Goal: Task Accomplishment & Management: Complete application form

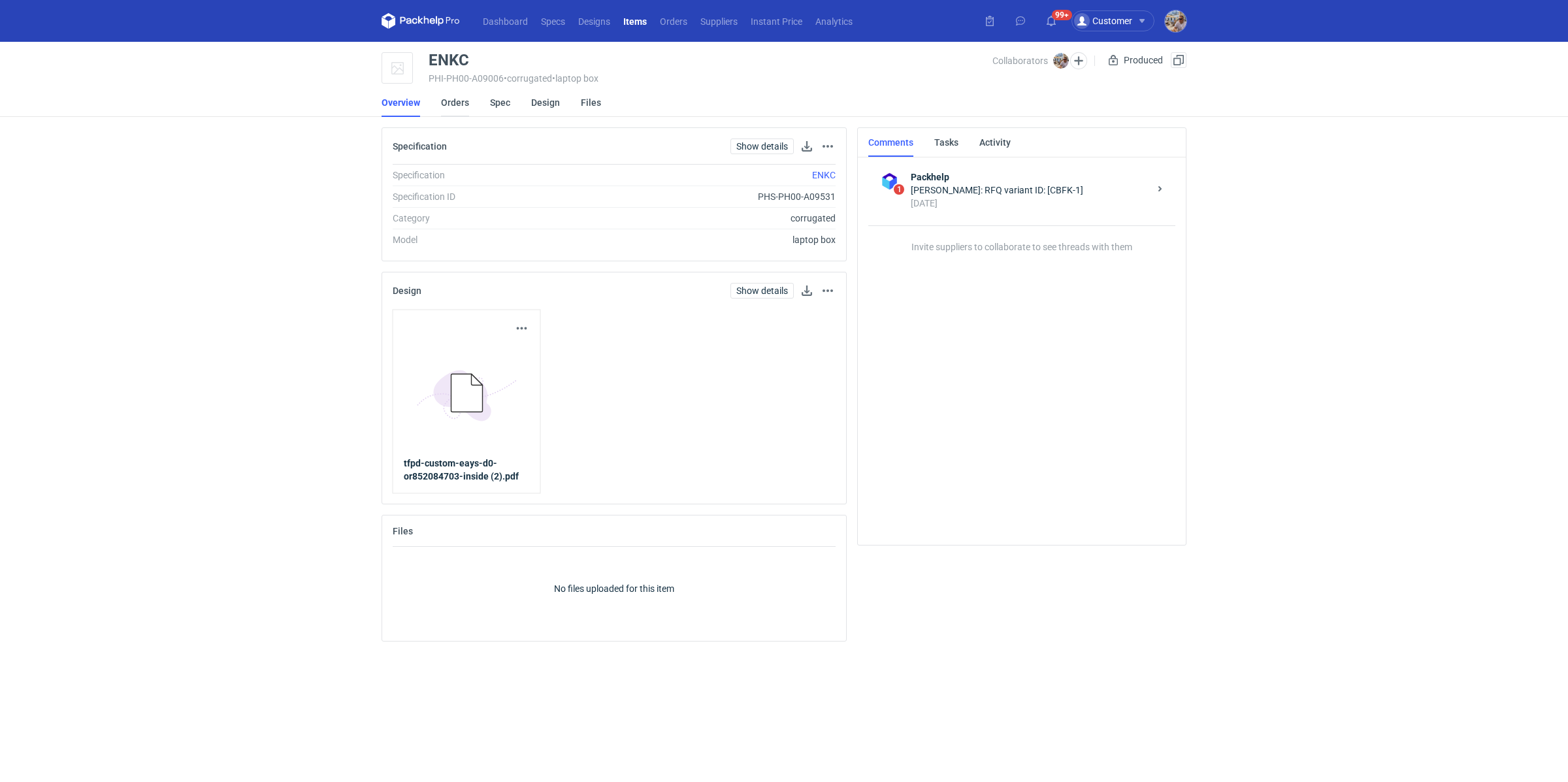
click at [445, 101] on link "Orders" at bounding box center [455, 102] width 28 height 29
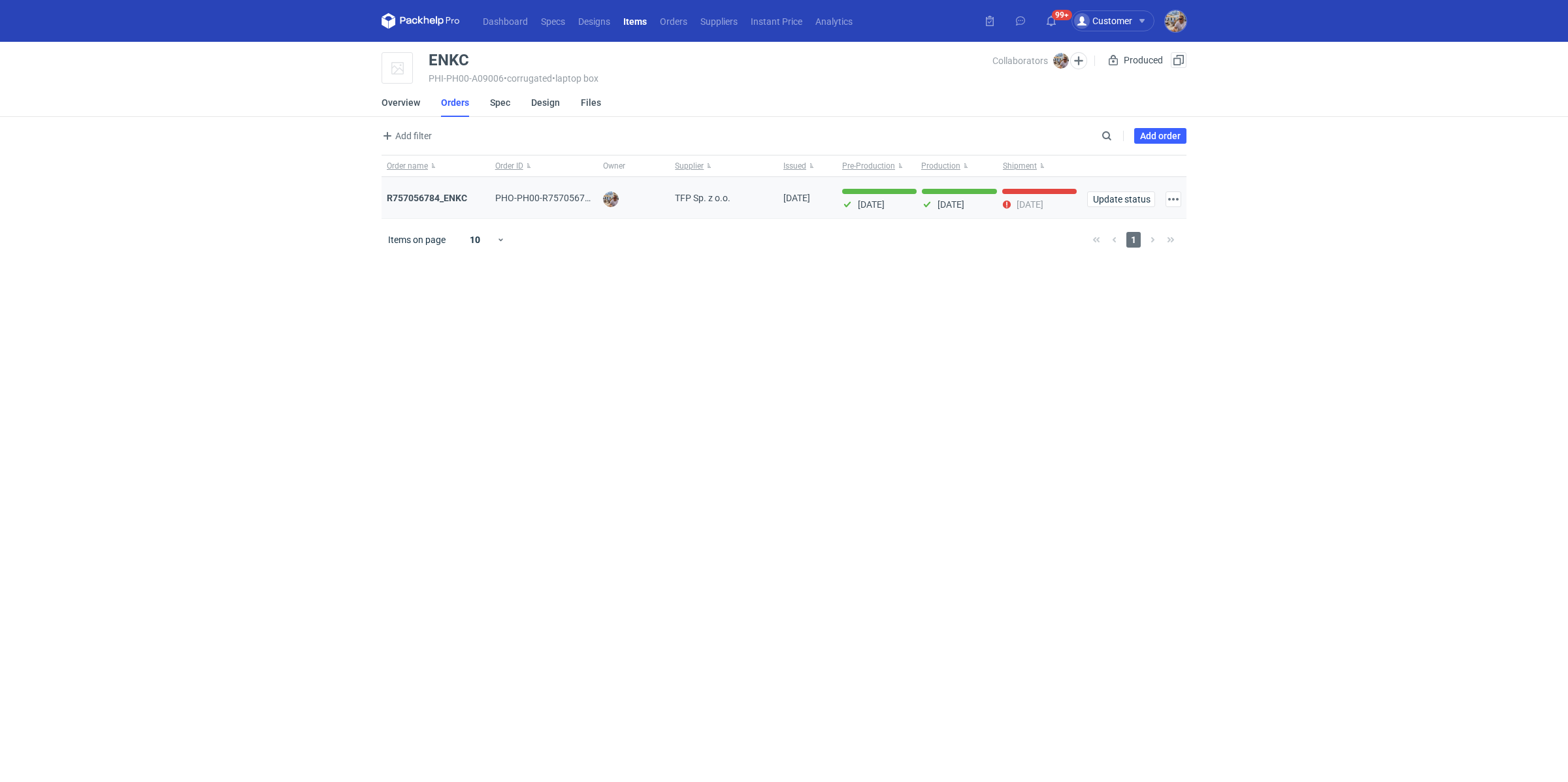
click at [441, 202] on div "R757056784_ENKC" at bounding box center [436, 198] width 98 height 13
click at [445, 195] on strong "R757056784_ENKC" at bounding box center [427, 198] width 80 height 10
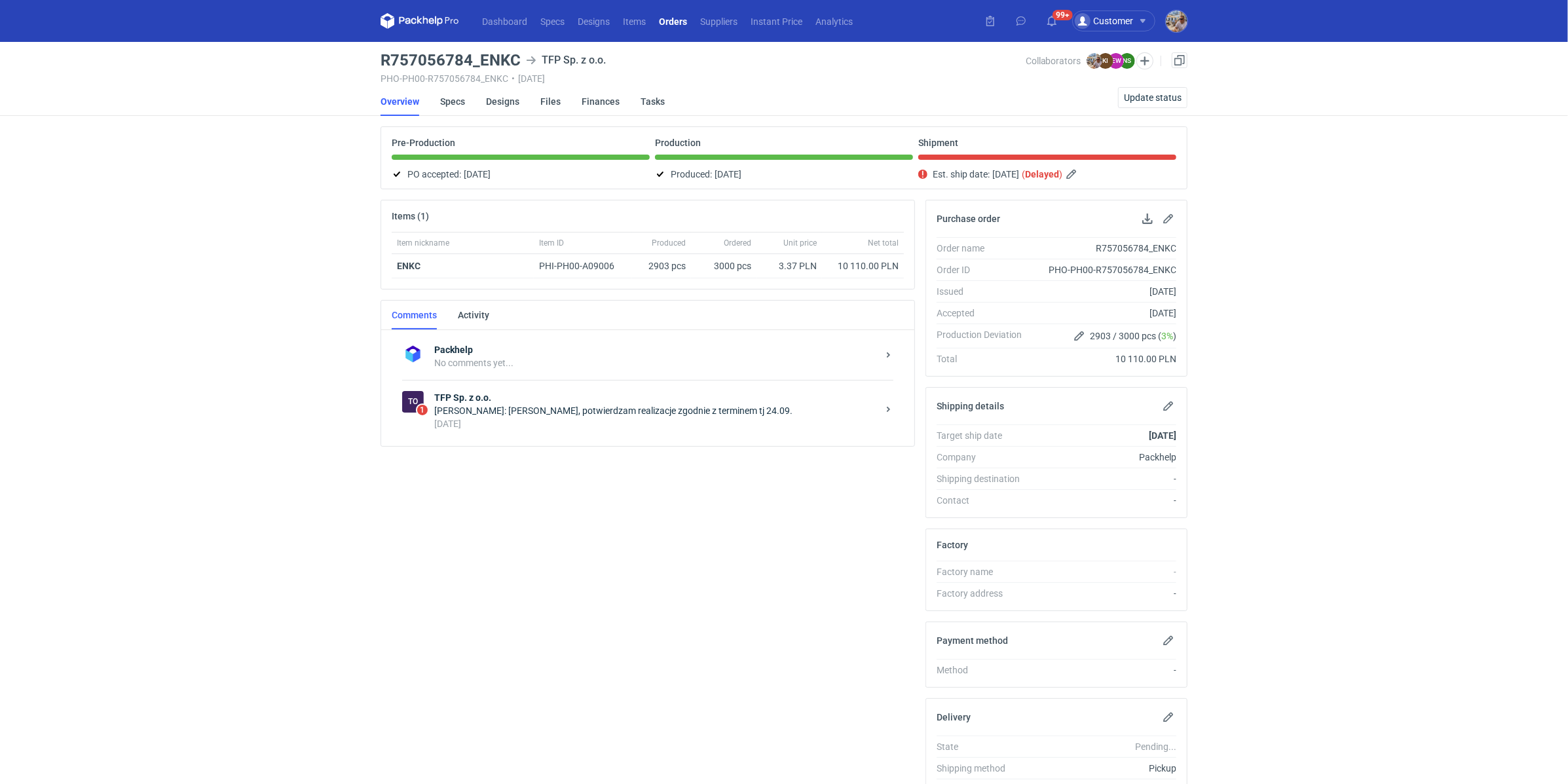
click at [557, 437] on div "To 1 TFP Sp. z o.o. Natalia Stępak: Panie Michale, potwierdzam realizacje zgodn…" at bounding box center [648, 410] width 492 height 61
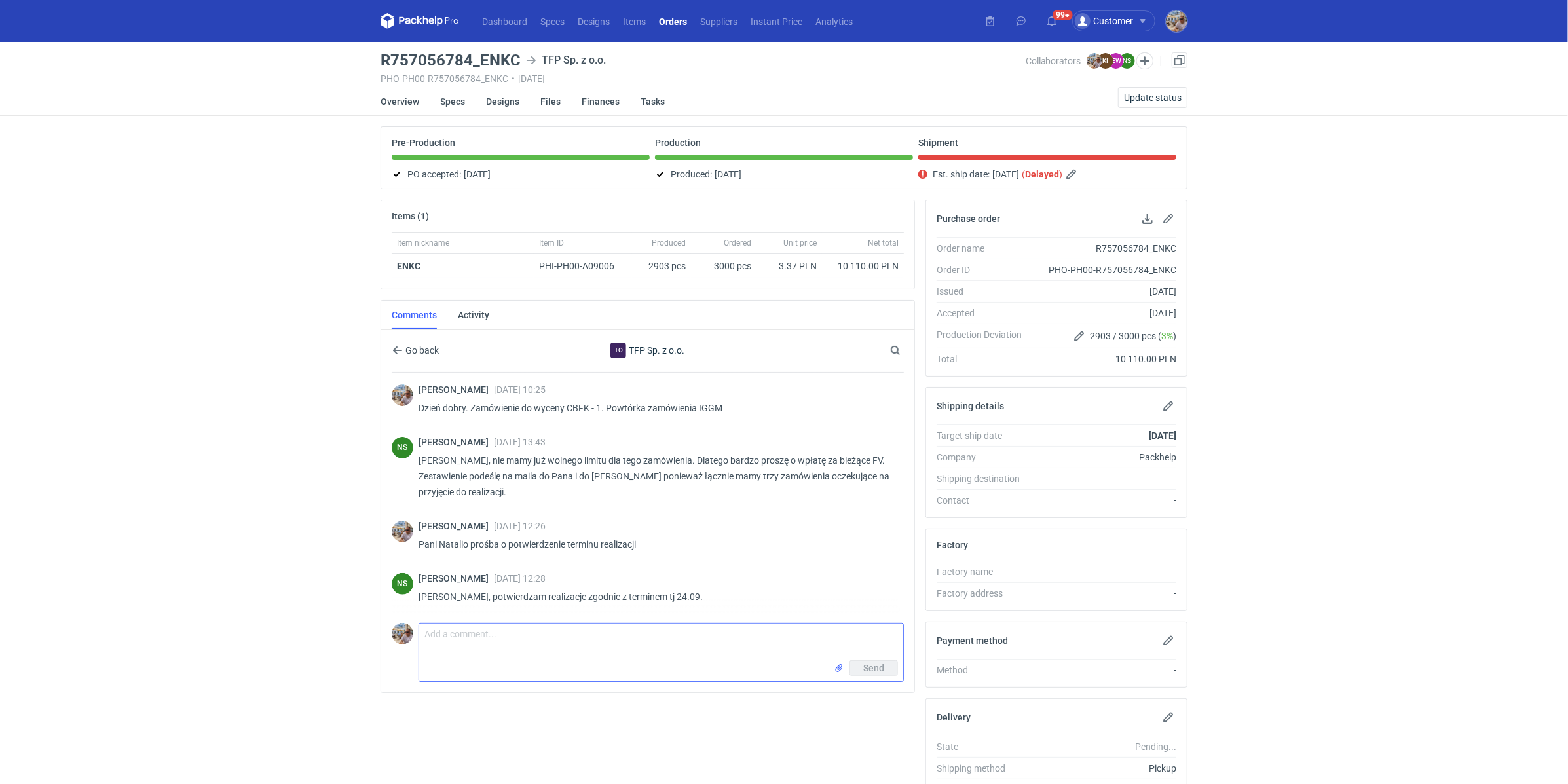
click at [524, 648] on textarea "Comment message" at bounding box center [661, 642] width 484 height 37
type textarea "Dzień dobry. Pani Natalio czy produkcja jest gotowa do odbioru?"
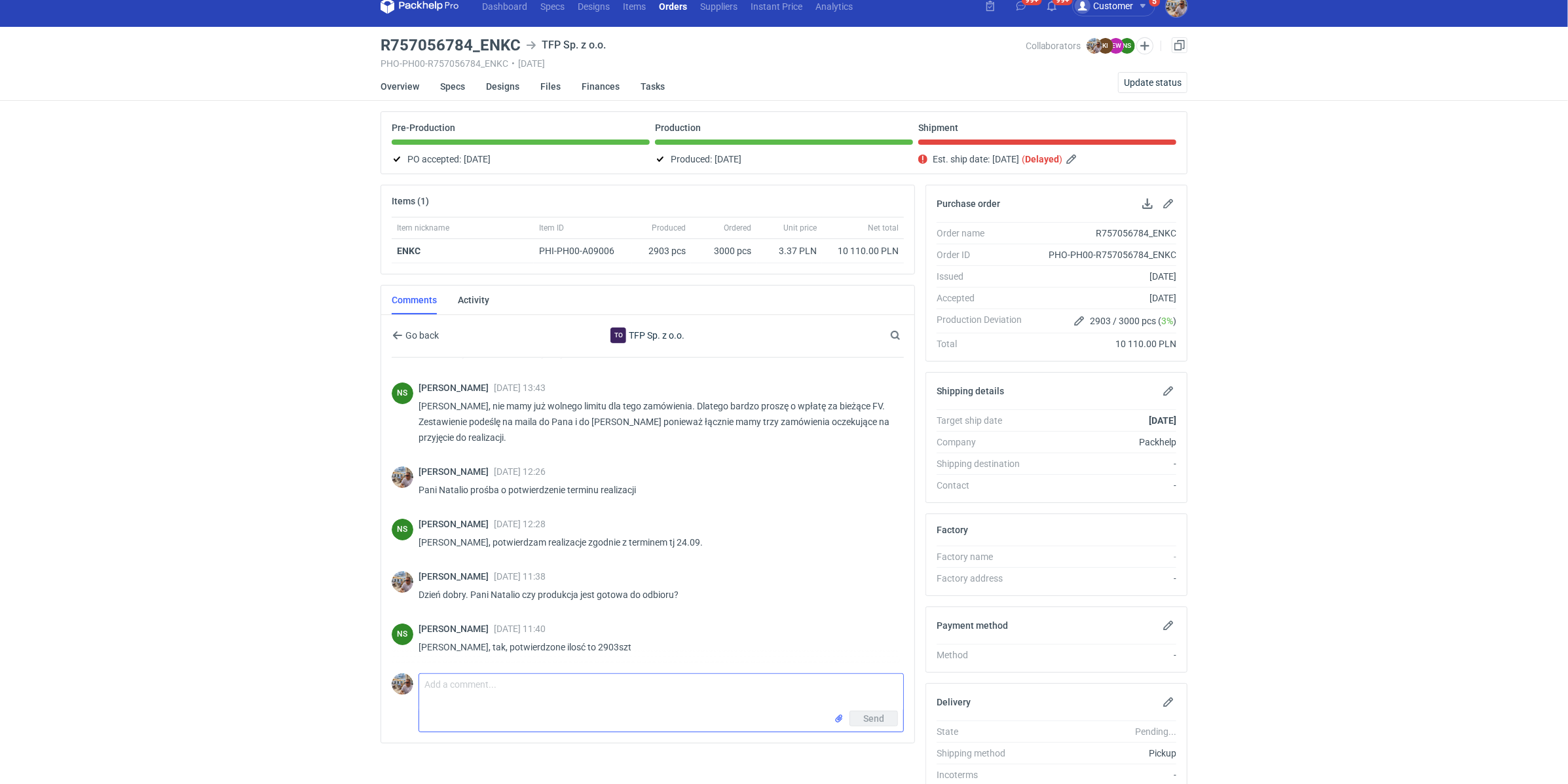
scroll to position [68, 0]
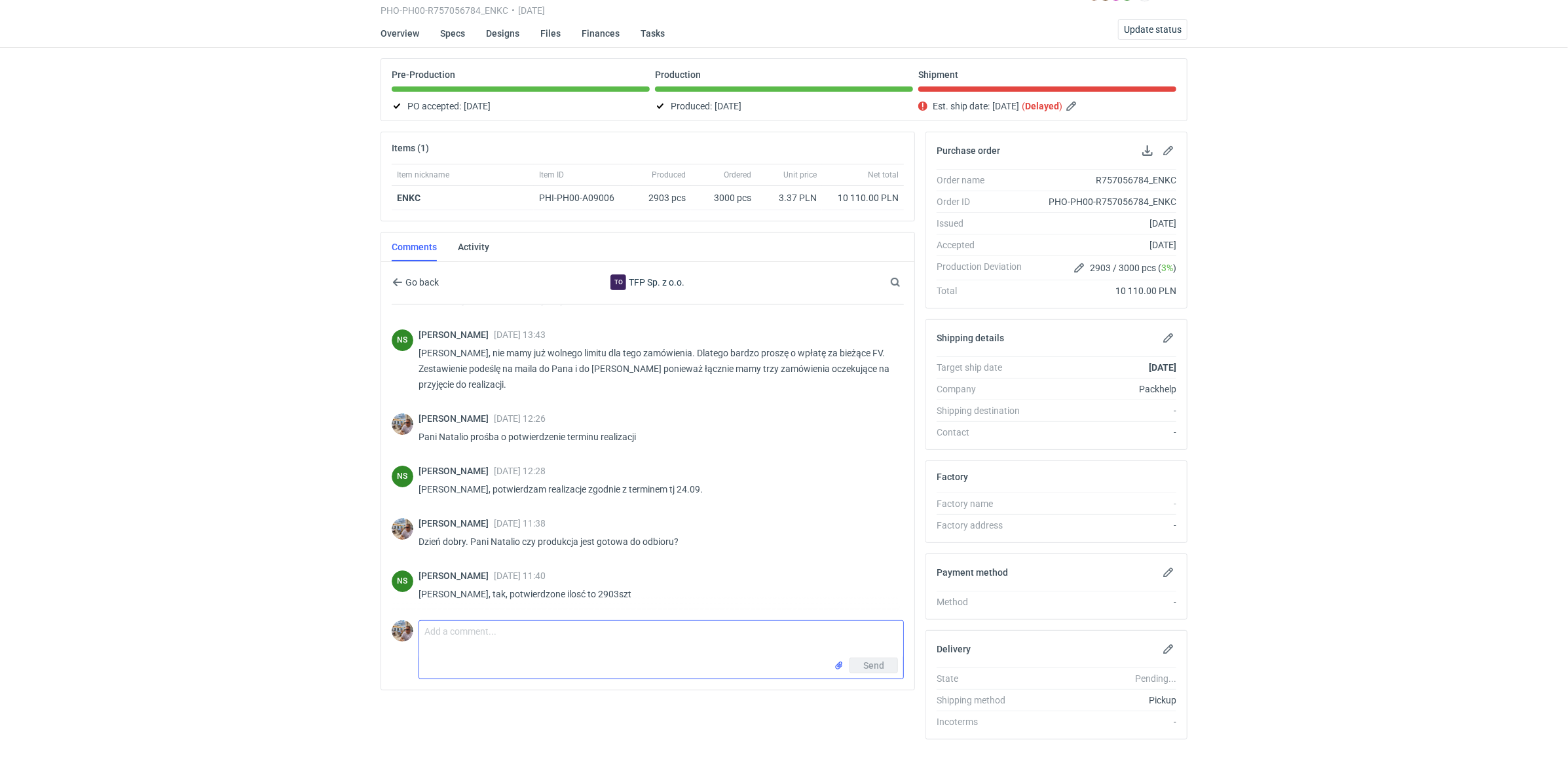
click at [585, 642] on textarea "Comment message" at bounding box center [661, 639] width 484 height 37
type textarea "Proszę o przesłanie raportu kontroli jakości i natychmiast zlecam do logistyki"
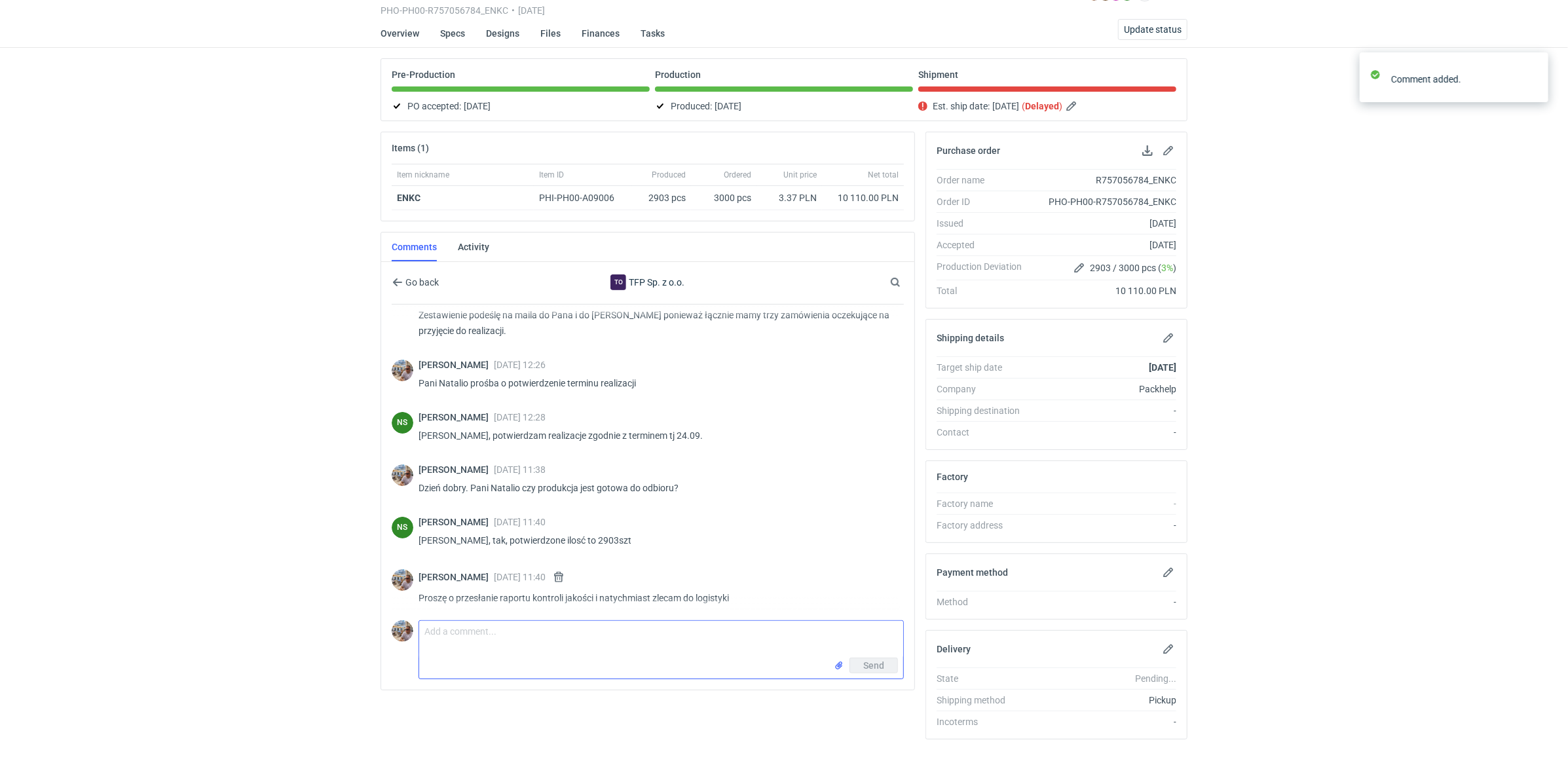
scroll to position [97, 0]
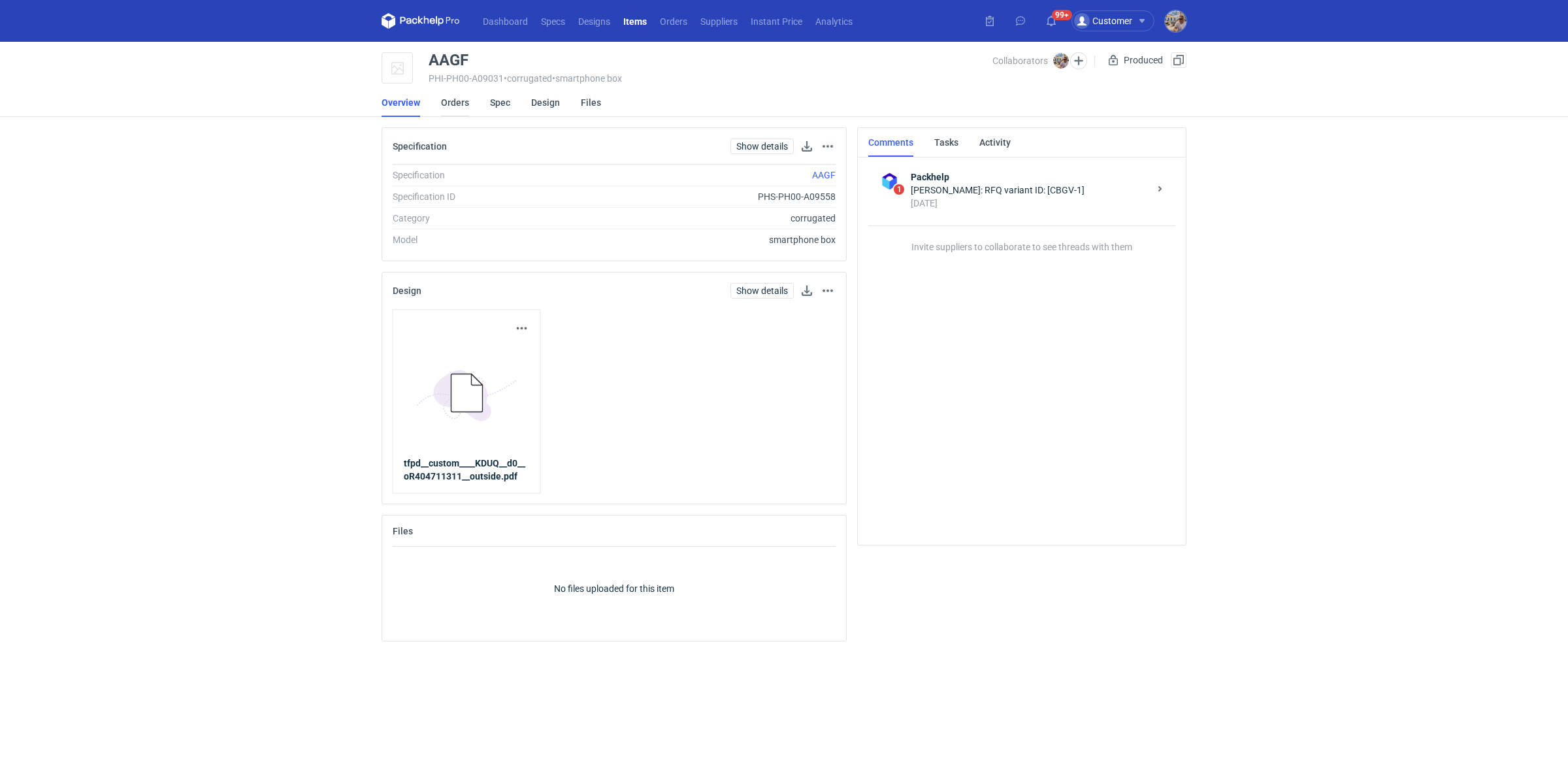
click at [466, 105] on link "Orders" at bounding box center [455, 102] width 28 height 29
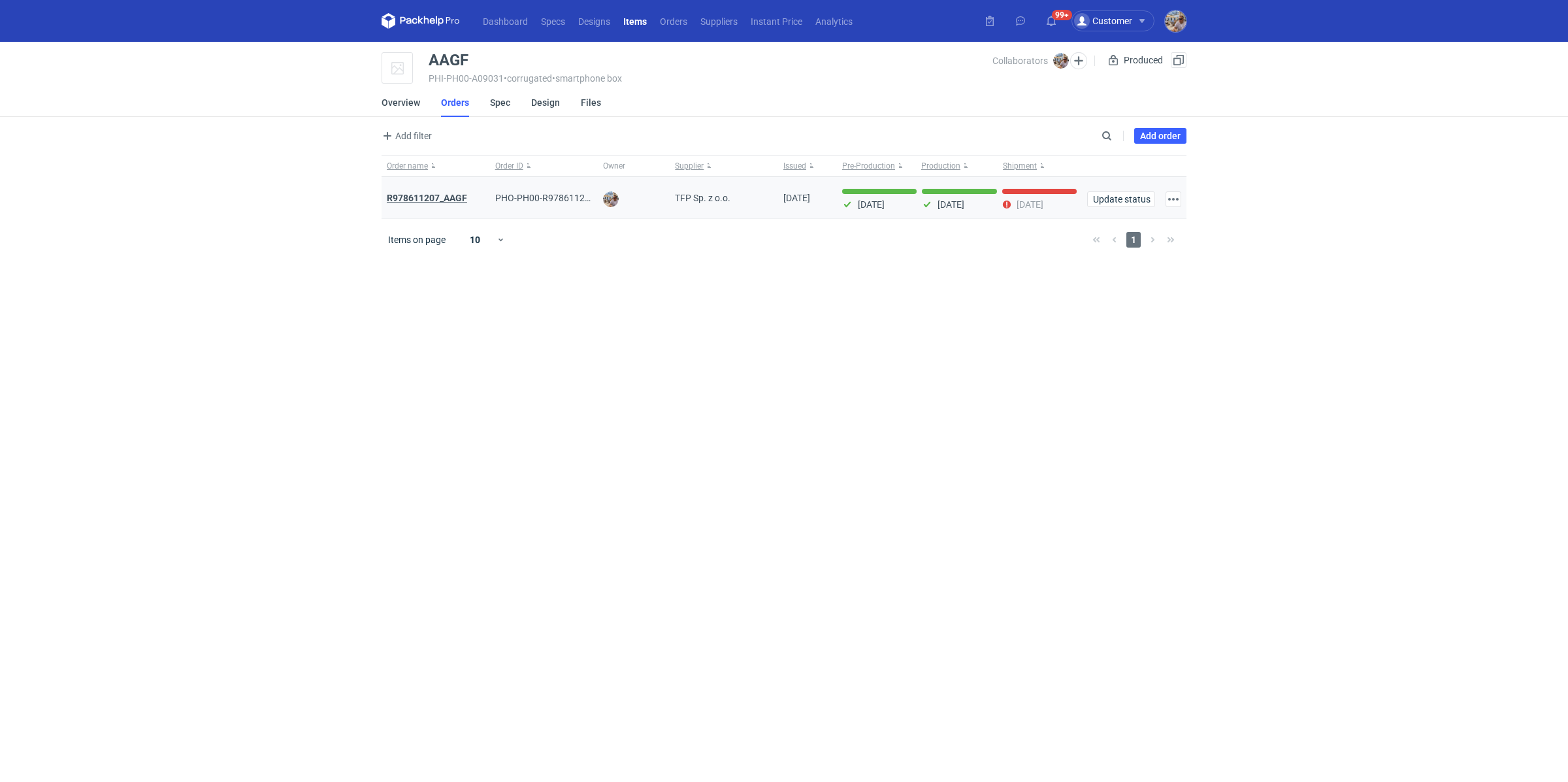
click at [437, 201] on strong "R978611207_AAGF" at bounding box center [427, 198] width 80 height 10
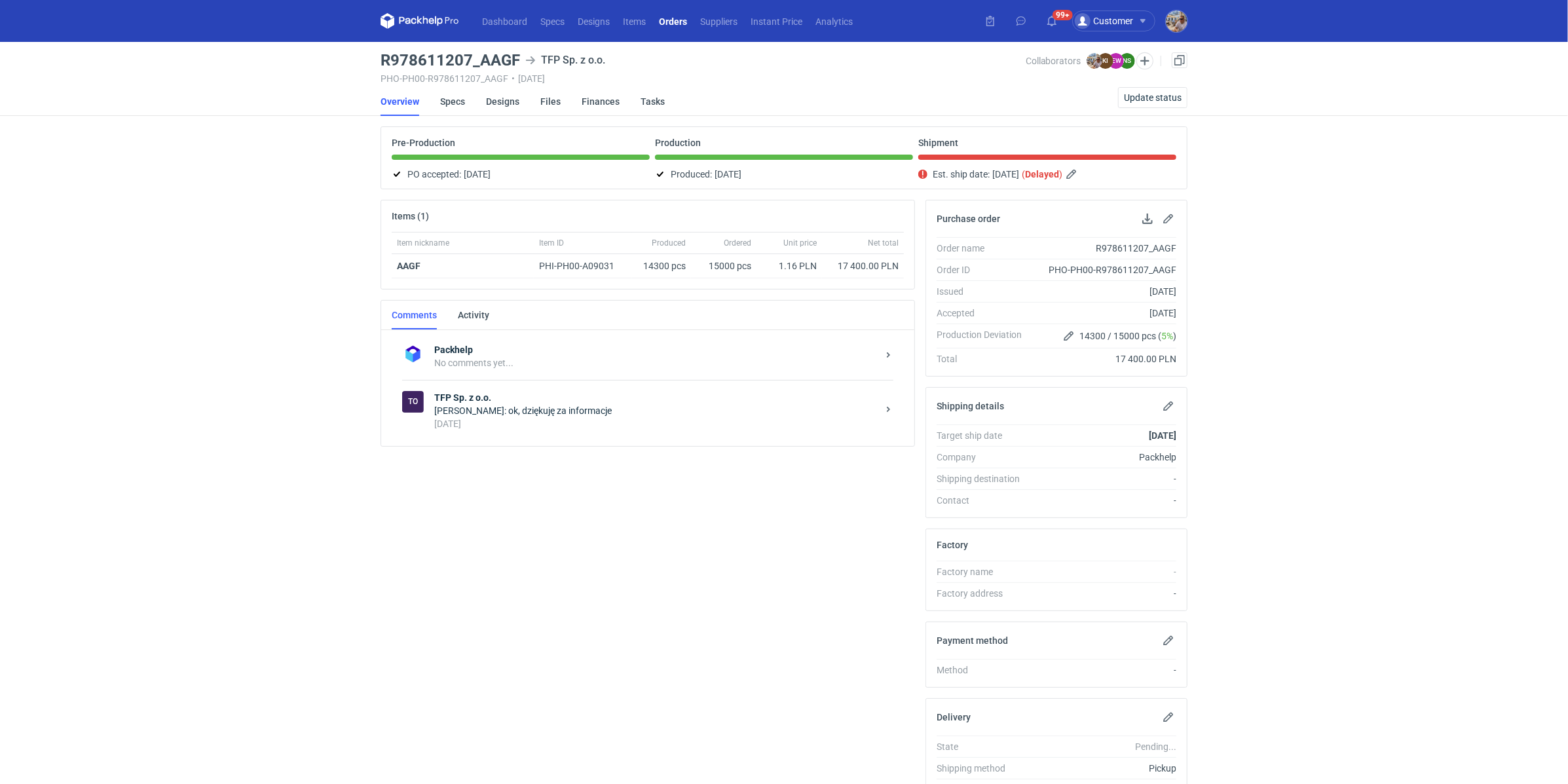
click at [518, 420] on div "17 days ago" at bounding box center [656, 423] width 444 height 13
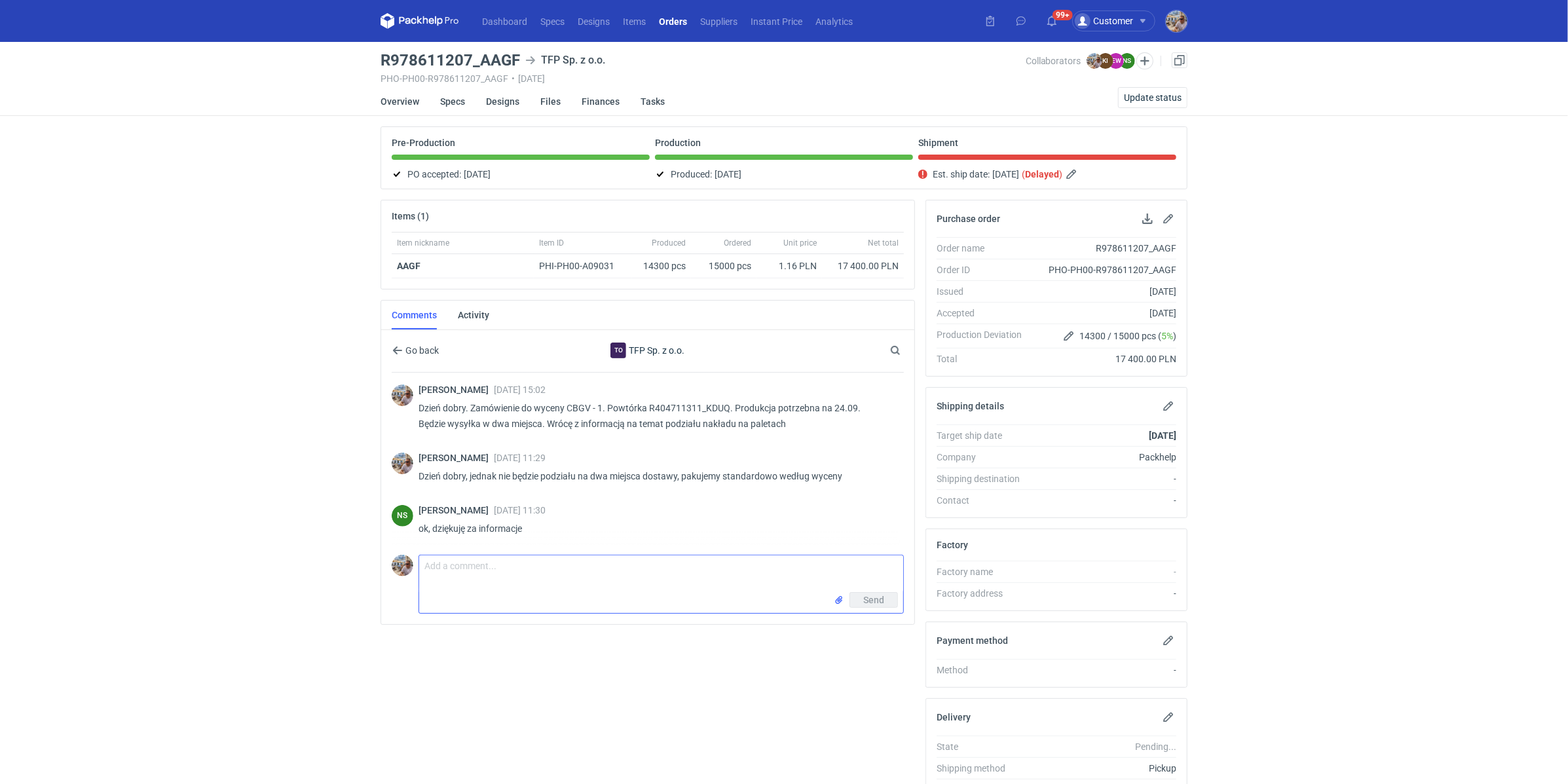
click at [549, 567] on textarea "Comment message" at bounding box center [661, 573] width 484 height 37
type textarea "Pani Natalio proszę też tutaj o potwierdzenie gotowości do odbioru i przesłanie…"
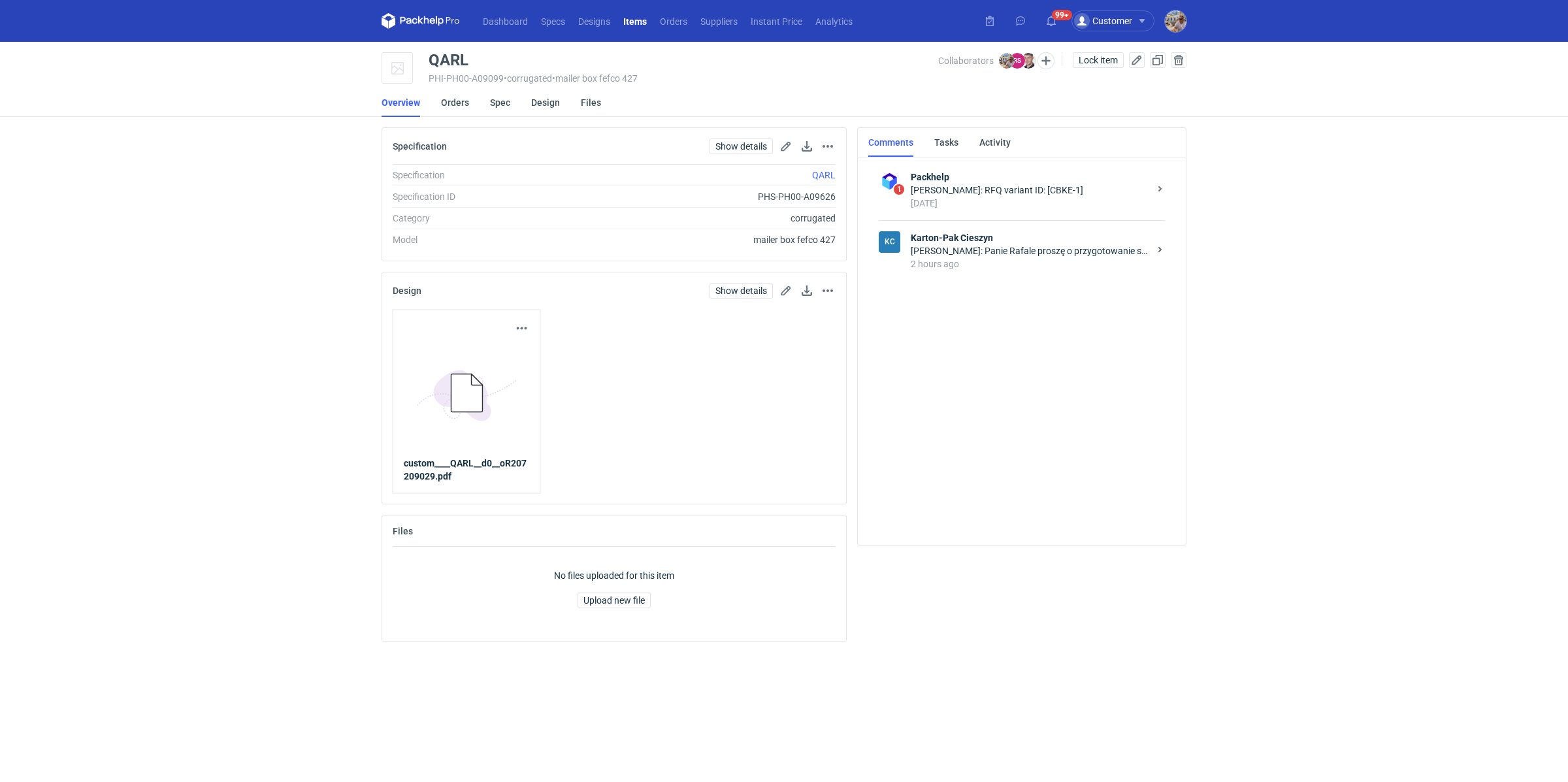
click at [983, 264] on div "2 hours ago" at bounding box center [1030, 263] width 239 height 13
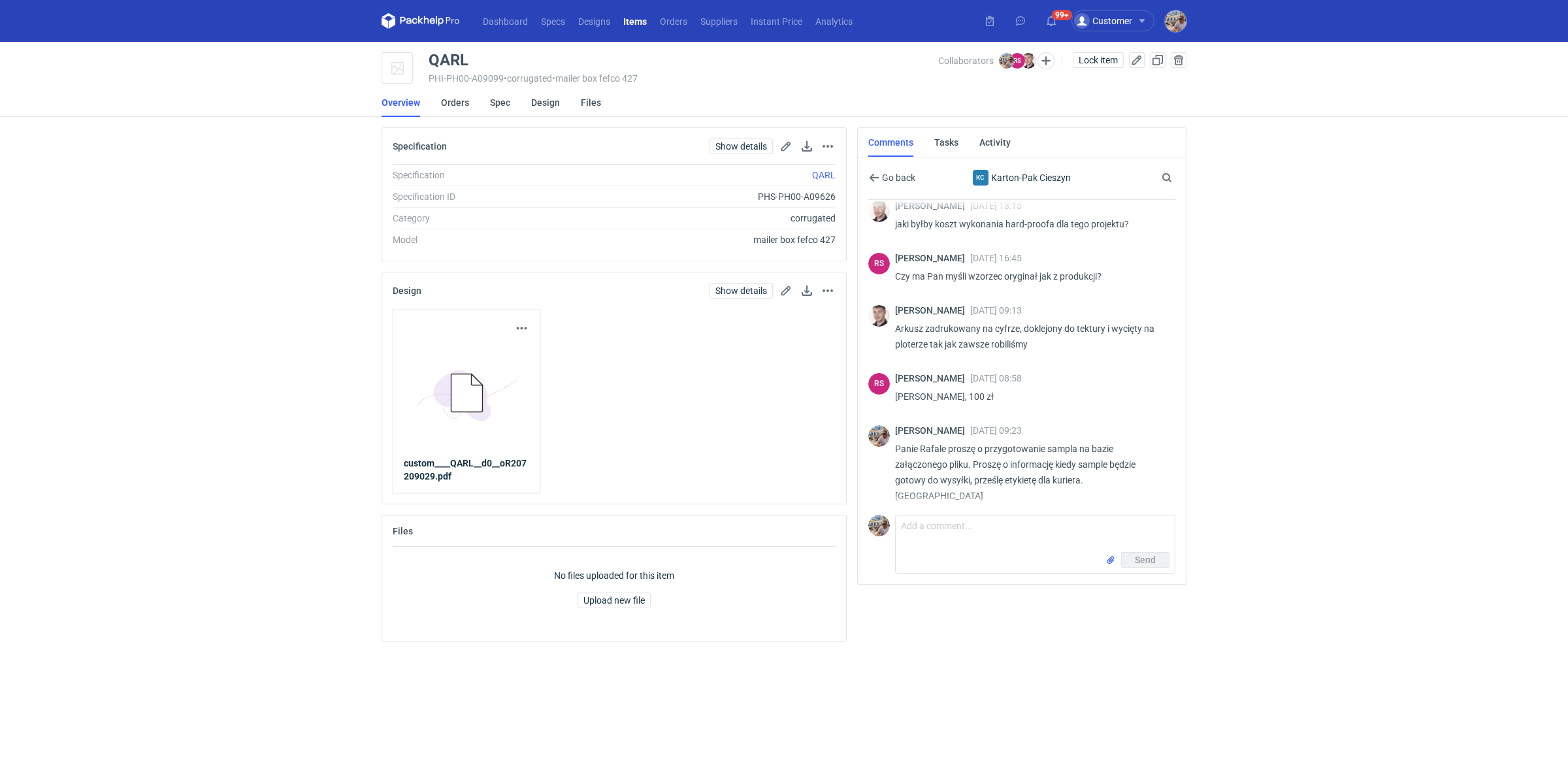
scroll to position [142, 0]
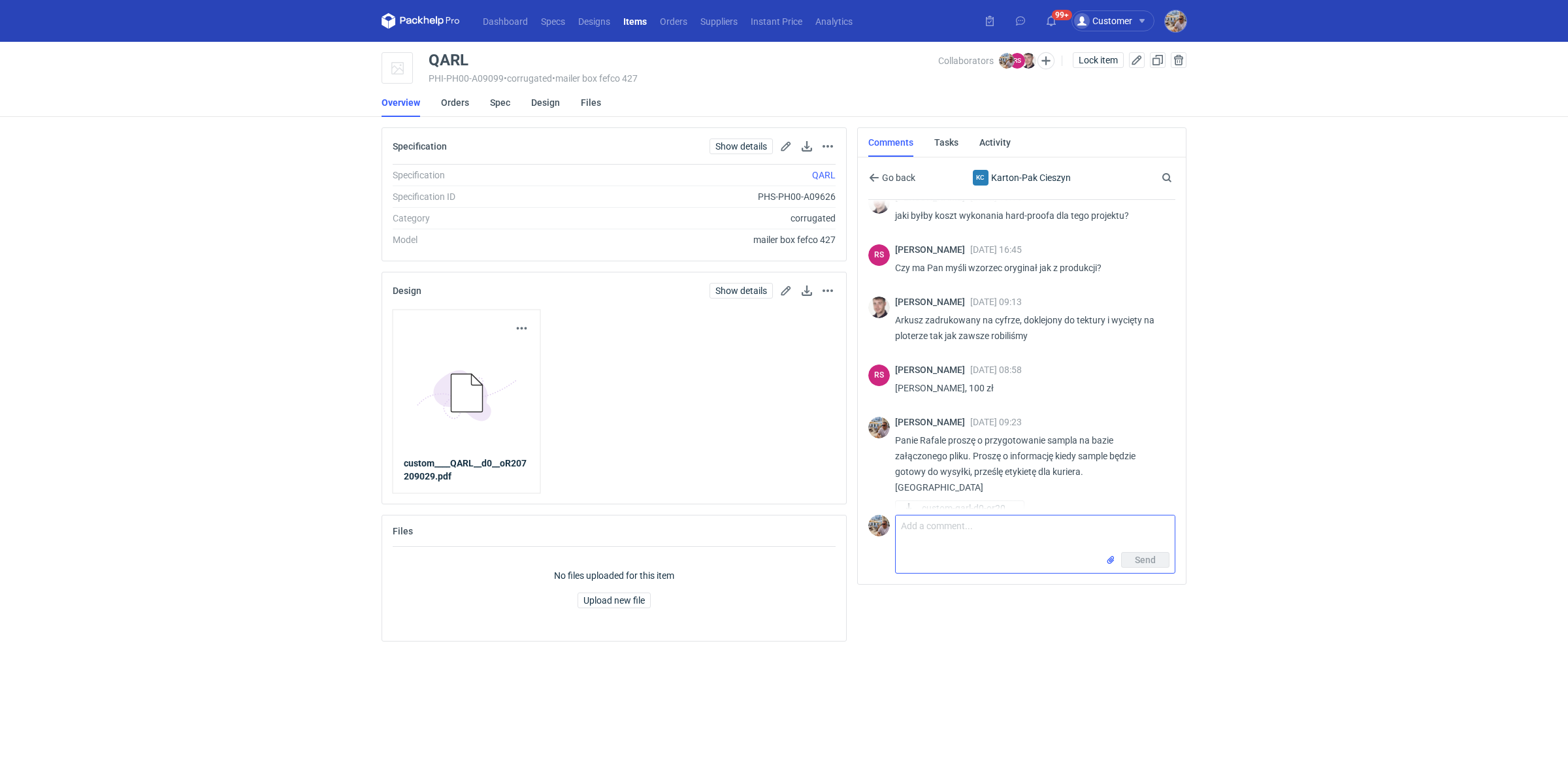
click at [949, 533] on textarea "Comment message" at bounding box center [1035, 534] width 279 height 37
type textarea "Proszę o informację na kiedy sampel będzie gotowy"
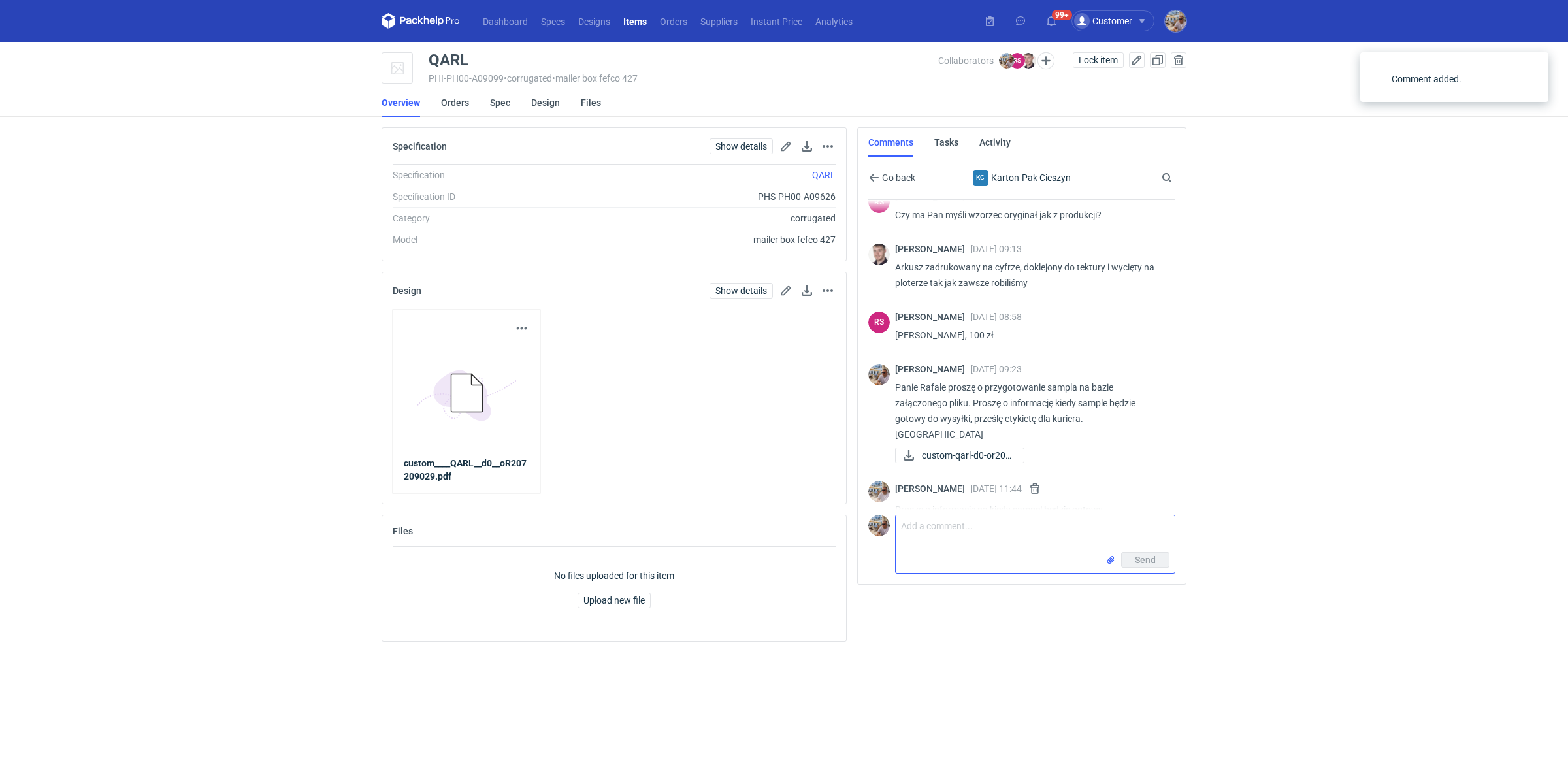
scroll to position [200, 0]
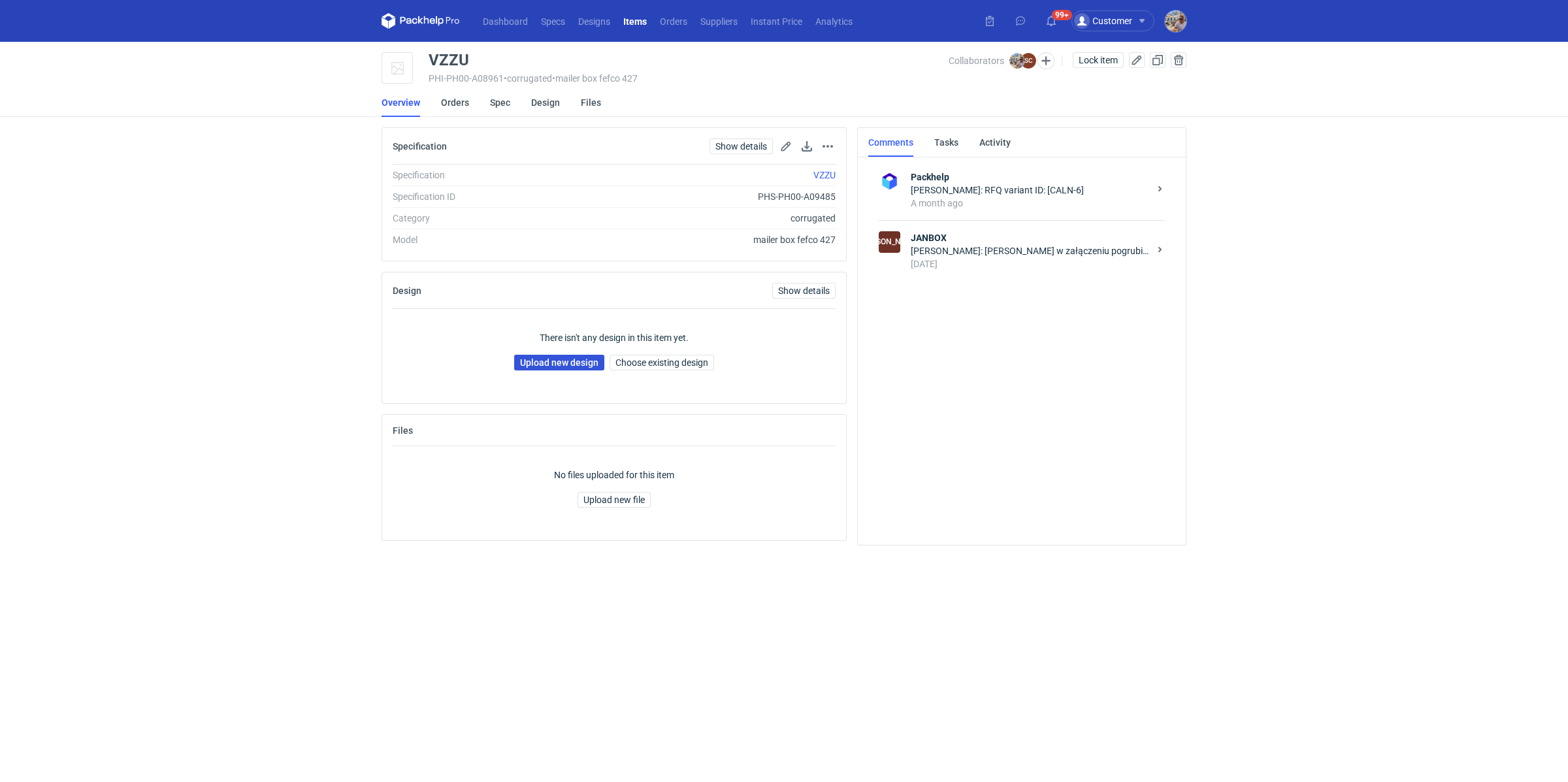
click at [585, 363] on link "Upload new design" at bounding box center [559, 362] width 90 height 16
drag, startPoint x: 481, startPoint y: 57, endPoint x: 420, endPoint y: 55, distance: 61.0
click at [420, 55] on div "VZZU PHI-PH00-A08961 • corrugated • mailer box fefco 427 Collaborators Michał P…" at bounding box center [784, 69] width 805 height 33
copy div "VZZU"
click at [571, 365] on link "Upload new design" at bounding box center [559, 362] width 90 height 16
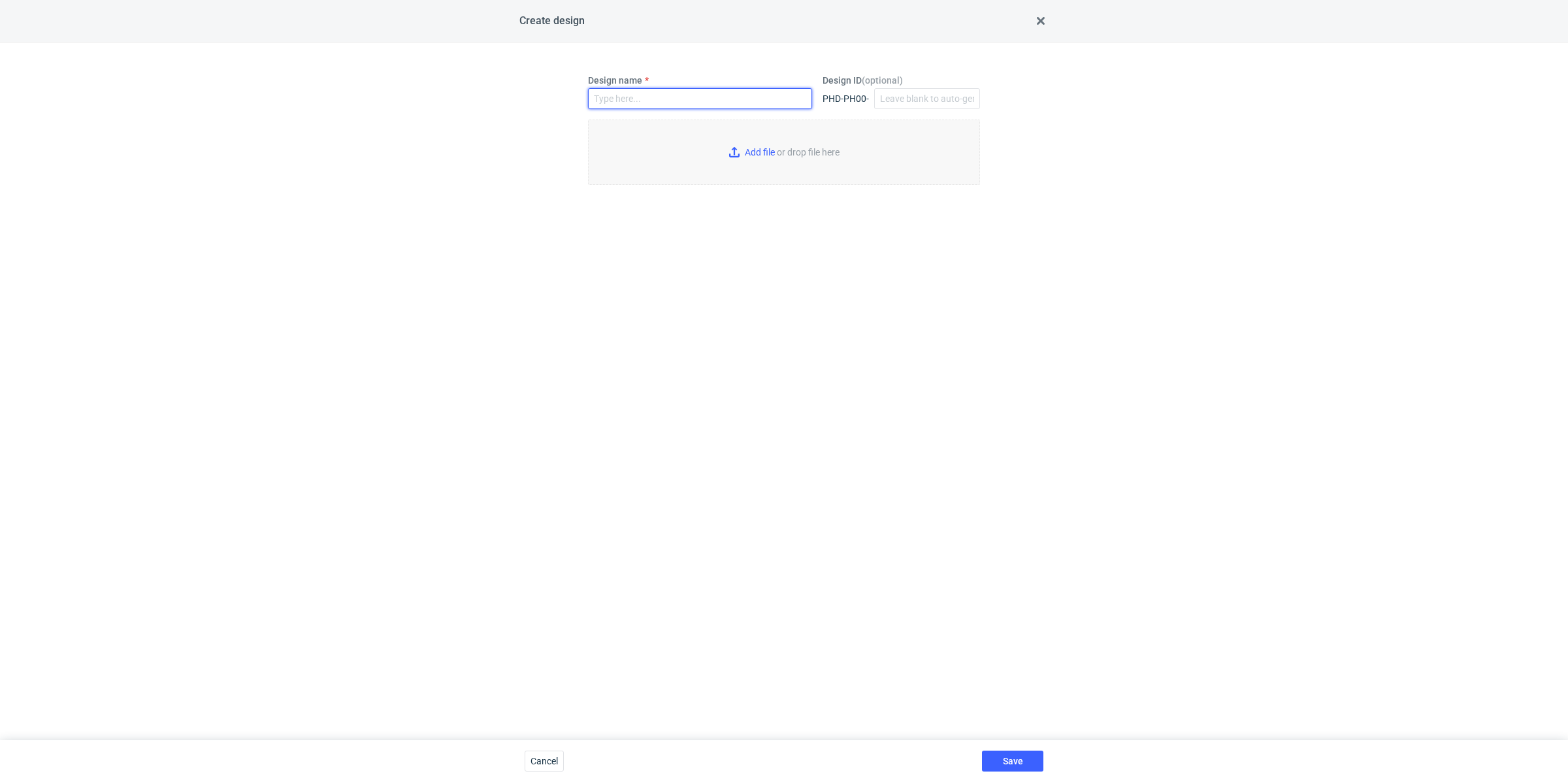
click at [651, 97] on input "Design name" at bounding box center [700, 98] width 224 height 21
paste input "VZZU"
type input "VZZU"
click at [763, 155] on input "Add file or drop file here" at bounding box center [784, 152] width 392 height 65
type input "C:\fakepath\vzzu-inside-250917-15-1439-st.pdf"
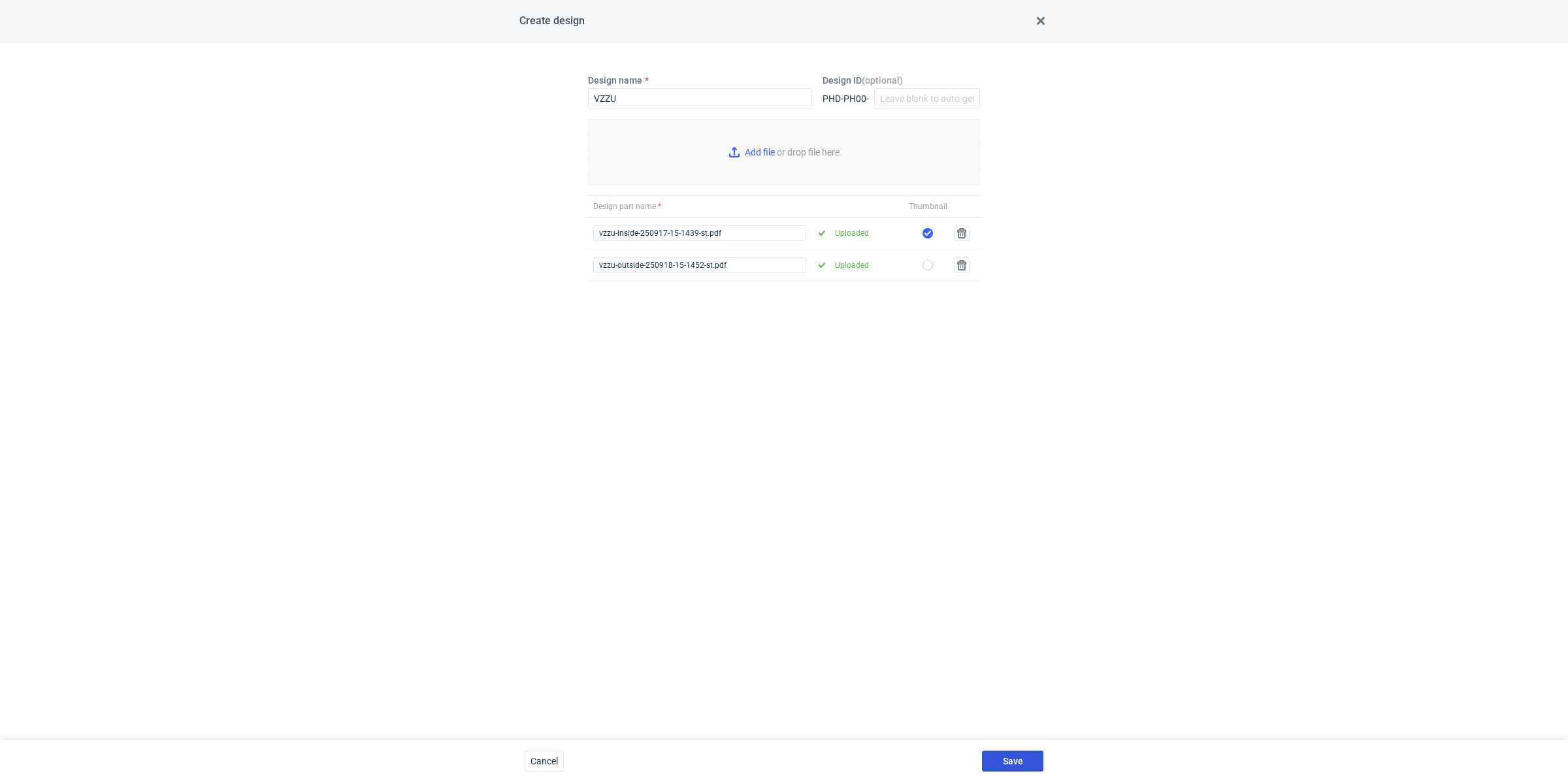
click at [1026, 761] on button "Save" at bounding box center [1013, 761] width 61 height 21
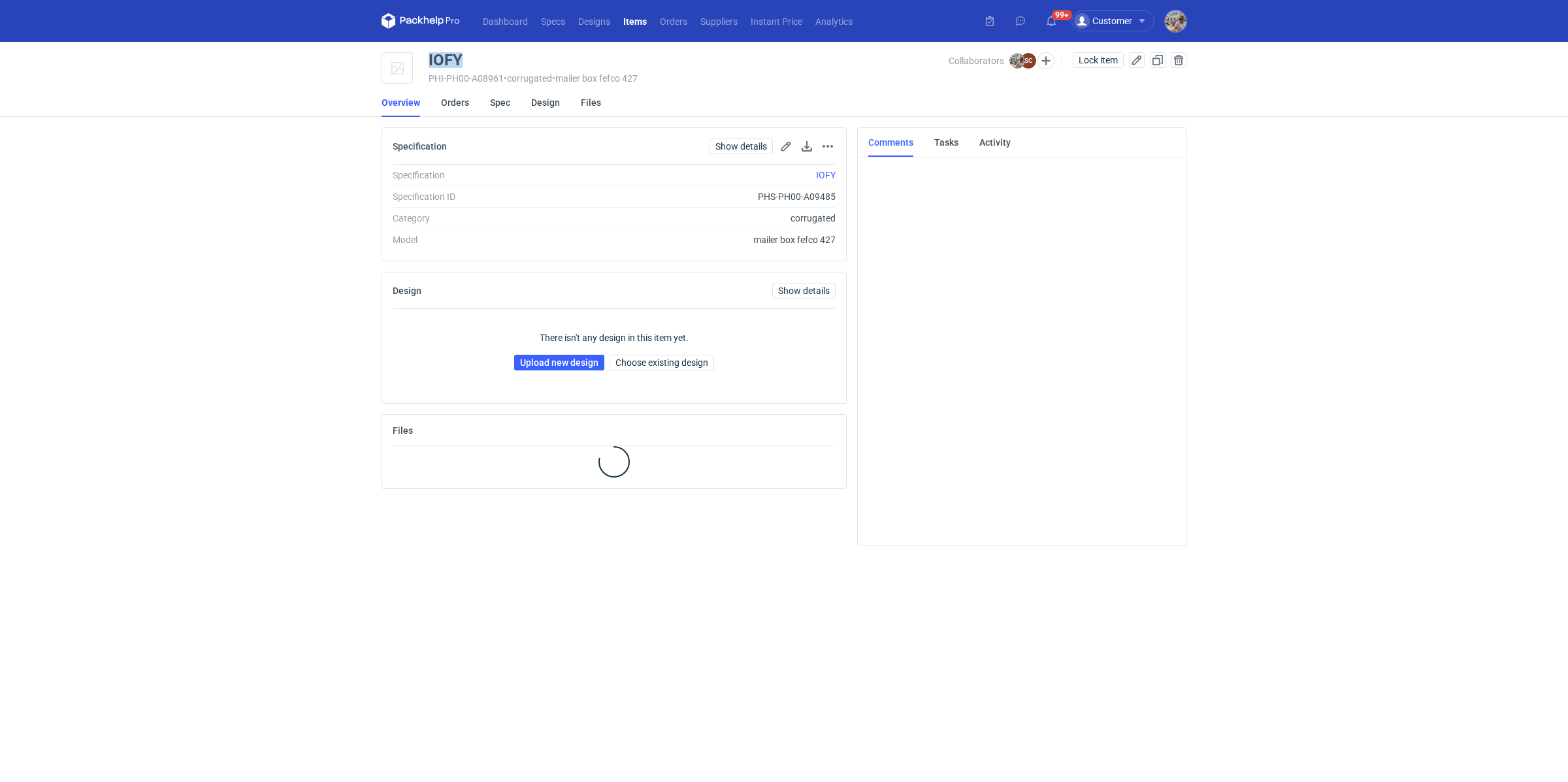
drag, startPoint x: 476, startPoint y: 57, endPoint x: 428, endPoint y: 58, distance: 48.0
click at [428, 58] on div "IOFY" at bounding box center [688, 60] width 520 height 16
copy div "IOFY"
click at [564, 362] on link "Upload new design" at bounding box center [559, 362] width 90 height 16
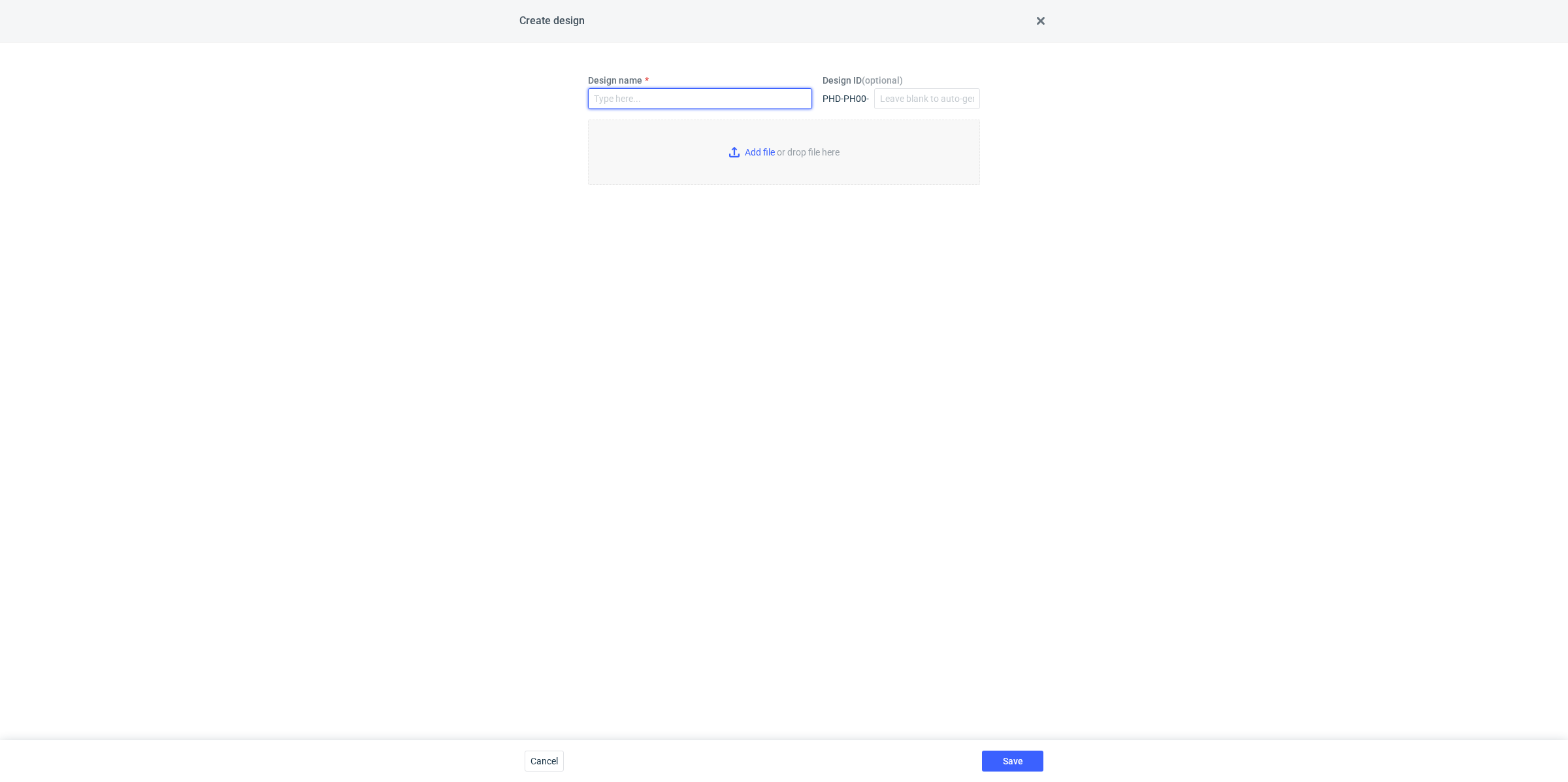
click at [654, 91] on input "Design name" at bounding box center [700, 98] width 224 height 21
paste input "IOFY"
type input "IOFY"
click at [750, 148] on input "Add file or drop file here" at bounding box center [784, 152] width 392 height 65
type input "C:\fakepath\iofy-inside-250917-15-1438-st.pdf"
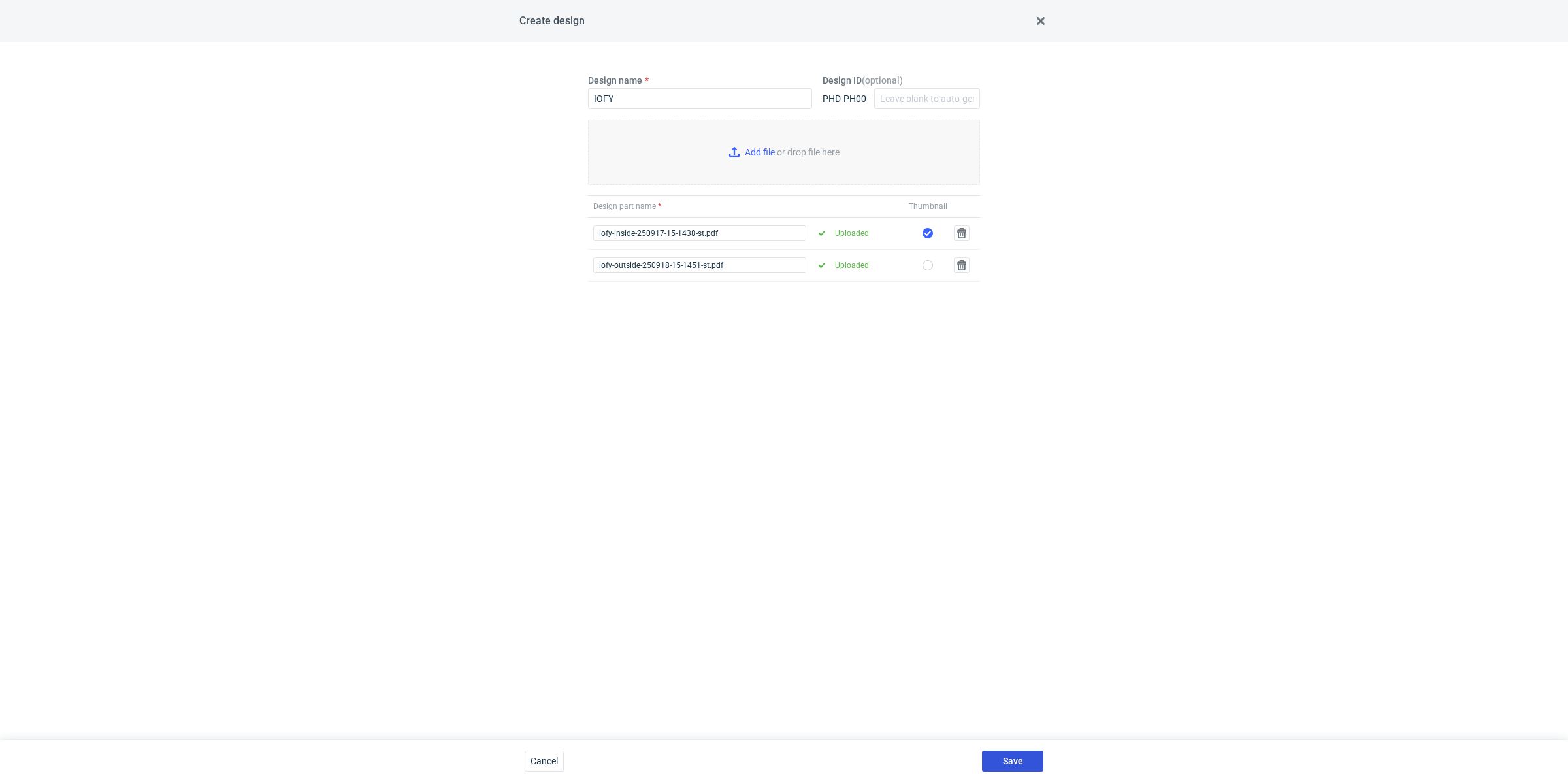
click at [1016, 756] on span "Save" at bounding box center [1014, 760] width 20 height 9
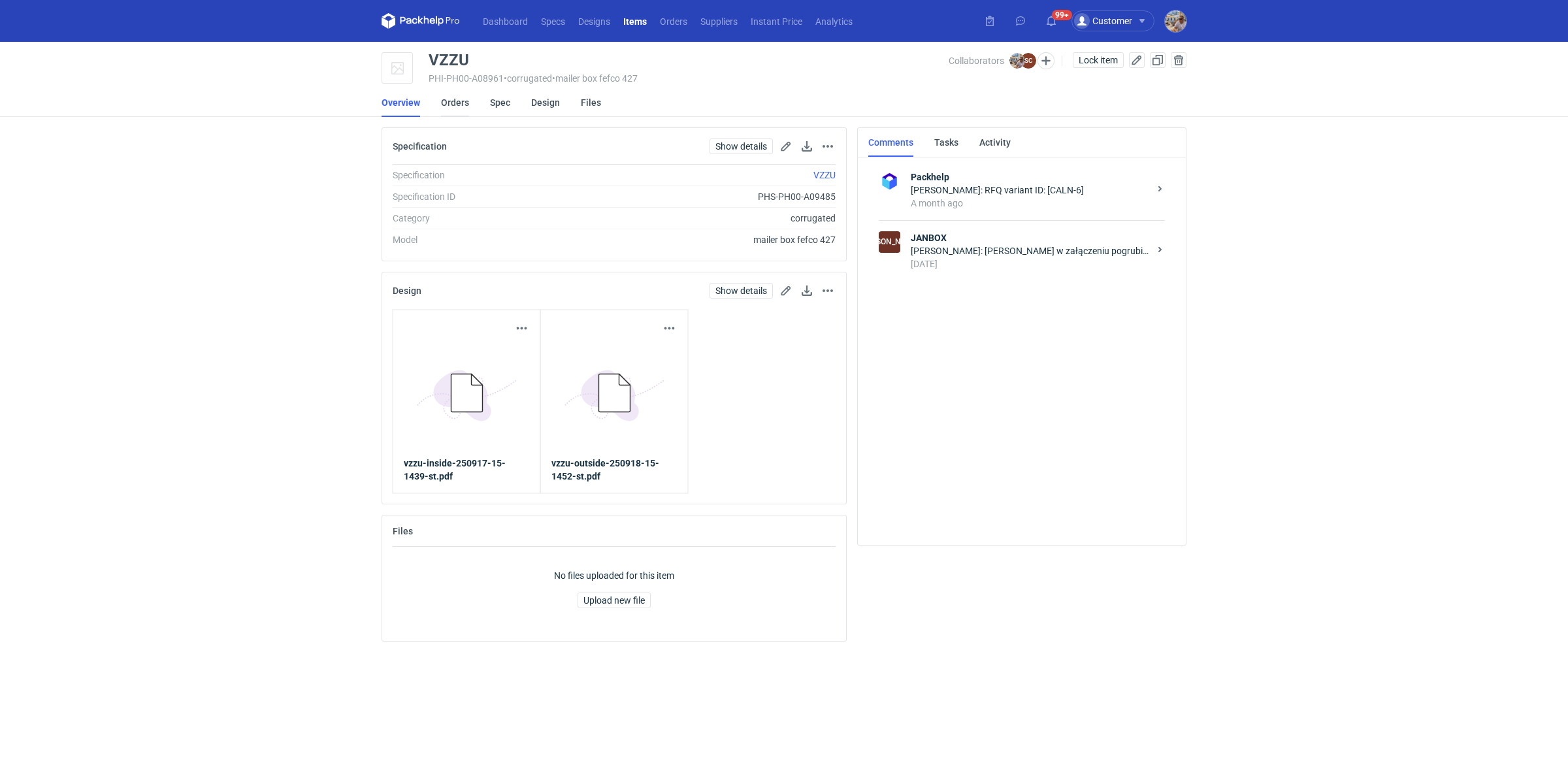
click at [454, 106] on link "Orders" at bounding box center [455, 102] width 28 height 29
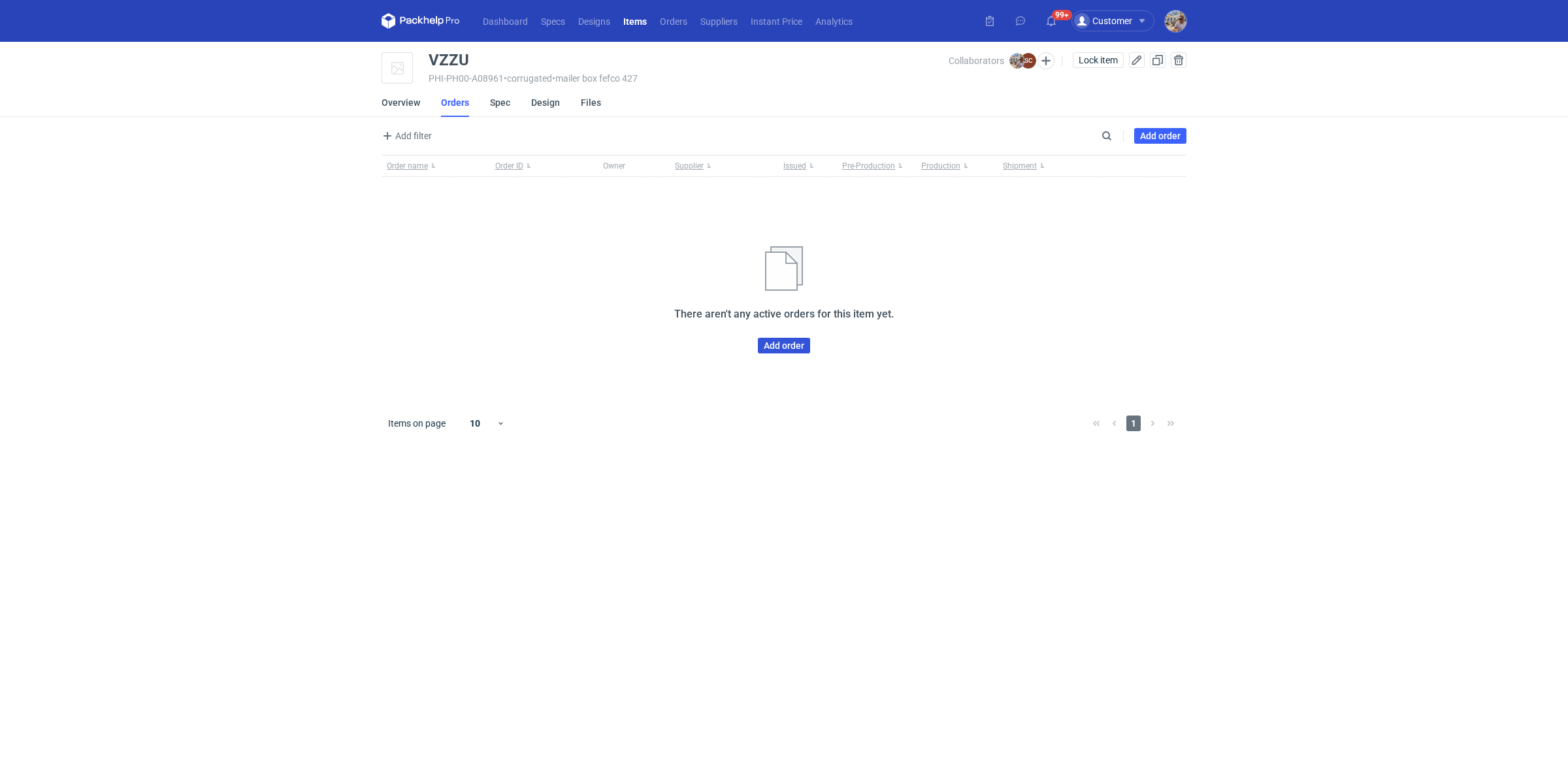
click at [769, 345] on link "Add order" at bounding box center [784, 345] width 53 height 16
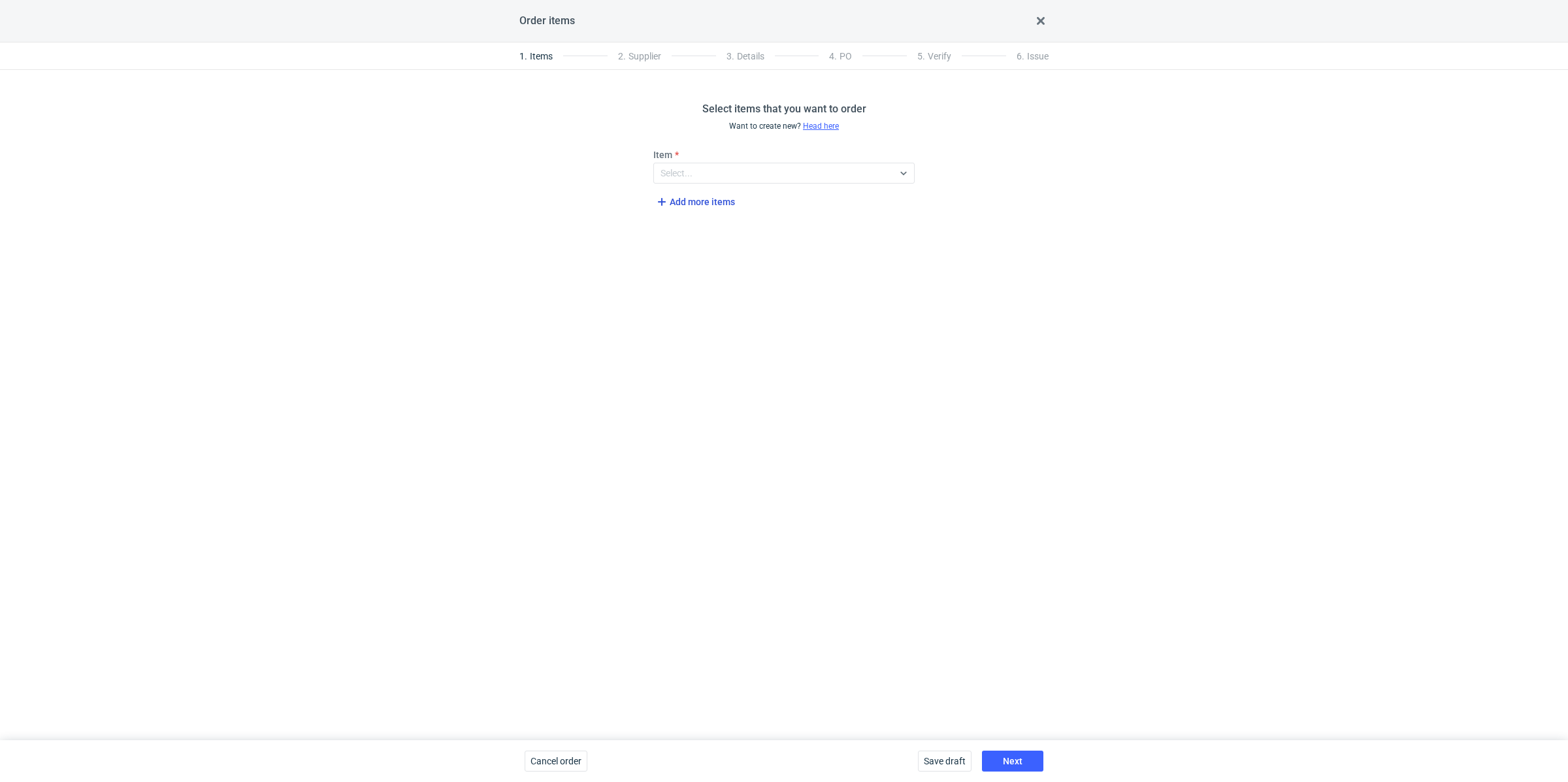
click at [679, 204] on span "Add more items" at bounding box center [694, 202] width 81 height 16
click at [715, 217] on div "Select..." at bounding box center [773, 219] width 239 height 18
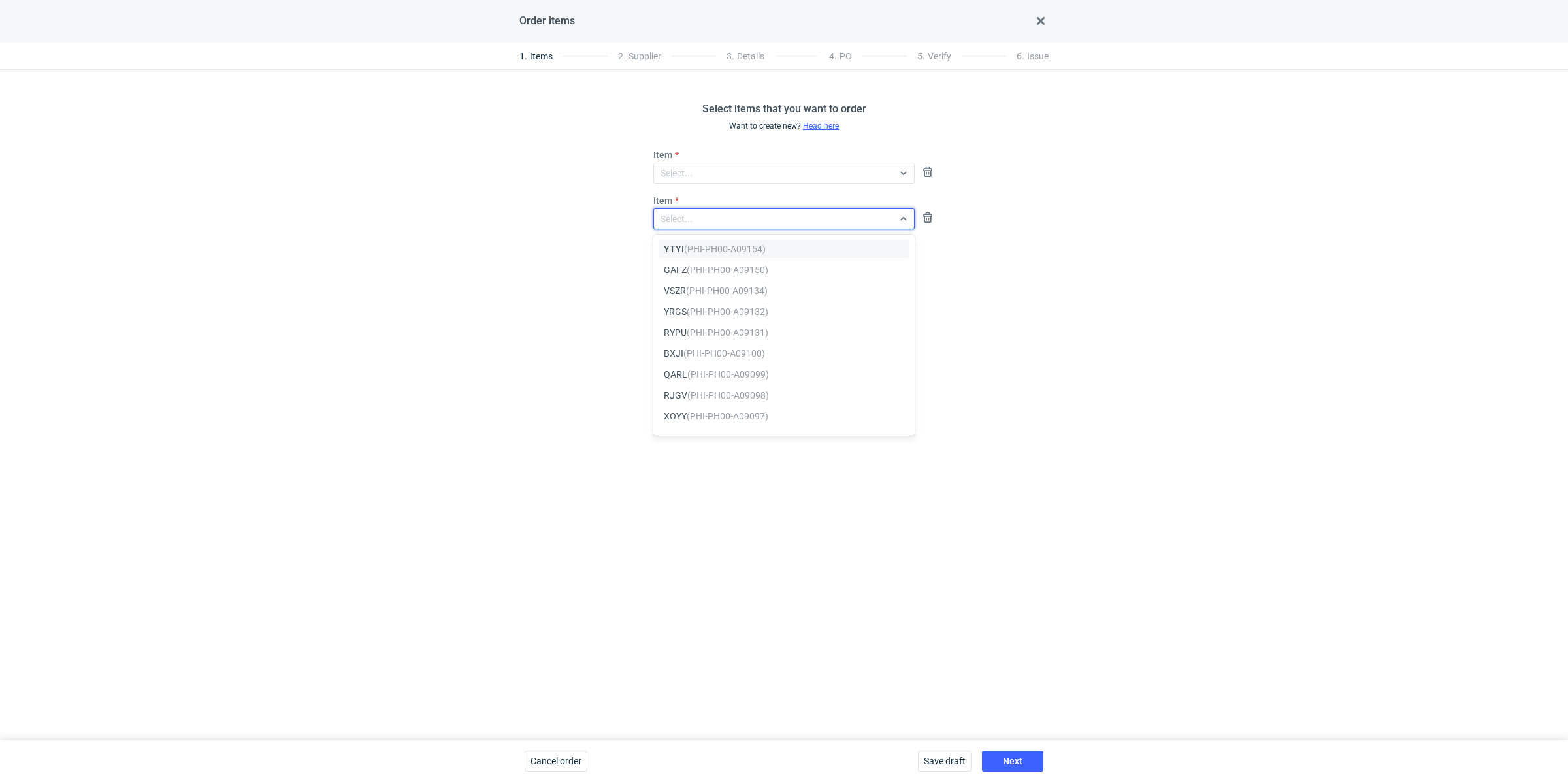
paste input "IOFY"
type input "IOFY"
click at [697, 300] on div "Select items that you want to order Want to create new? Head here Item Select..…" at bounding box center [784, 405] width 1568 height 670
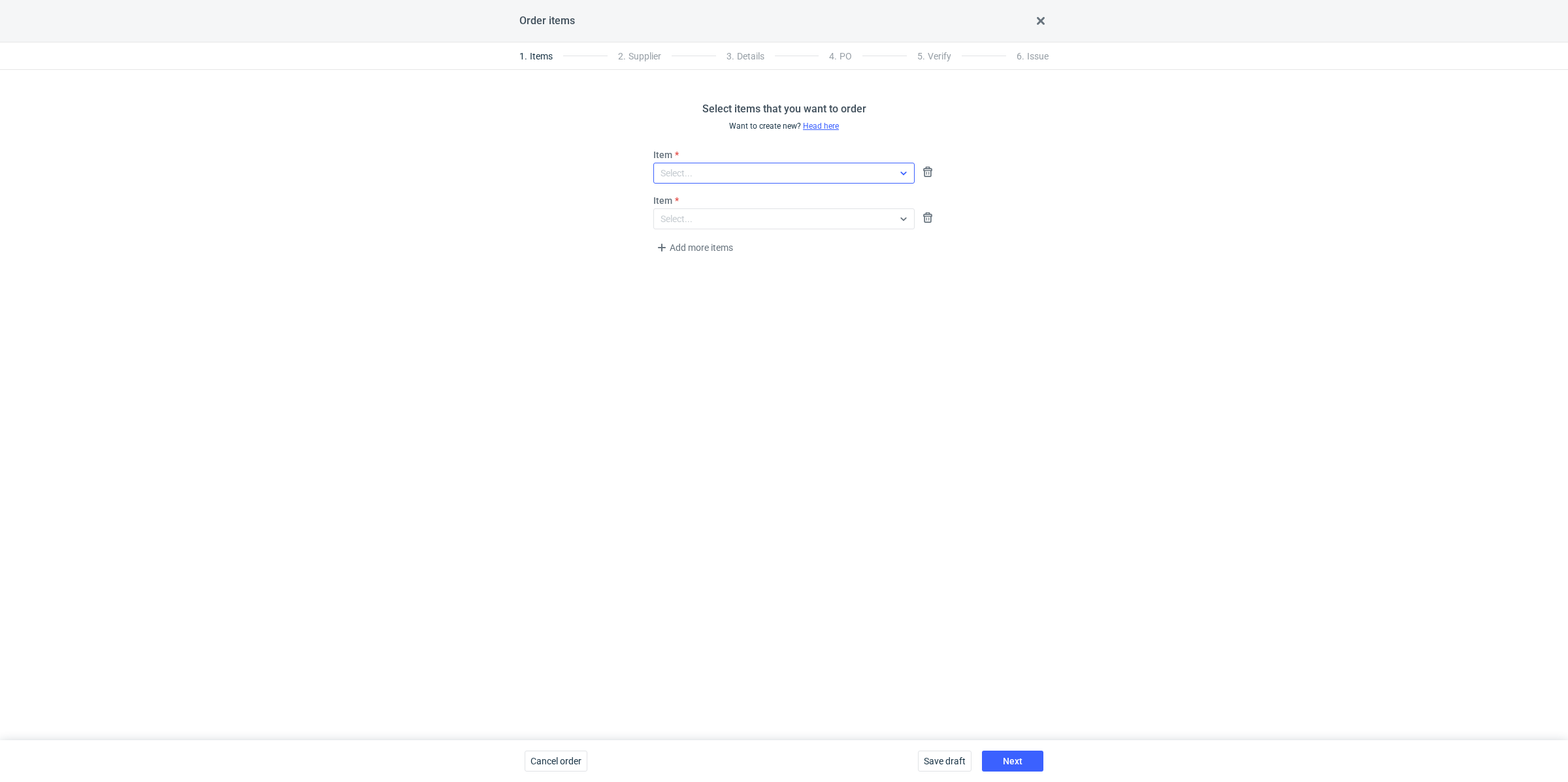
click at [758, 172] on div "Select..." at bounding box center [773, 172] width 239 height 18
paste input "VZZU"
type input "VZZU"
click at [751, 198] on em "(PHI-PH00-A08961)" at bounding box center [727, 202] width 82 height 10
click at [682, 223] on div "Select..." at bounding box center [677, 218] width 32 height 13
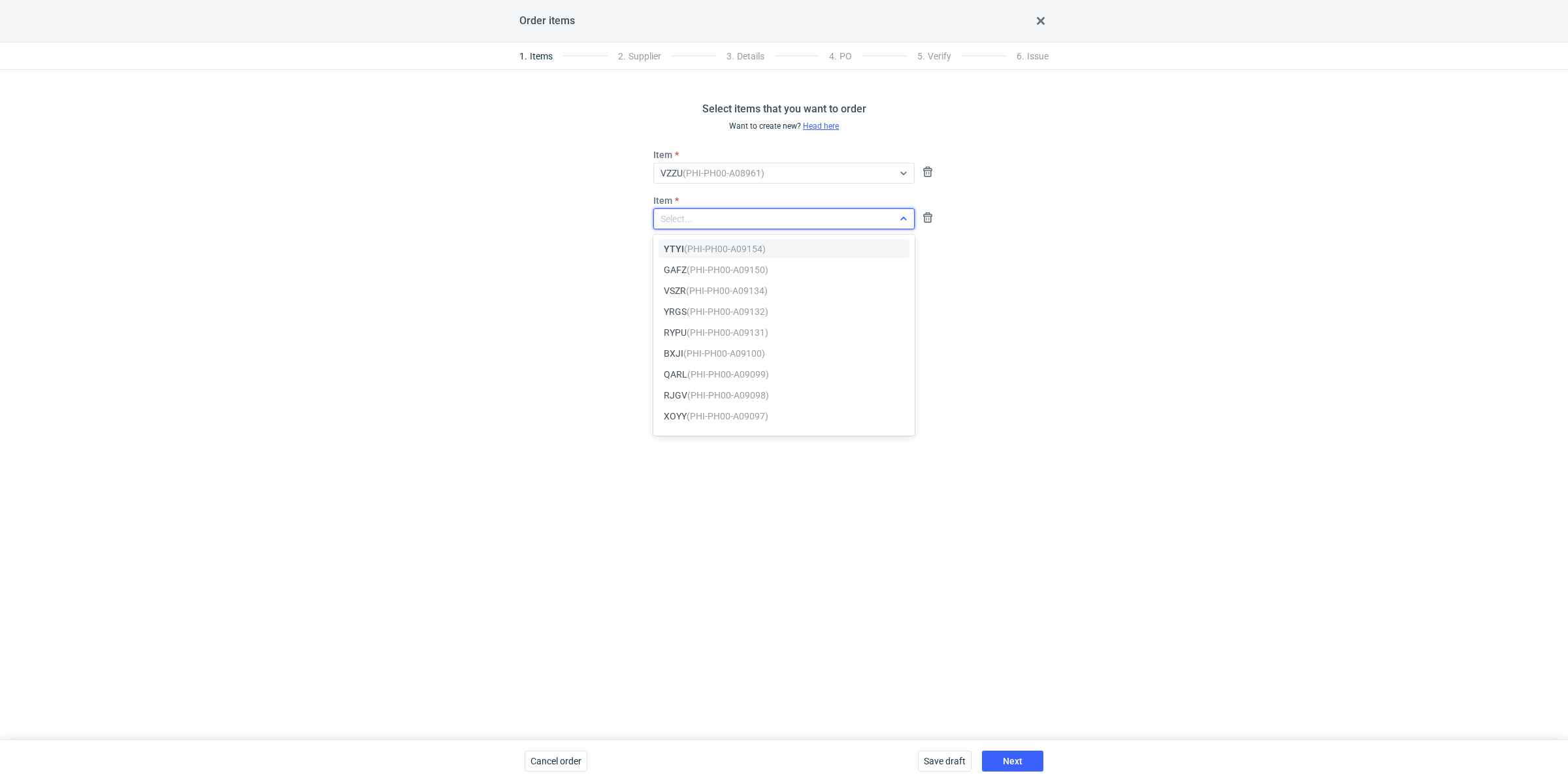
paste input "IOFY"
type input "IOFY"
click at [700, 244] on em "(PHI-PH00-A08961)" at bounding box center [725, 248] width 82 height 10
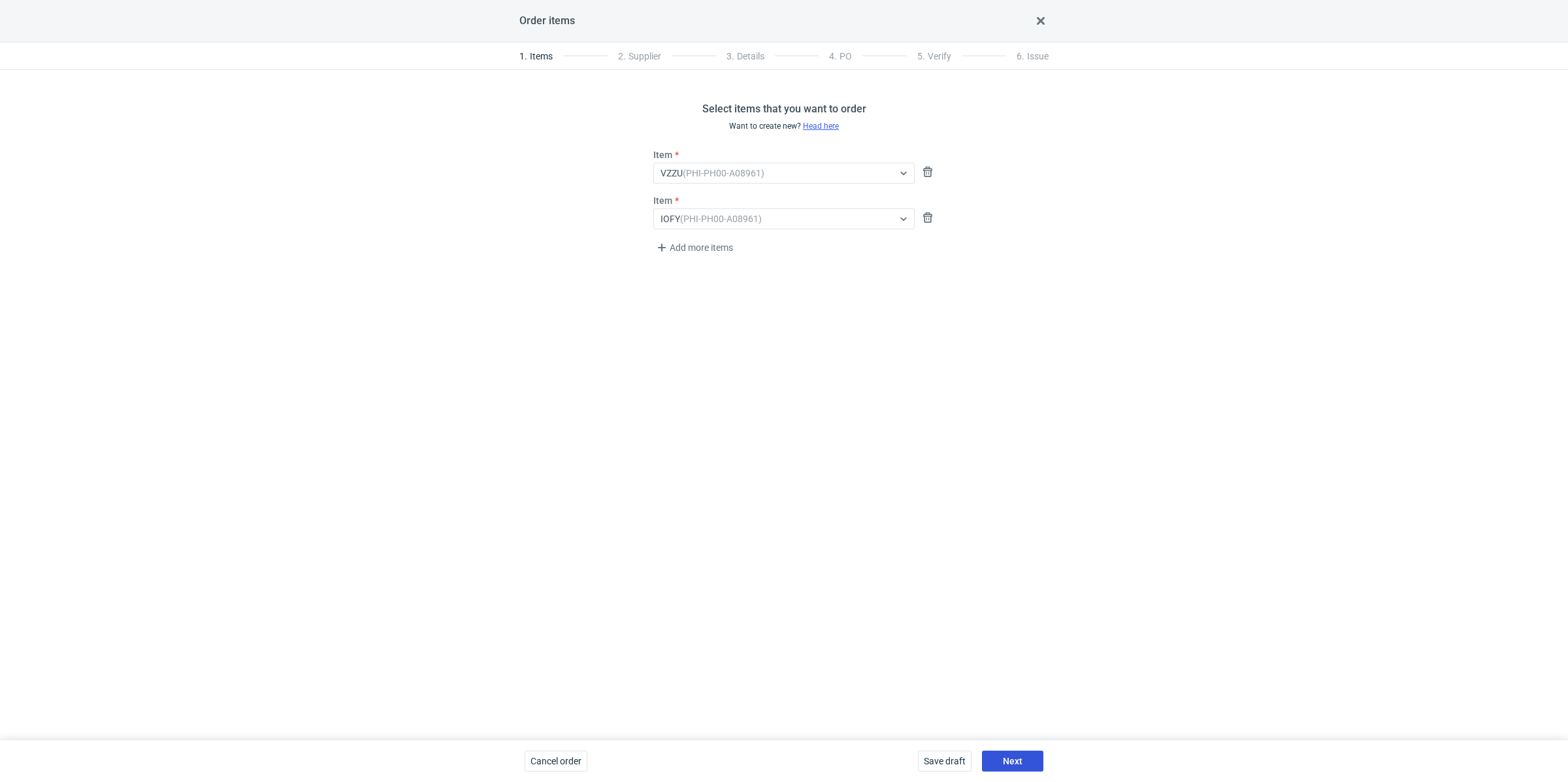
click at [1033, 754] on button "Next" at bounding box center [1013, 761] width 61 height 21
click at [699, 176] on div "Select..." at bounding box center [773, 172] width 239 height 18
type input "janbox"
click at [757, 200] on div "JANBOX" at bounding box center [784, 202] width 241 height 13
click at [1019, 756] on span "Next" at bounding box center [1013, 760] width 20 height 9
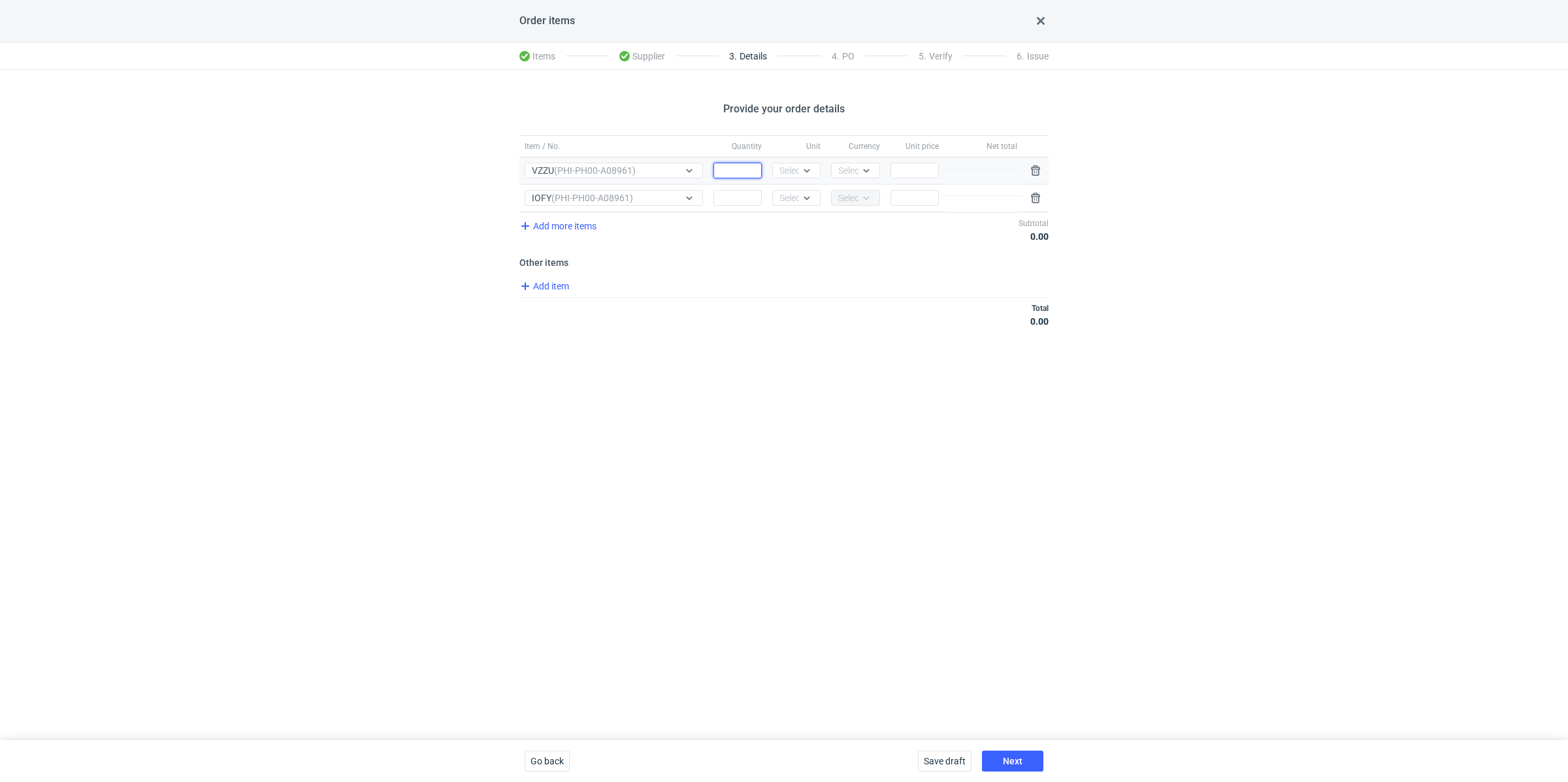
click at [725, 172] on input "Quantity" at bounding box center [737, 170] width 48 height 16
paste input "40000"
type input "40000"
click at [730, 196] on input "Quantity" at bounding box center [737, 198] width 48 height 16
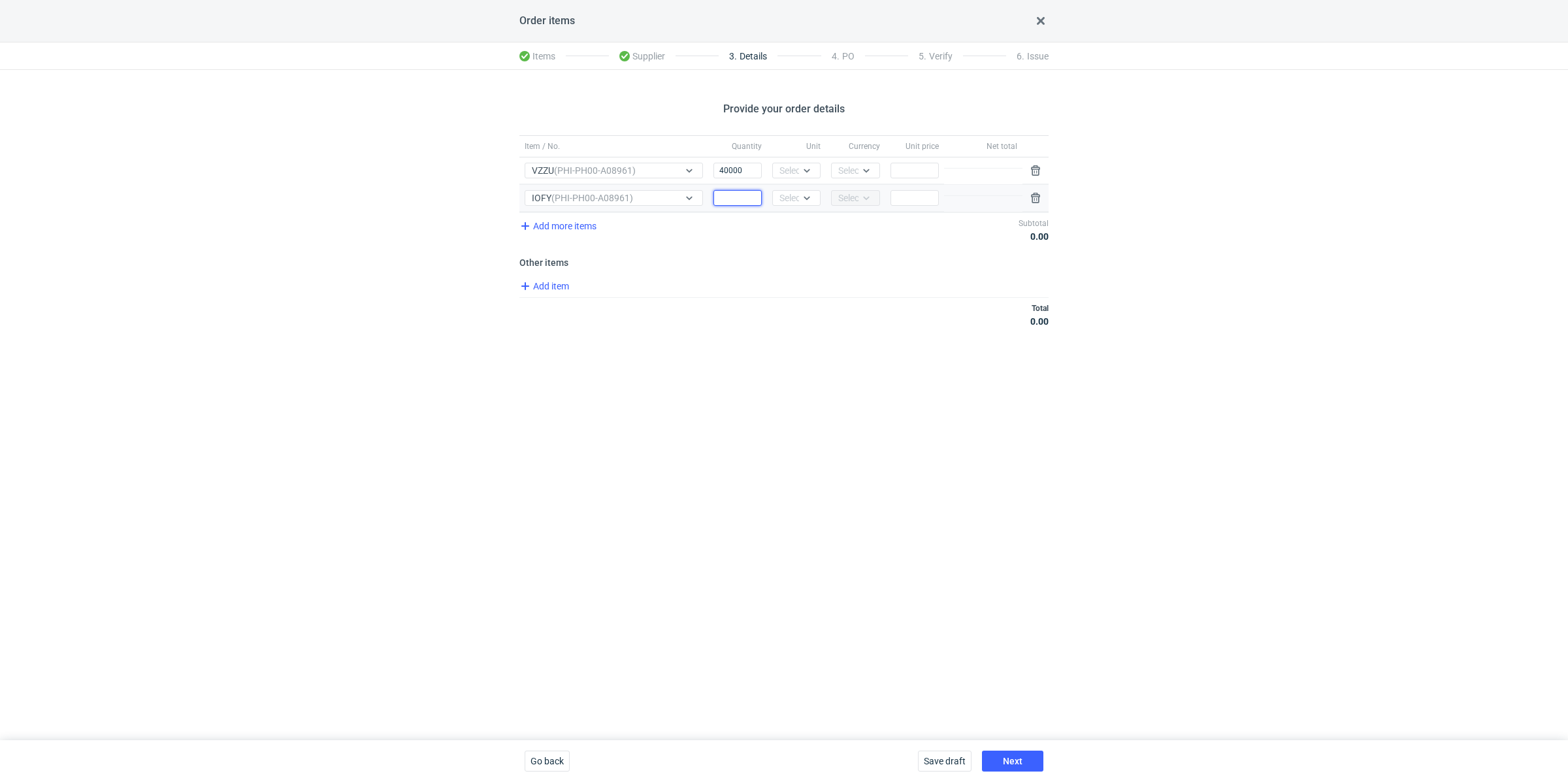
paste input "40000"
type input "40000"
click at [795, 165] on div "Select..." at bounding box center [795, 170] width 32 height 13
click at [809, 194] on div "pcs" at bounding box center [797, 197] width 27 height 13
click at [805, 201] on div at bounding box center [807, 198] width 16 height 10
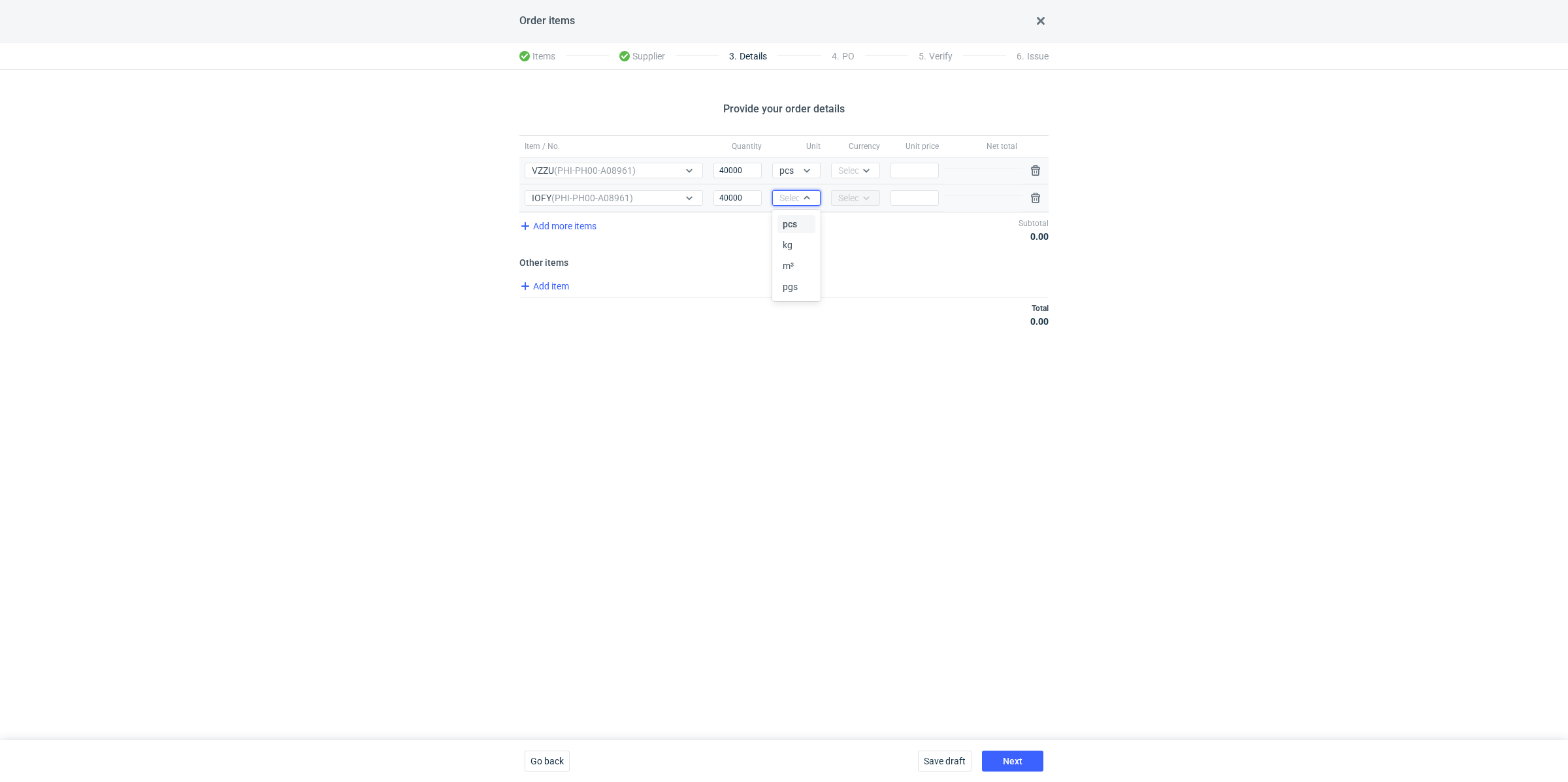
click at [805, 230] on div "pcs" at bounding box center [797, 224] width 38 height 18
click at [861, 175] on div at bounding box center [869, 170] width 21 height 14
click at [857, 198] on span "PLN" at bounding box center [850, 197] width 18 height 13
click at [846, 294] on div "Add item" at bounding box center [783, 288] width 532 height 19
click at [909, 197] on input "Price" at bounding box center [915, 198] width 48 height 16
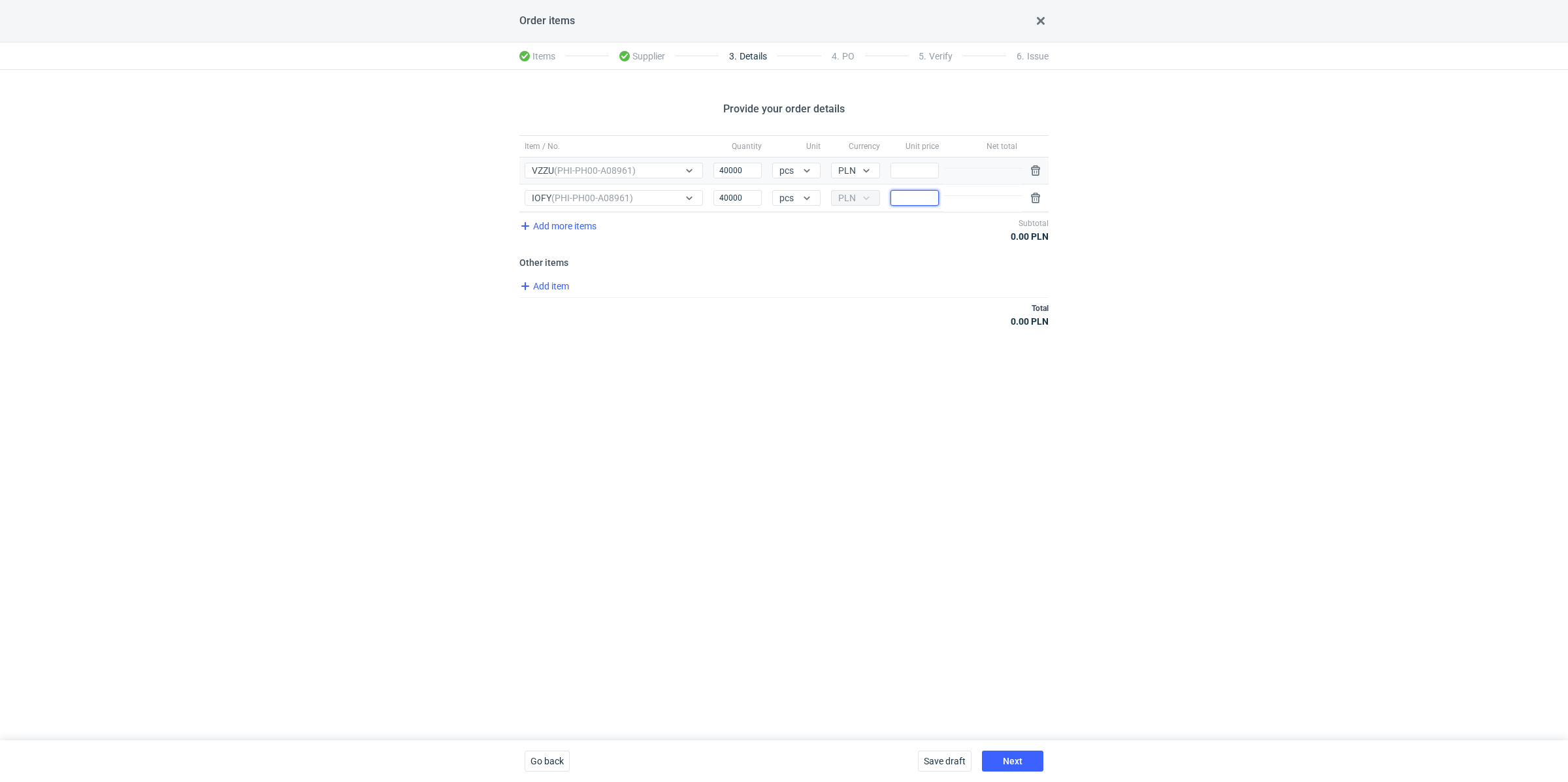
paste input "0.92"
type input "0.92"
click at [849, 286] on div "Add item" at bounding box center [783, 288] width 532 height 19
click at [555, 288] on span "Add item" at bounding box center [544, 286] width 53 height 16
click at [545, 339] on span "Add item" at bounding box center [544, 341] width 53 height 16
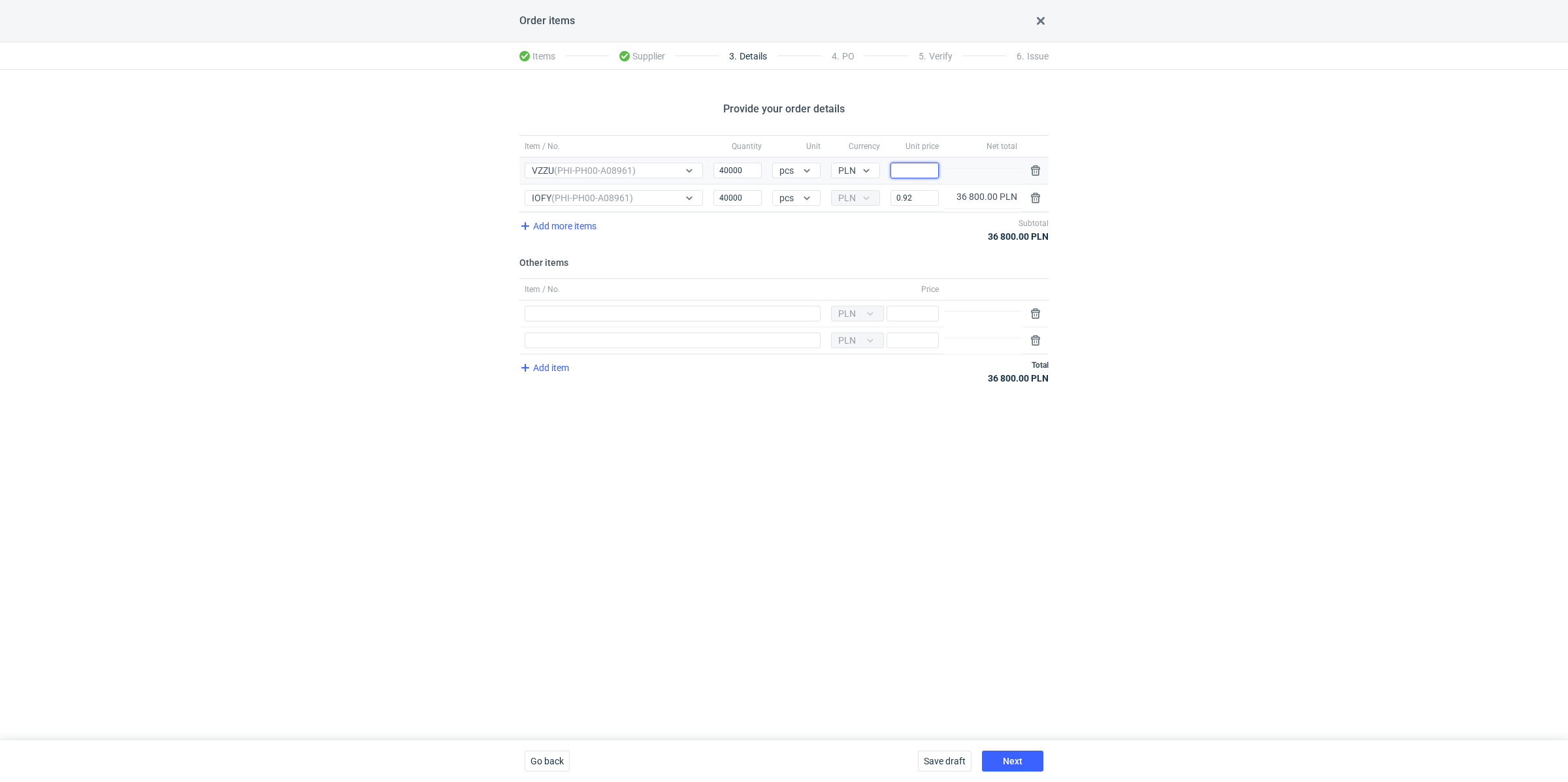
click at [918, 172] on input "Price" at bounding box center [915, 170] width 48 height 16
paste input "0.75"
type input "0.75"
click at [1245, 197] on div "Provide your order details Item / No. Quantity Unit Currency Unit price Net tot…" at bounding box center [784, 405] width 1568 height 670
click at [572, 309] on input "Item / No." at bounding box center [672, 313] width 296 height 16
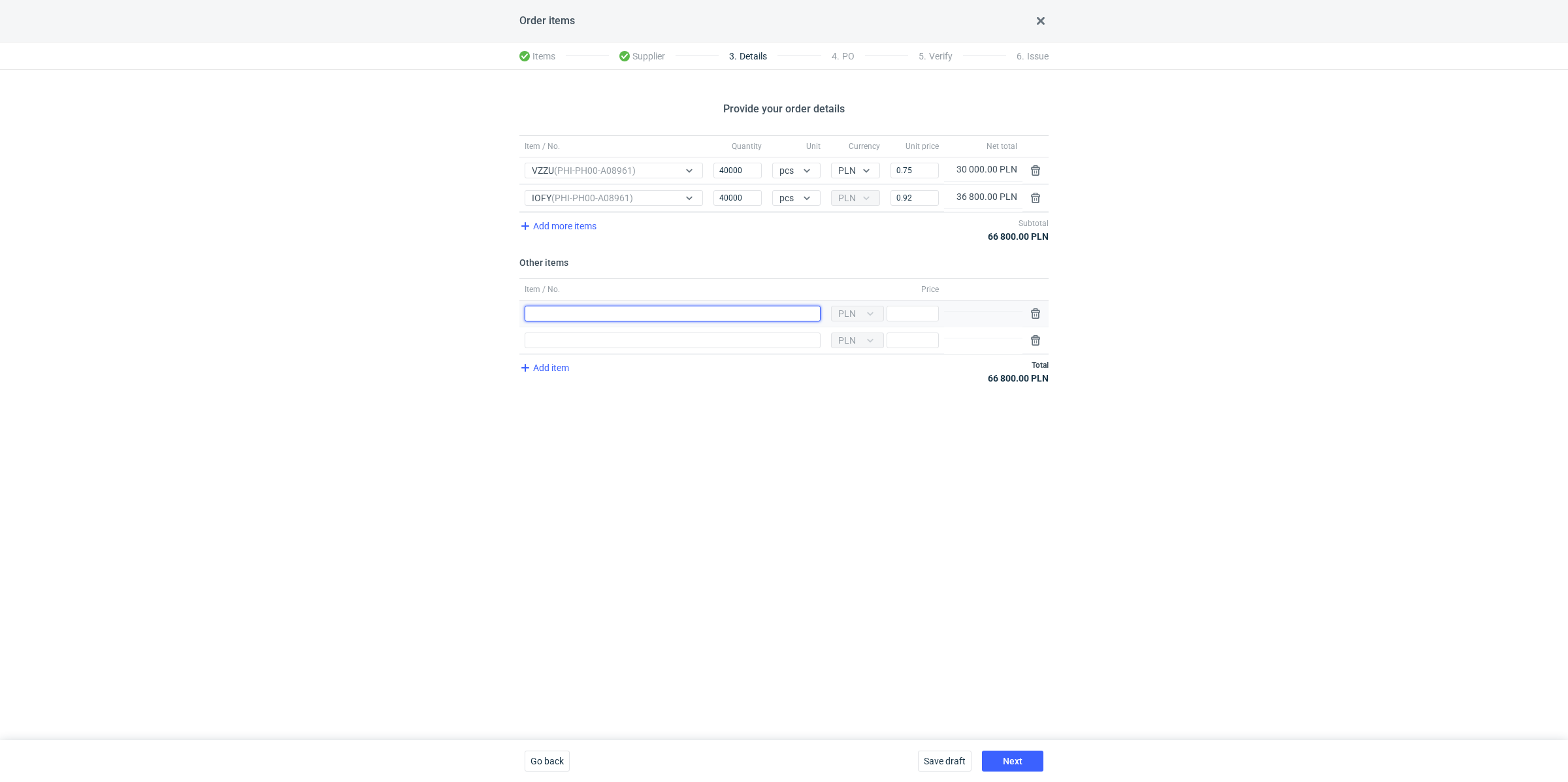
click at [572, 319] on div "Item / No." at bounding box center [672, 314] width 306 height 27
type input "Polimer VZZU"
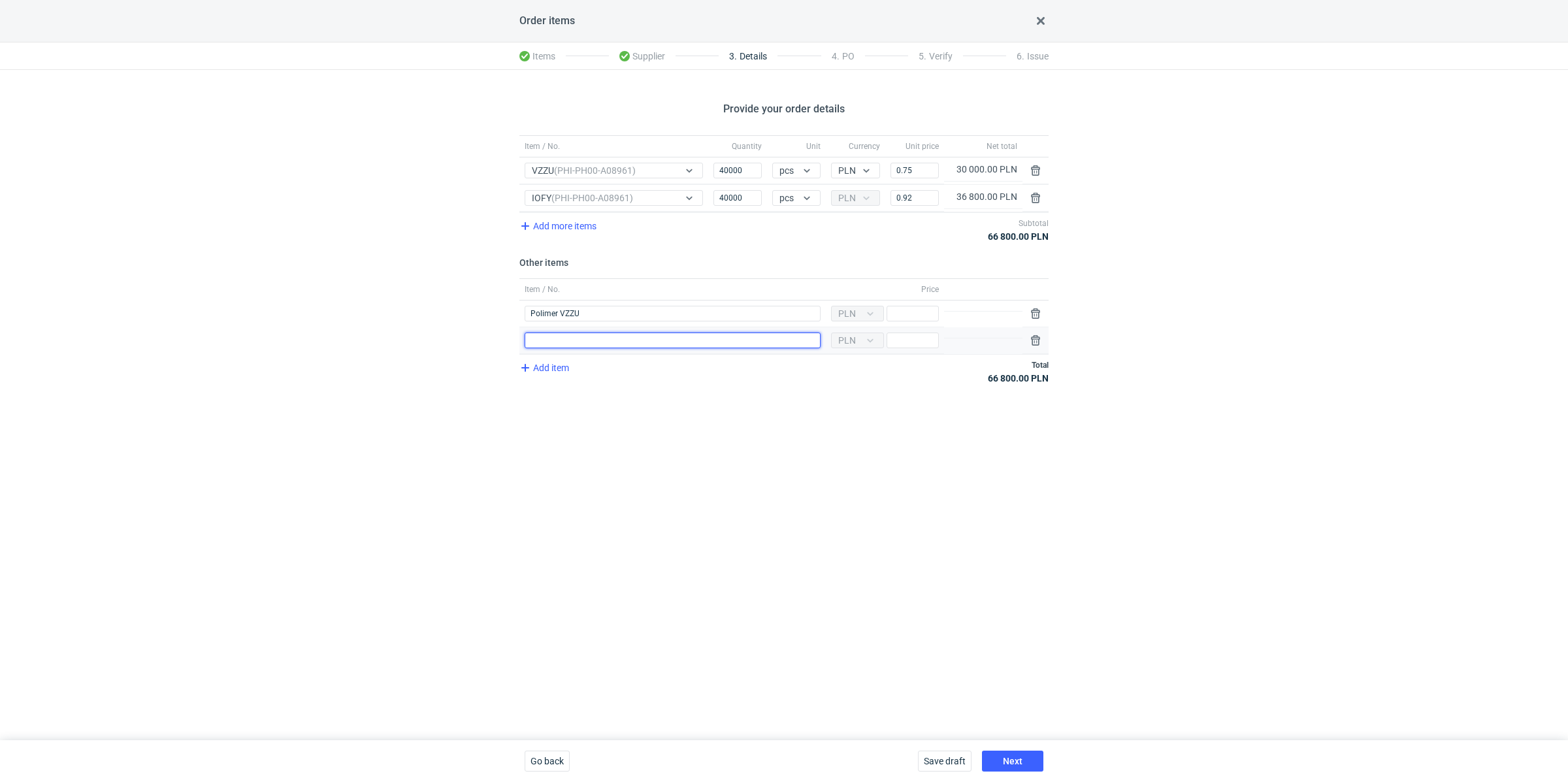
click at [556, 335] on input "Item / No." at bounding box center [672, 340] width 296 height 16
type input "Klisza VZZU"
click at [555, 369] on span "Add item" at bounding box center [544, 367] width 53 height 16
click at [552, 393] on span "Add item" at bounding box center [544, 394] width 53 height 16
click at [558, 355] on div "Item / No." at bounding box center [672, 367] width 306 height 27
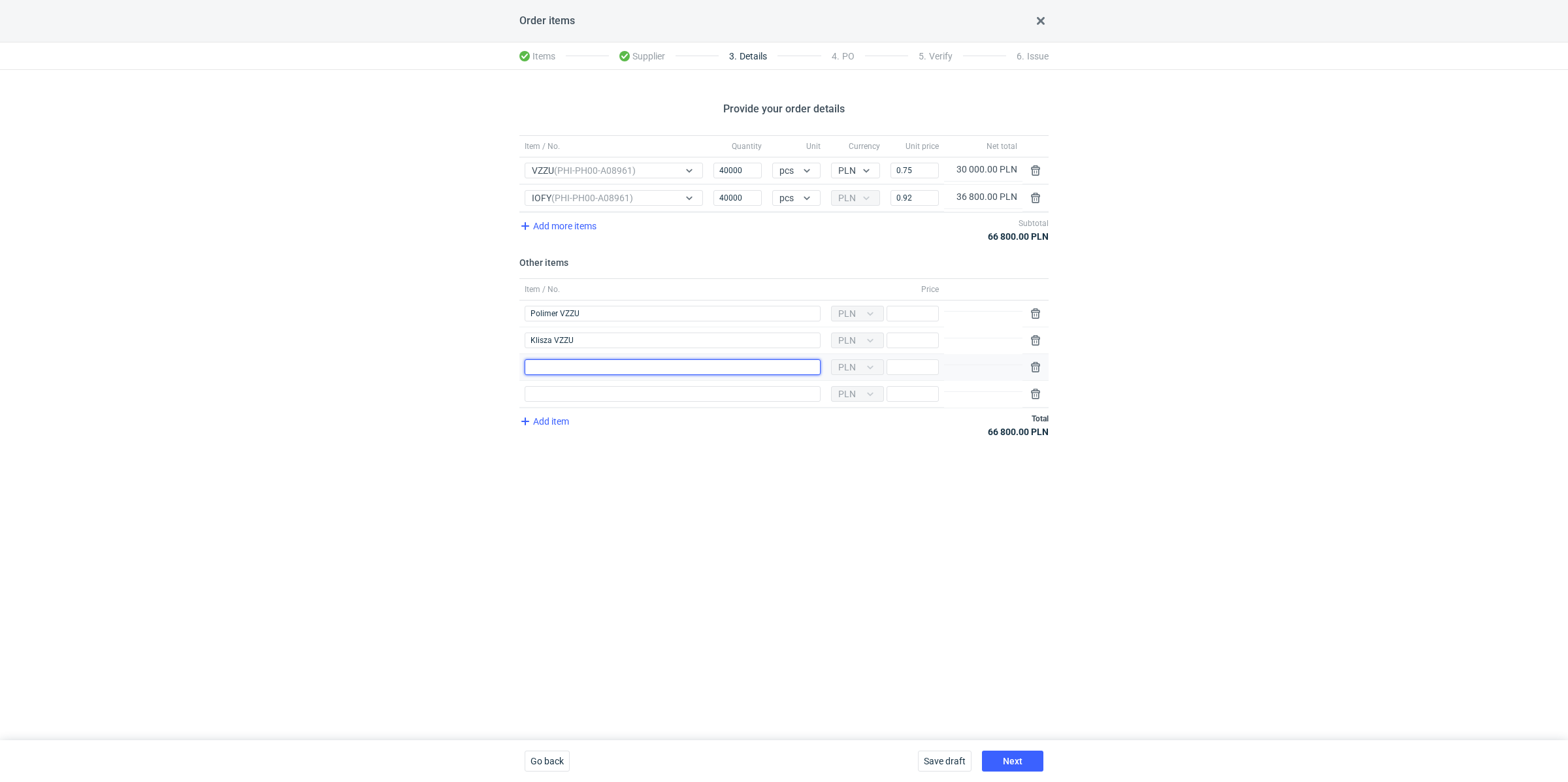
click at [547, 368] on input "Item / No." at bounding box center [672, 367] width 296 height 16
type input "Polimer"
click at [578, 390] on input "Item / No." at bounding box center [672, 393] width 296 height 16
type input "Klisza"
click at [516, 556] on div "Provide your order details Item / No. Quantity Unit Currency Unit price Net tot…" at bounding box center [784, 405] width 1568 height 670
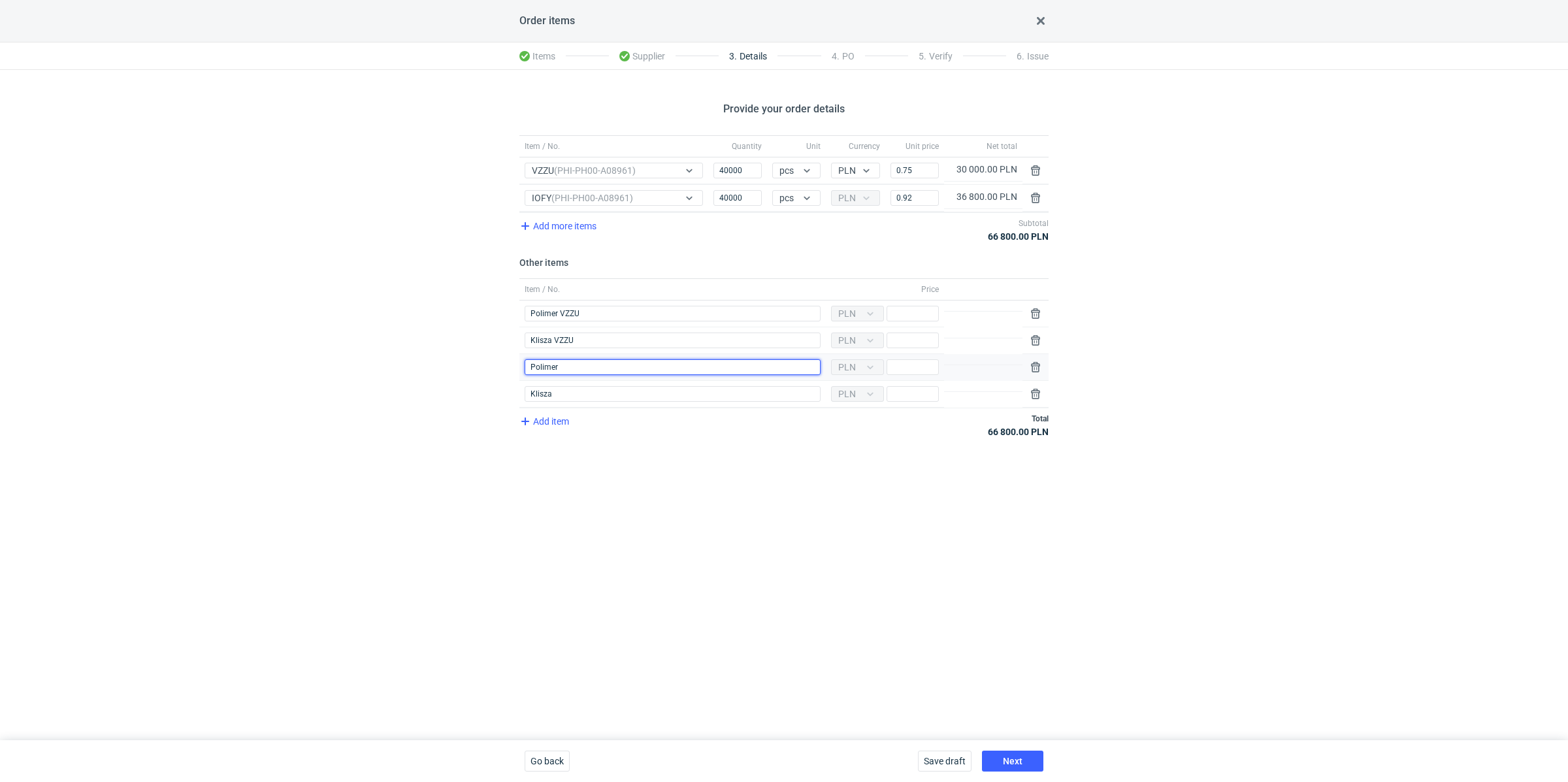
click at [568, 366] on input "Polimer" at bounding box center [672, 367] width 296 height 16
type input "Polimer IOFY"
click at [604, 393] on input "Klisza" at bounding box center [672, 393] width 296 height 16
type input "Klisza IOFY"
click at [624, 452] on div "Provide your order details Item / No. Quantity Unit Currency Unit price Net tot…" at bounding box center [784, 405] width 1568 height 670
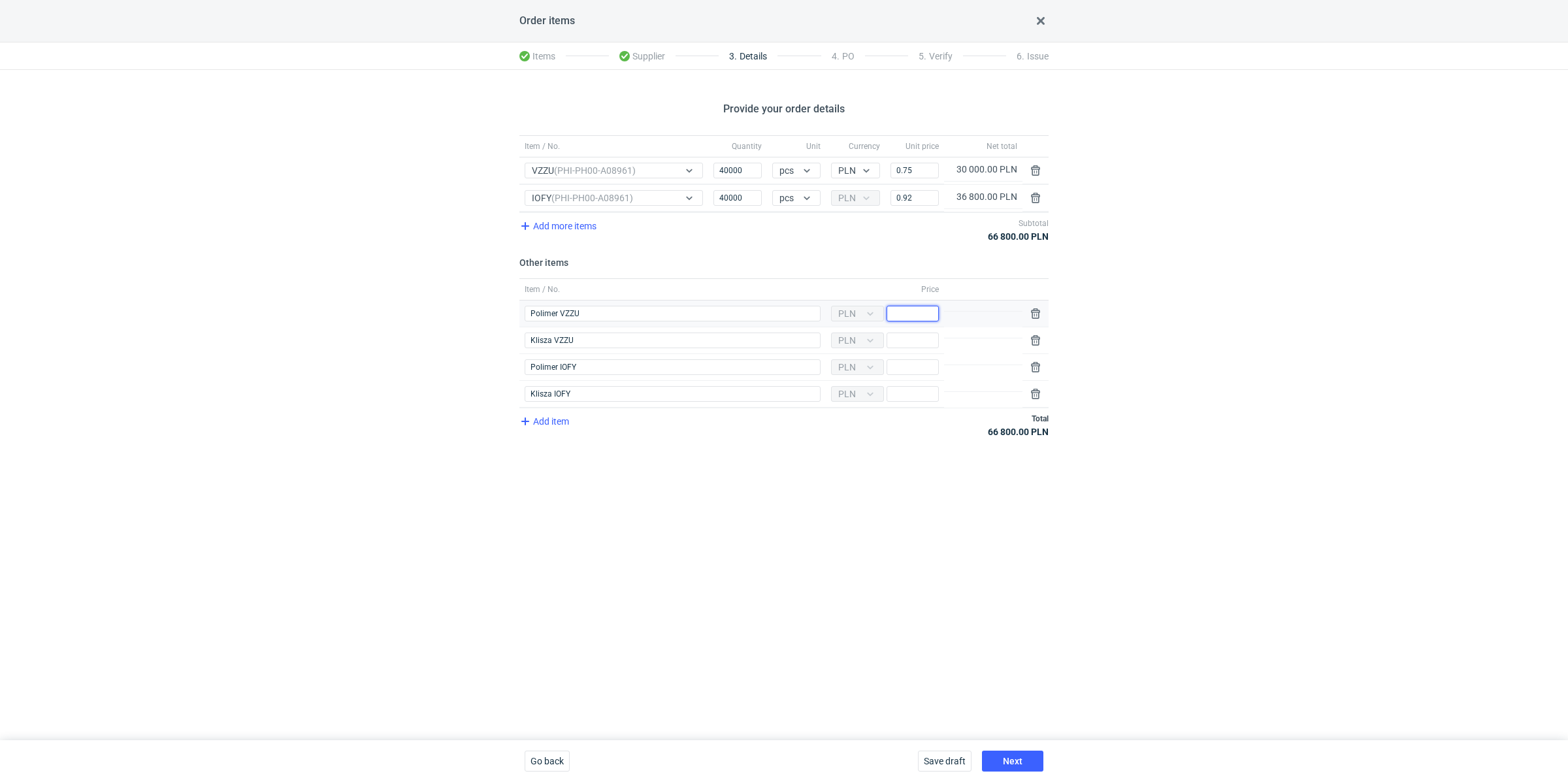
click at [915, 309] on input "Price" at bounding box center [913, 313] width 53 height 16
paste input "750"
type input "750"
drag, startPoint x: 837, startPoint y: 475, endPoint x: 827, endPoint y: 460, distance: 18.0
click at [838, 475] on div "Provide your order details Item / No. Quantity Unit Currency Unit price Net tot…" at bounding box center [784, 405] width 1568 height 670
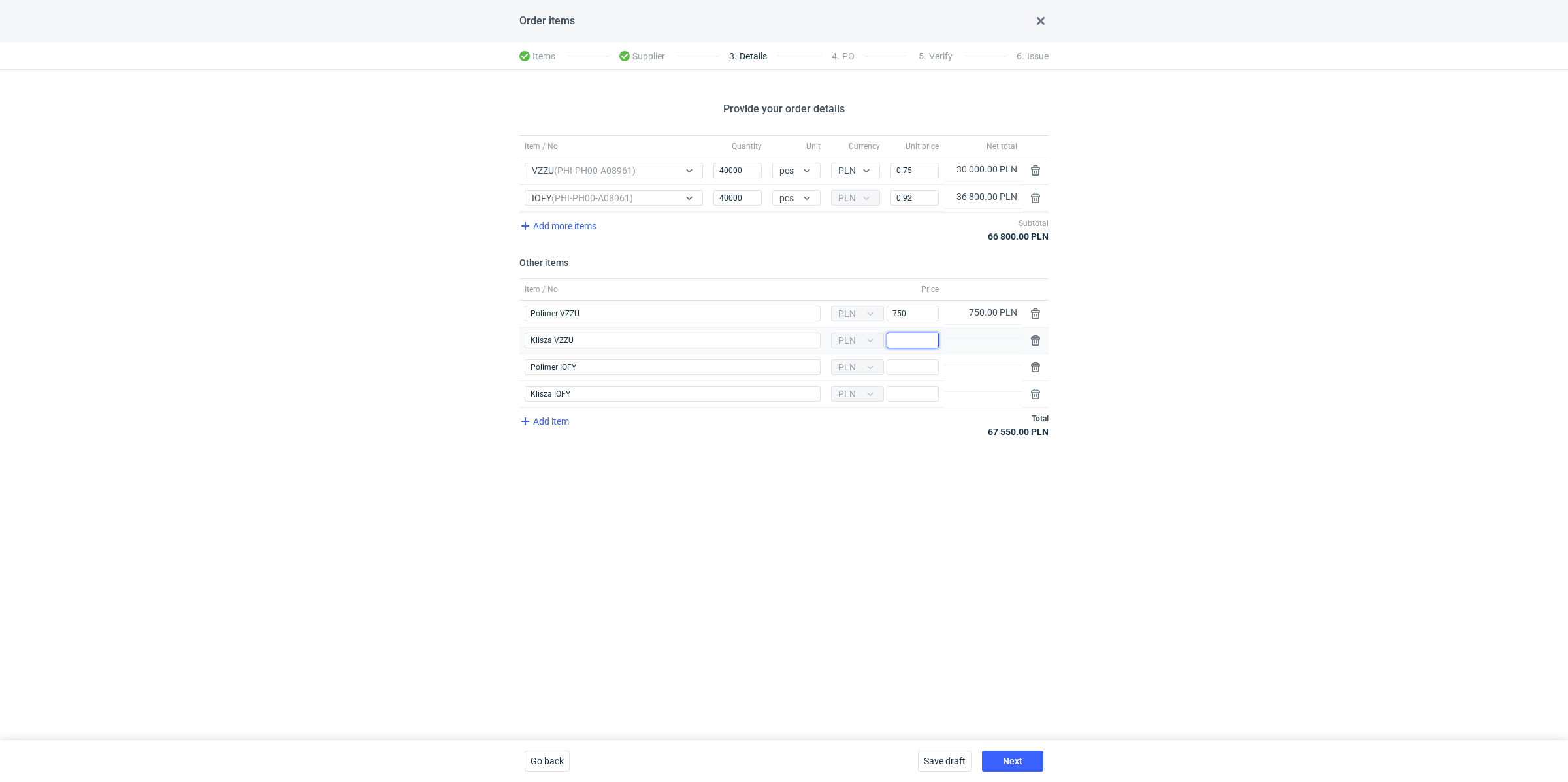
click at [923, 343] on input "Price" at bounding box center [913, 340] width 53 height 16
paste input "2000"
type input "2000"
click at [844, 504] on div "Provide your order details Item / No. Quantity Unit Currency Unit price Net tot…" at bounding box center [784, 405] width 1568 height 670
click at [915, 361] on input "Price" at bounding box center [913, 367] width 53 height 16
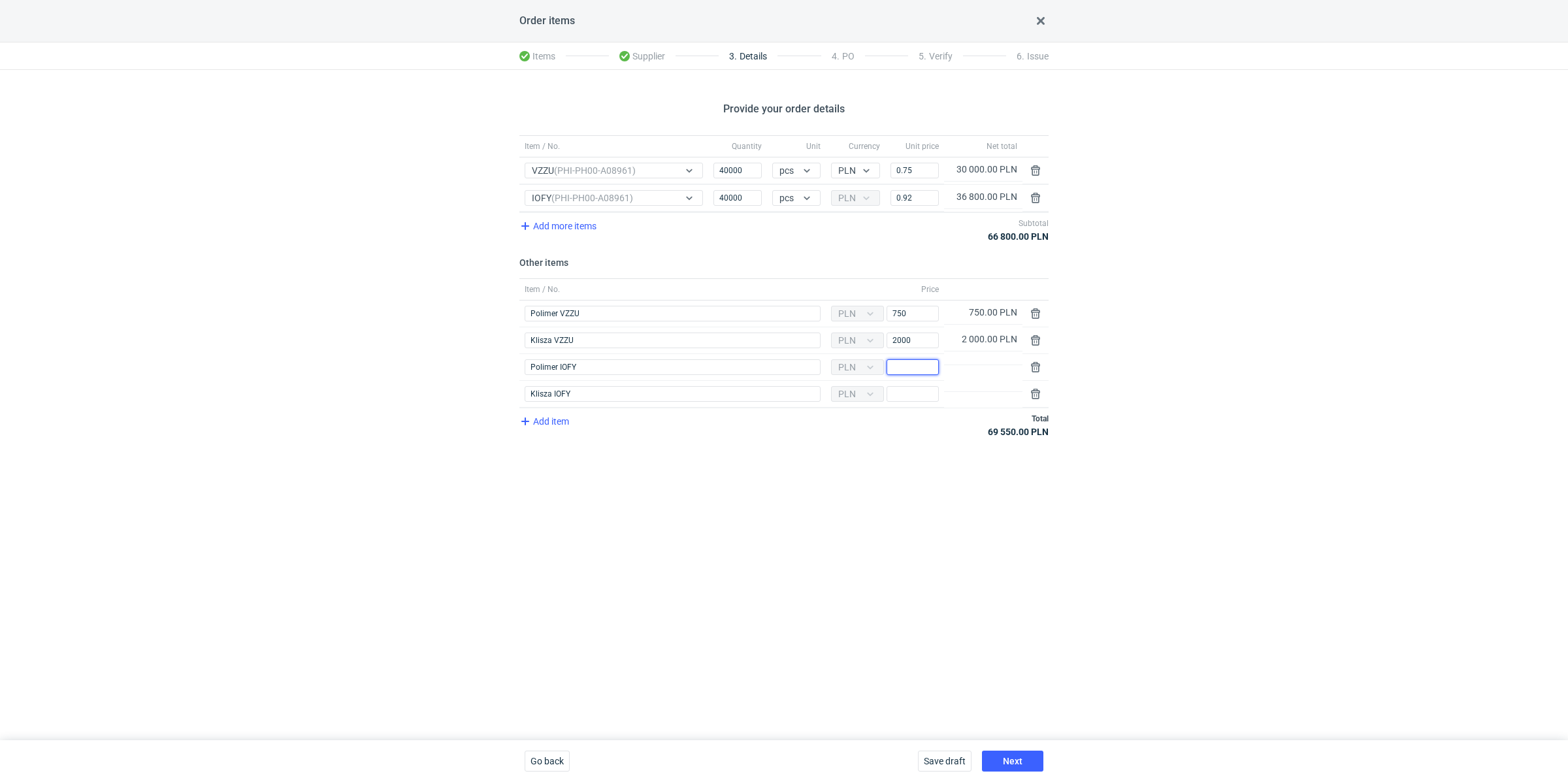
paste input "300"
type input "300"
click at [835, 505] on div "Provide your order details Item / No. Quantity Unit Currency Unit price Net tot…" at bounding box center [784, 405] width 1568 height 670
click at [899, 399] on div "Currency PLN Price" at bounding box center [885, 394] width 118 height 27
click at [904, 392] on input "Price" at bounding box center [913, 393] width 53 height 16
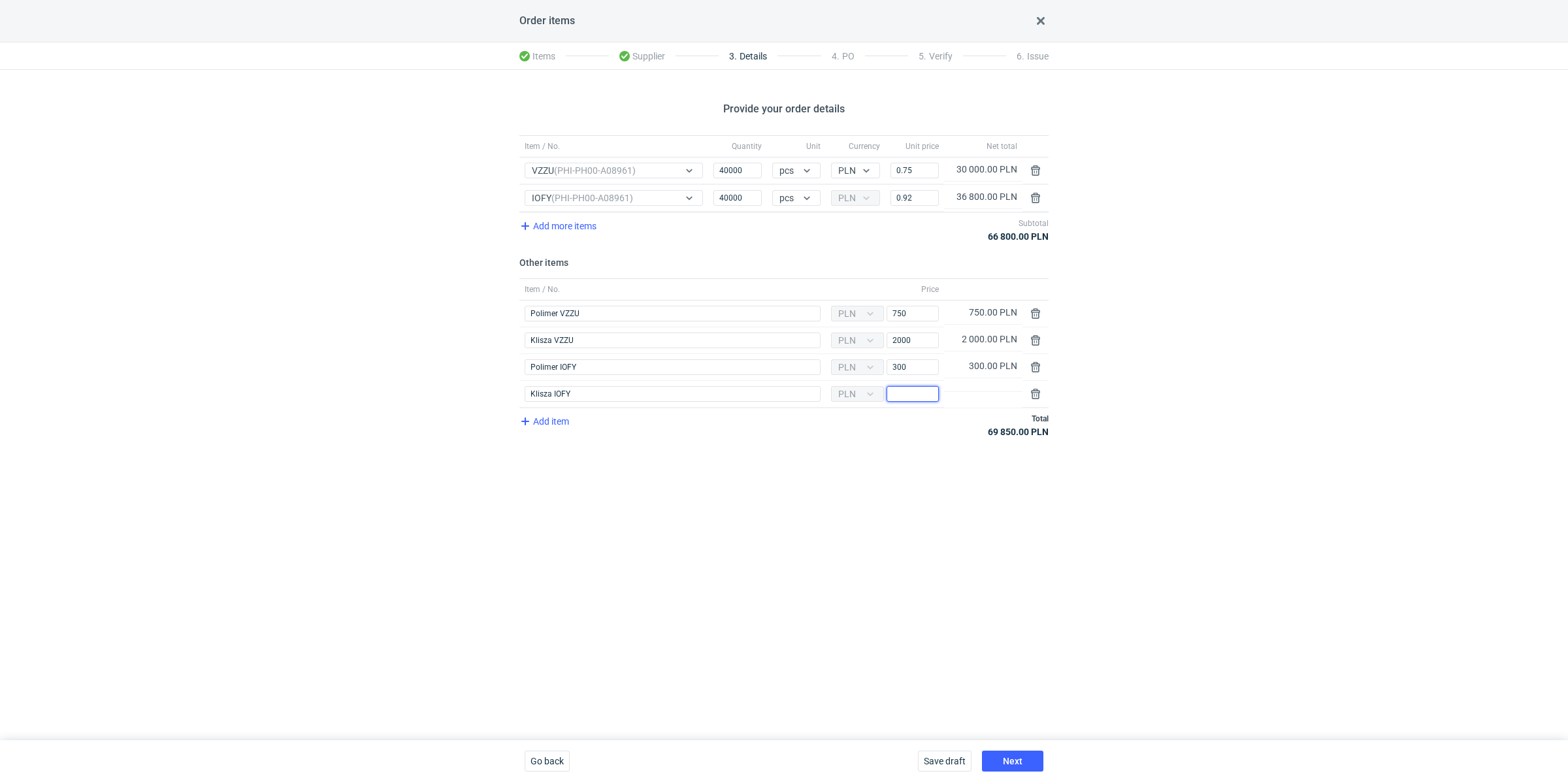
paste input "1700"
type input "1700"
click at [841, 470] on div "Provide your order details Item / No. Quantity Unit Currency Unit price Net tot…" at bounding box center [784, 405] width 1568 height 670
click at [1014, 756] on span "Next" at bounding box center [1013, 760] width 20 height 9
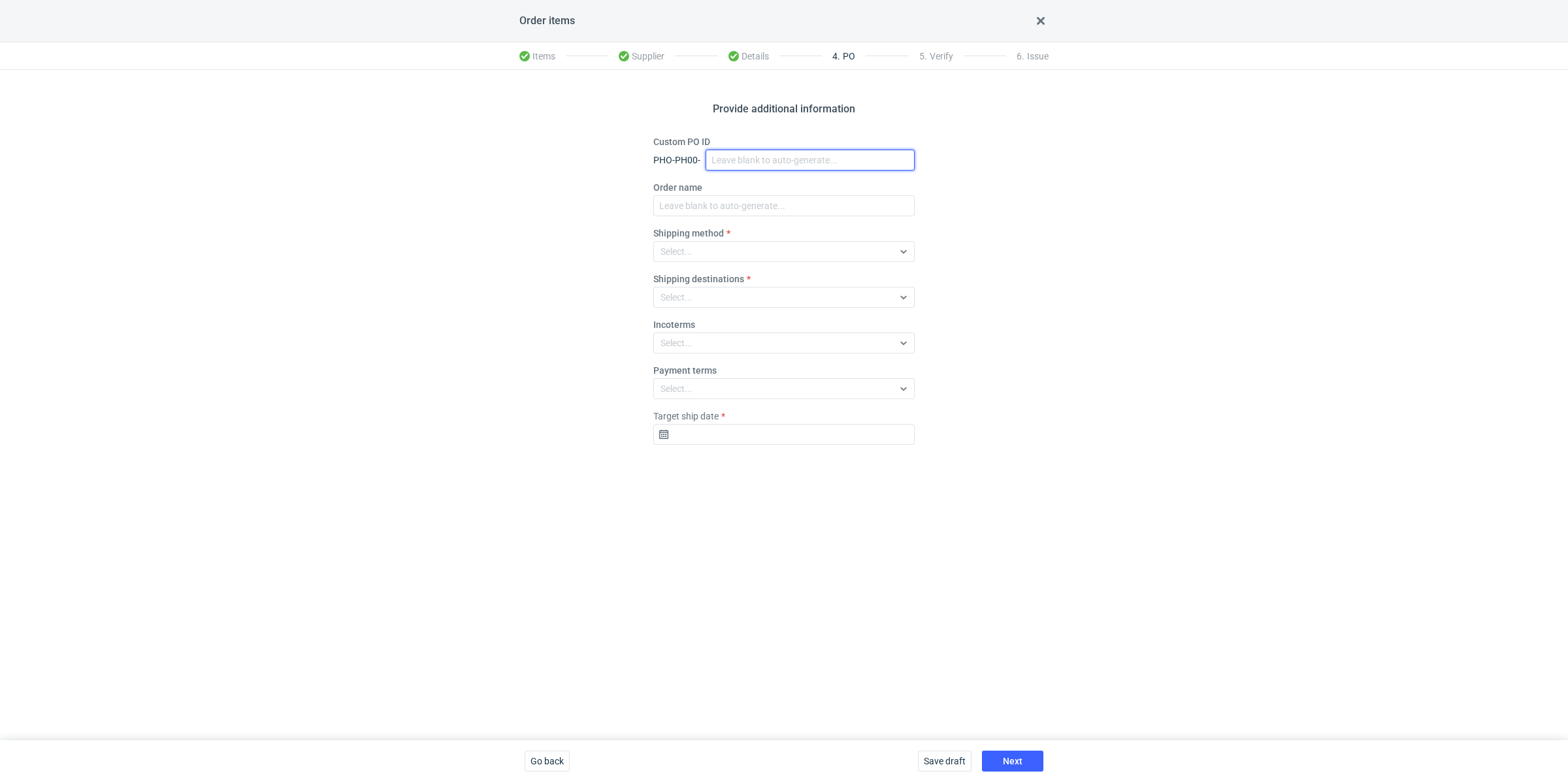
click at [740, 157] on input "Custom PO ID" at bounding box center [810, 160] width 209 height 21
paste input "R915760364"
paste input "VZZU"
paste input "IOFY"
drag, startPoint x: 830, startPoint y: 160, endPoint x: 720, endPoint y: 144, distance: 111.2
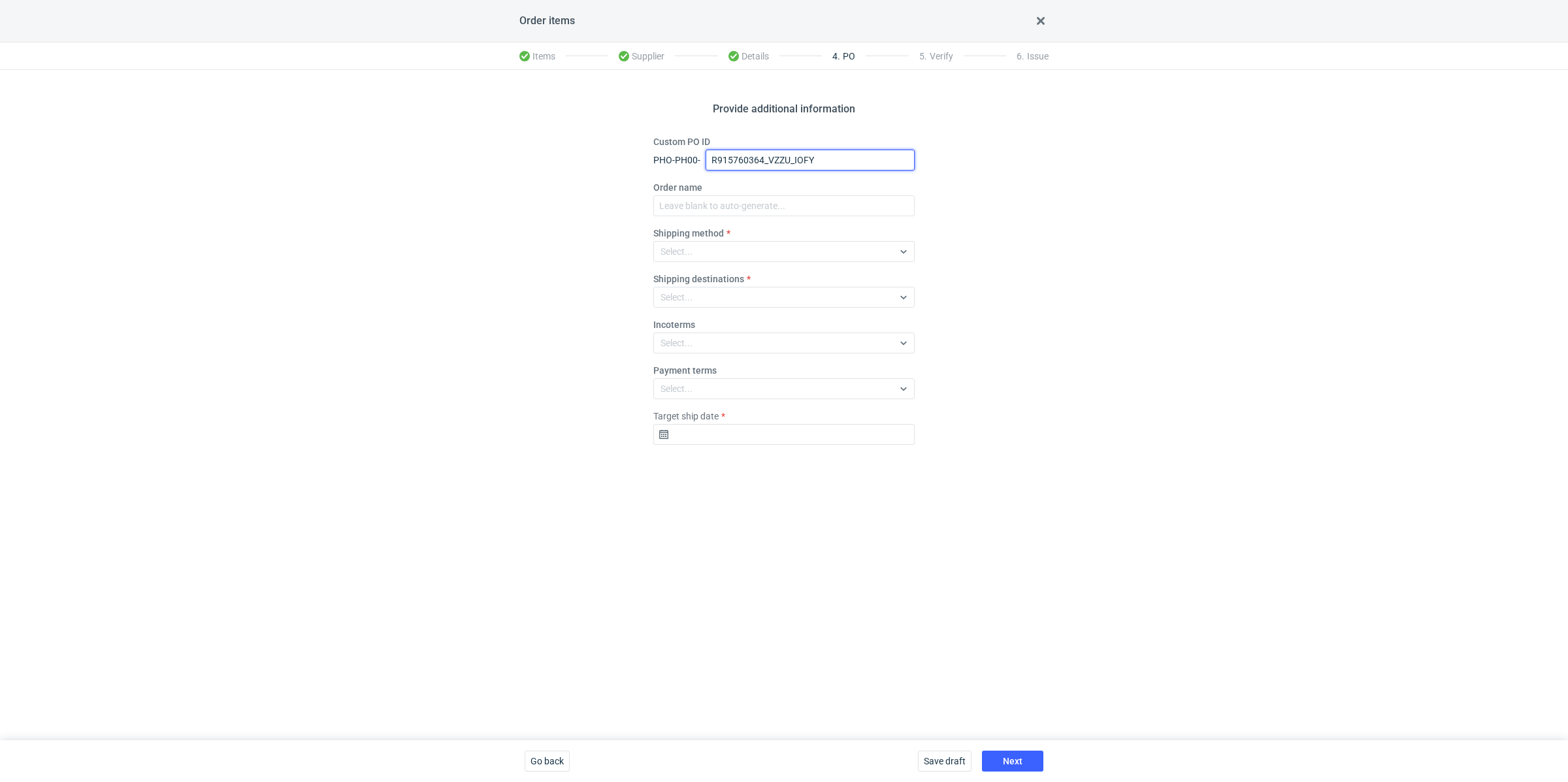
click at [720, 144] on div "Custom PO ID PHO-PH00- R915760364_VZZU_IOFY" at bounding box center [784, 153] width 261 height 35
type input "R915760364_VZZU_IOFY"
click at [722, 198] on input "Order name" at bounding box center [784, 205] width 261 height 21
paste input "R915760364_VZZU_IOFY"
type input "R915760364_VZZU_IOFY"
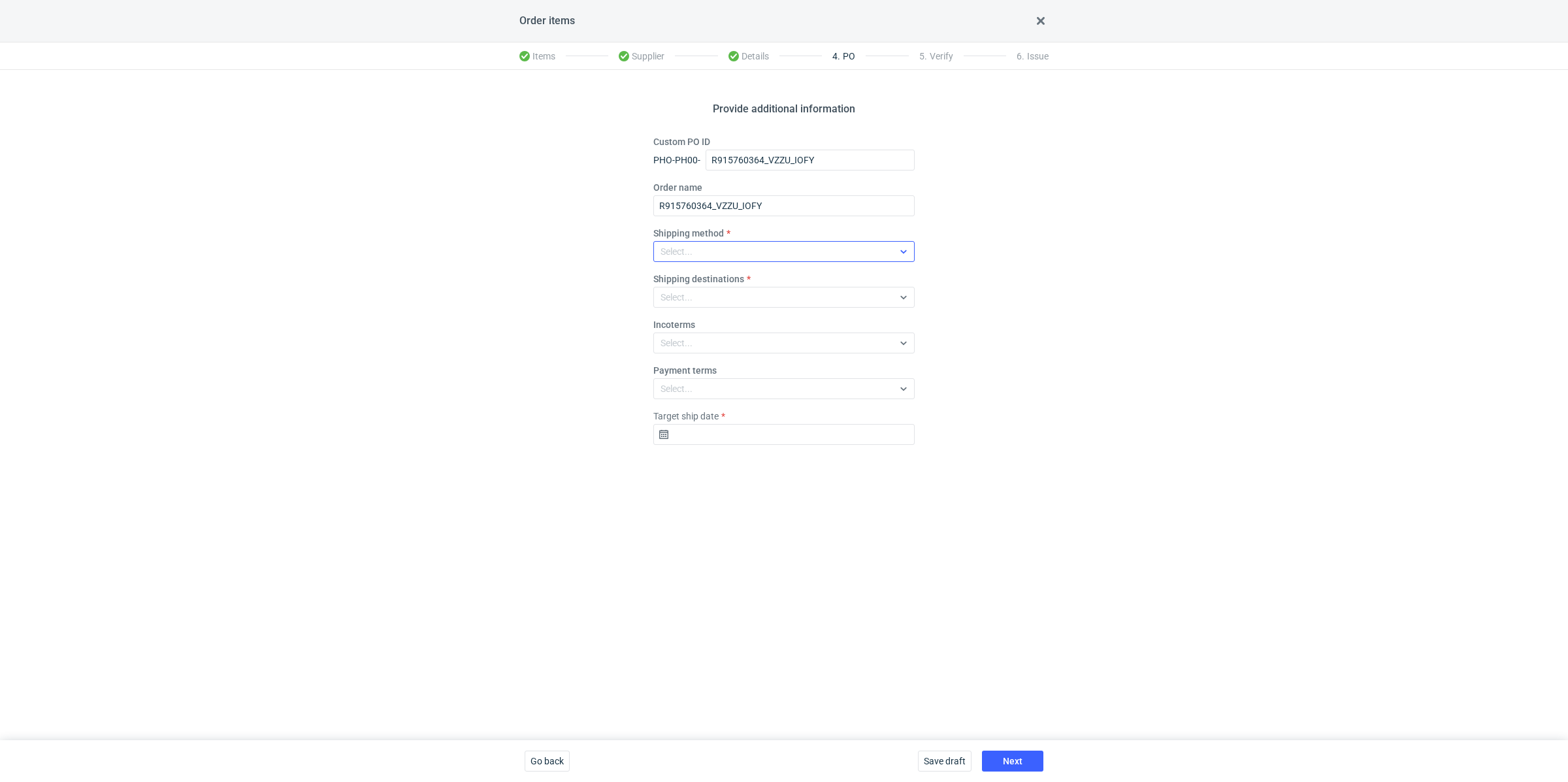
click at [710, 245] on div "Select..." at bounding box center [773, 251] width 239 height 18
click at [709, 361] on div "Pickup" at bounding box center [784, 365] width 241 height 13
click at [745, 434] on input "Target ship date" at bounding box center [784, 434] width 261 height 21
click at [853, 468] on use "Go forward 1 month" at bounding box center [852, 468] width 9 height 7
click at [805, 552] on span "16" at bounding box center [805, 557] width 10 height 13
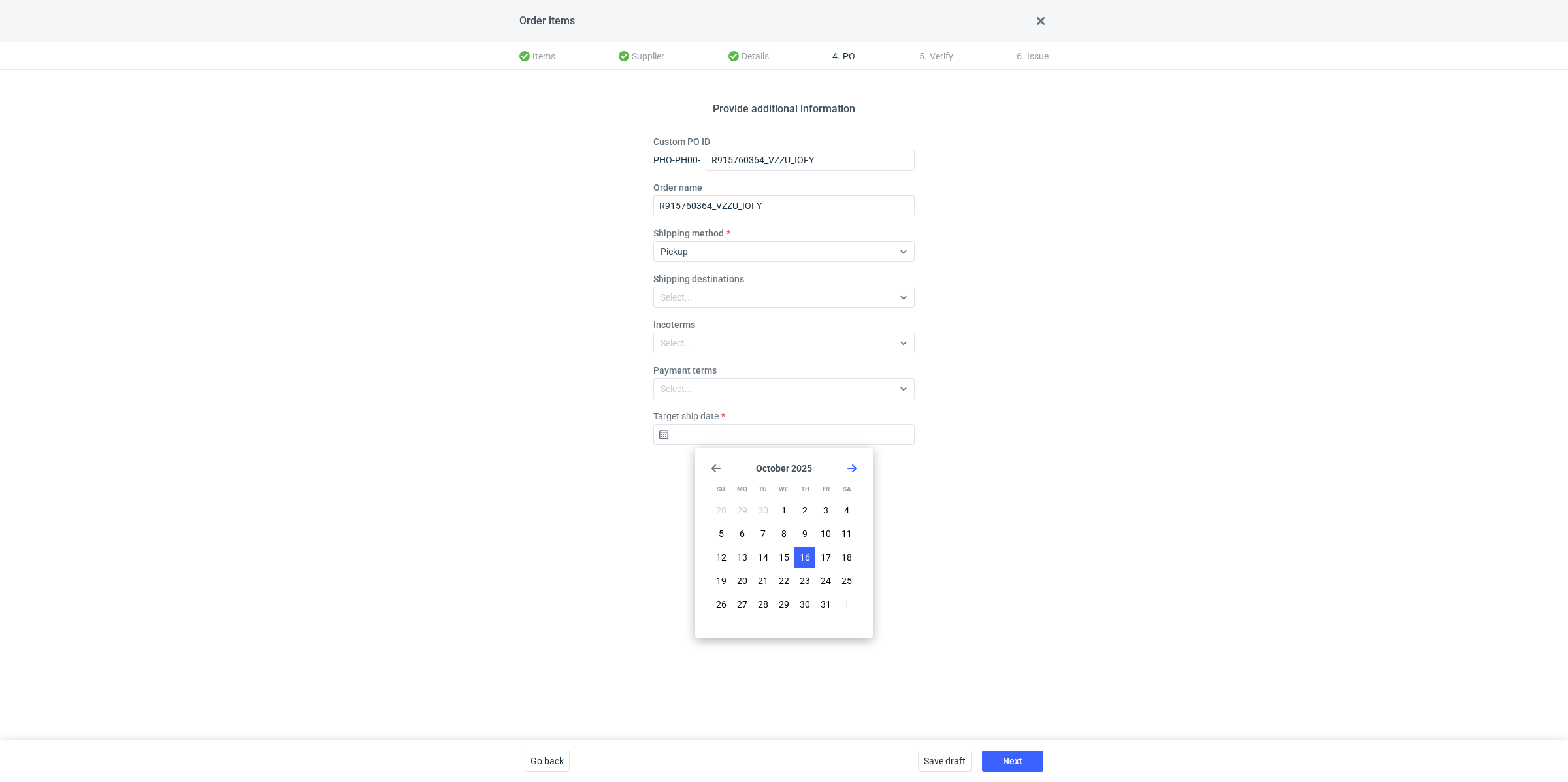
type input "2025-10-16"
click at [1016, 758] on span "Next" at bounding box center [1013, 760] width 20 height 9
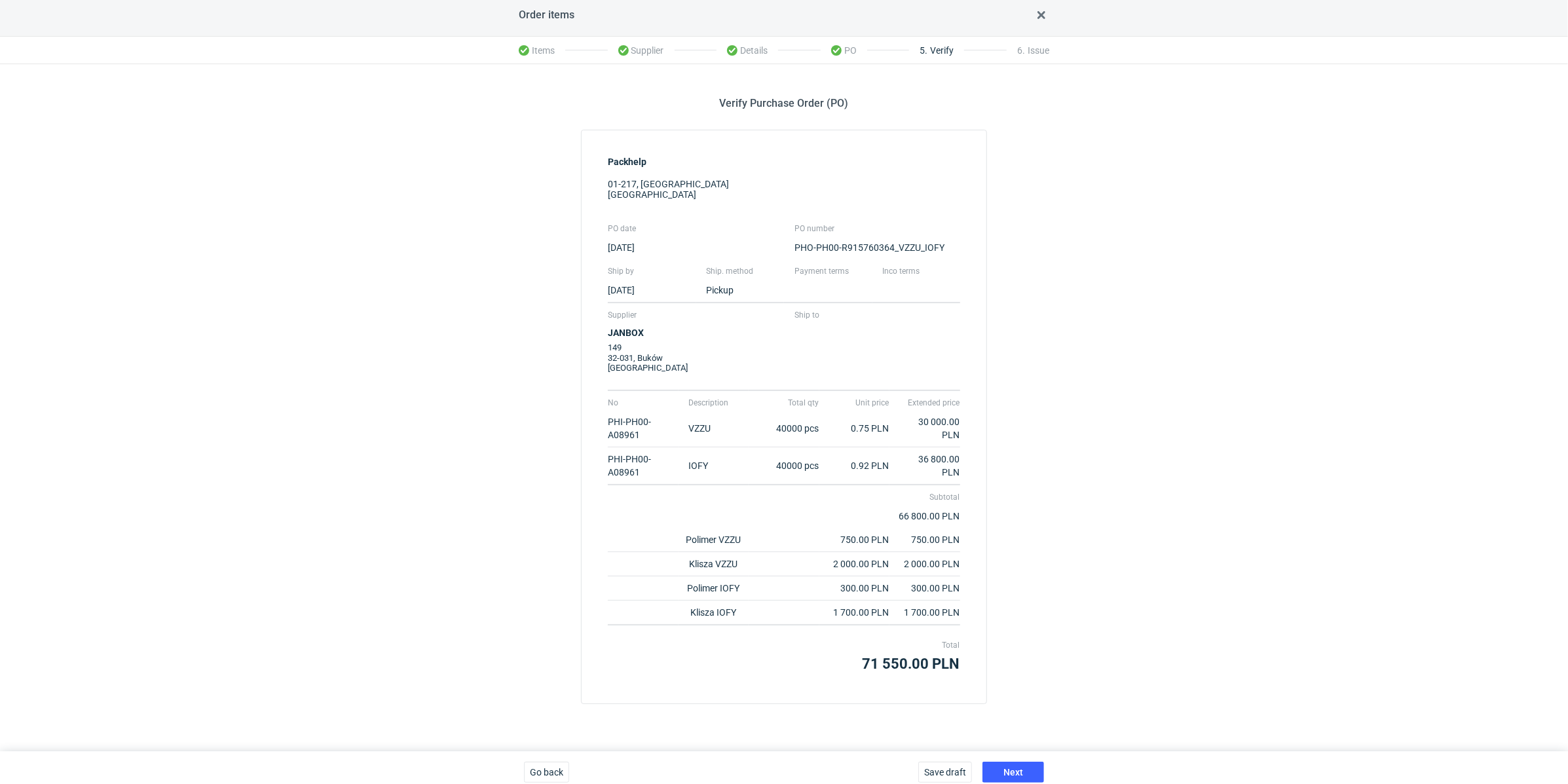
scroll to position [12, 0]
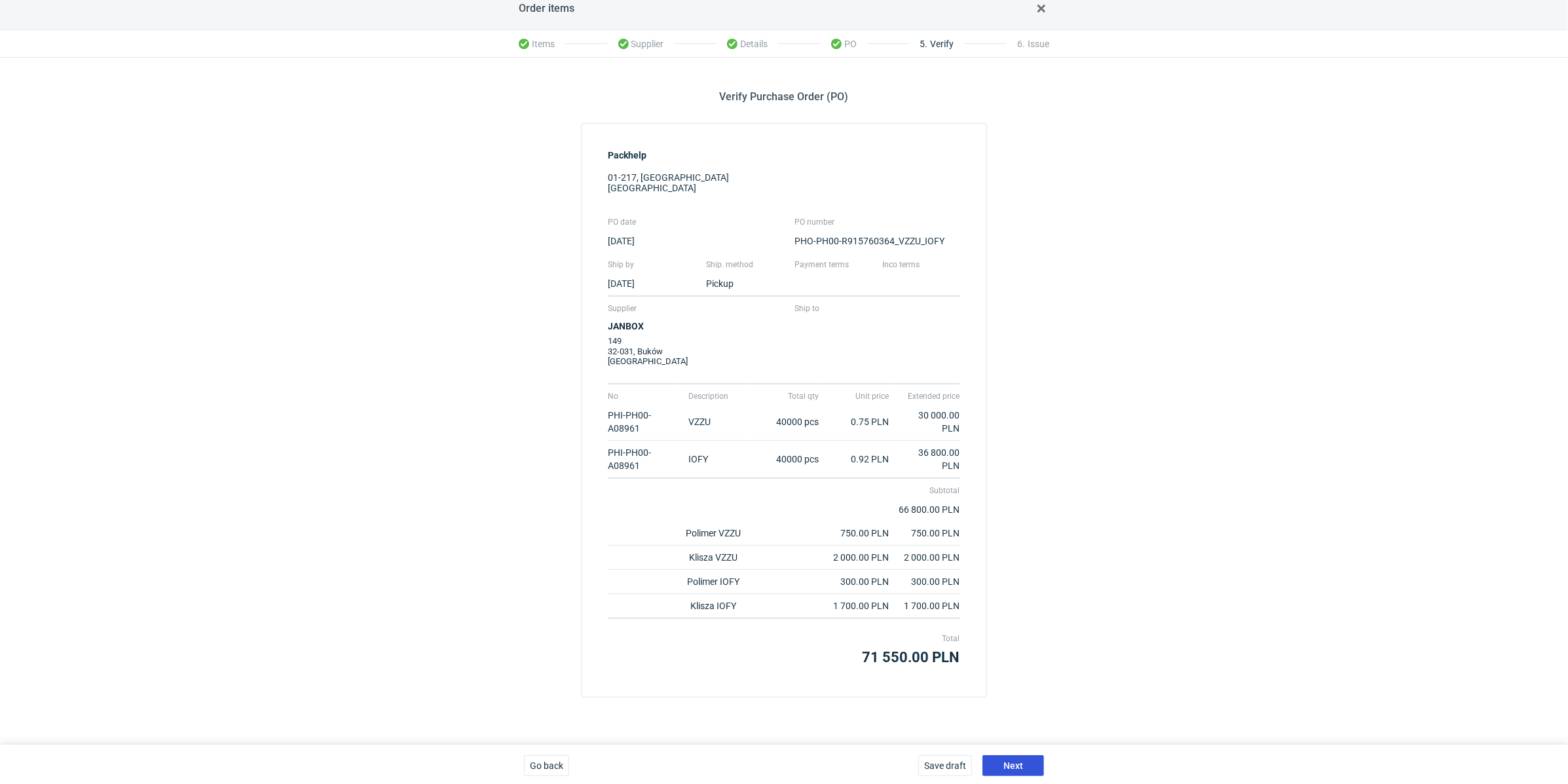
click at [1015, 763] on span "Next" at bounding box center [1013, 765] width 20 height 9
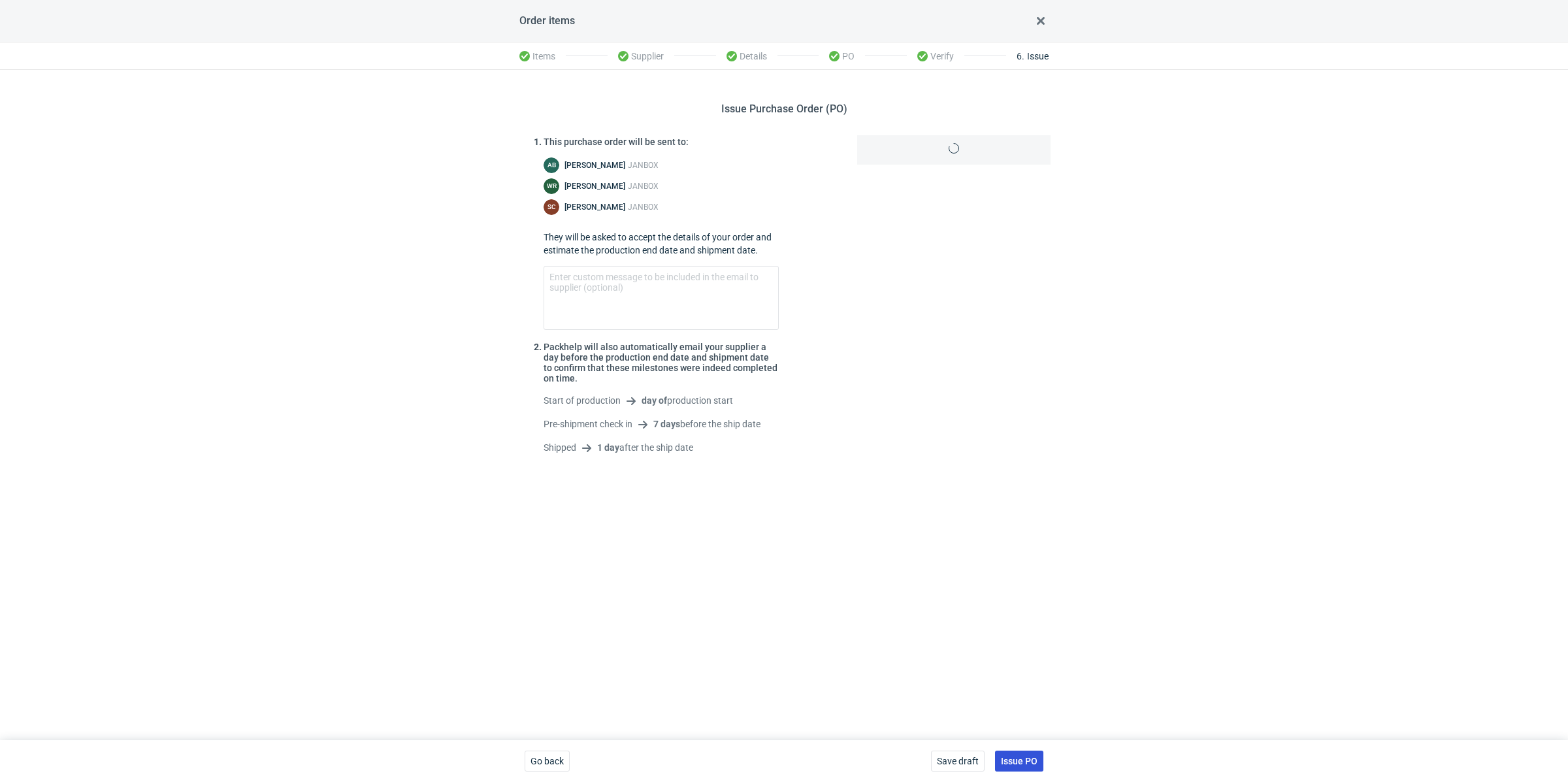
click at [1012, 761] on span "Issue PO" at bounding box center [1020, 760] width 37 height 9
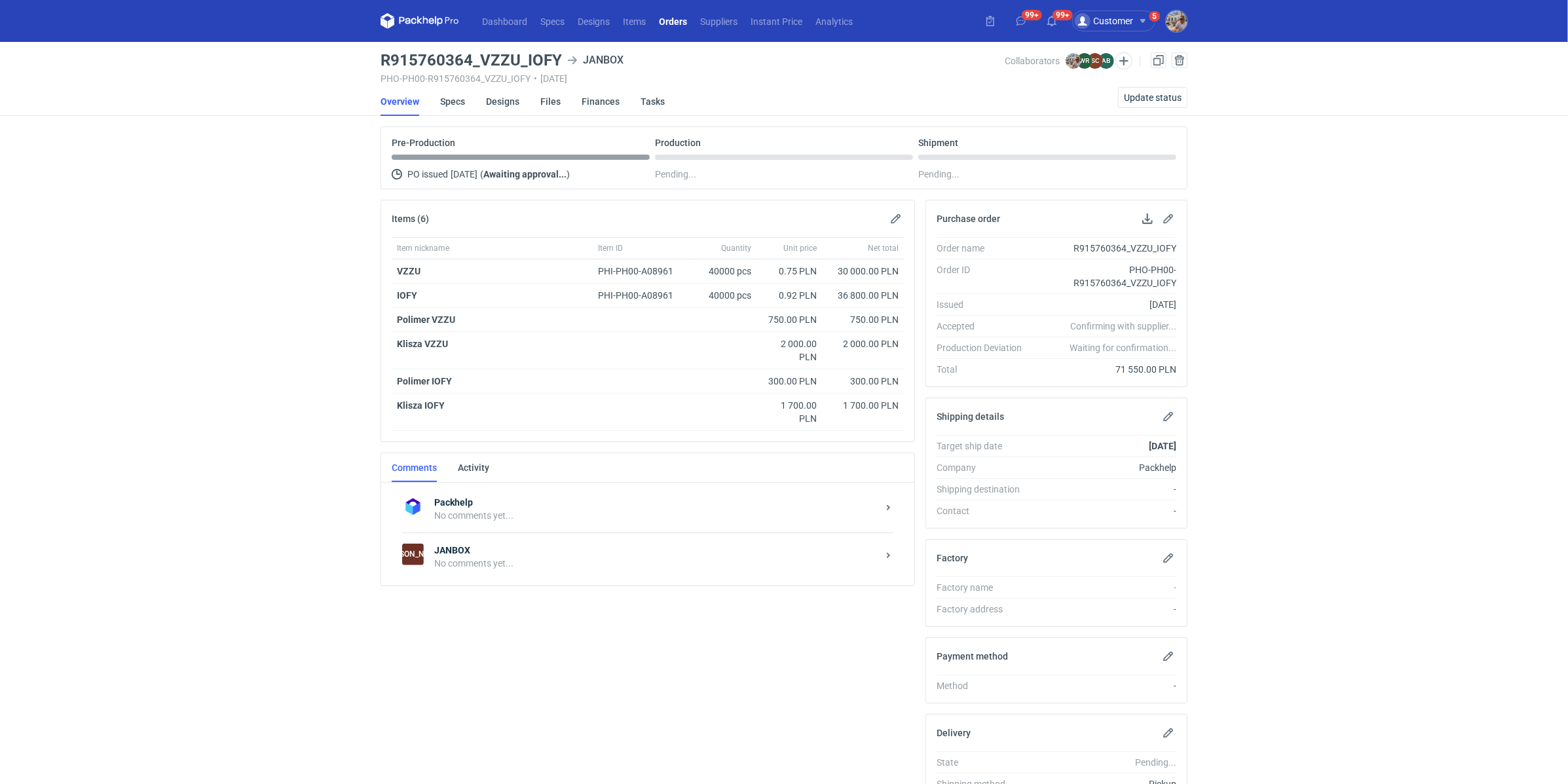
click at [535, 558] on div "No comments yet..." at bounding box center [656, 563] width 444 height 13
click at [520, 689] on textarea "Comment message" at bounding box center [661, 681] width 484 height 37
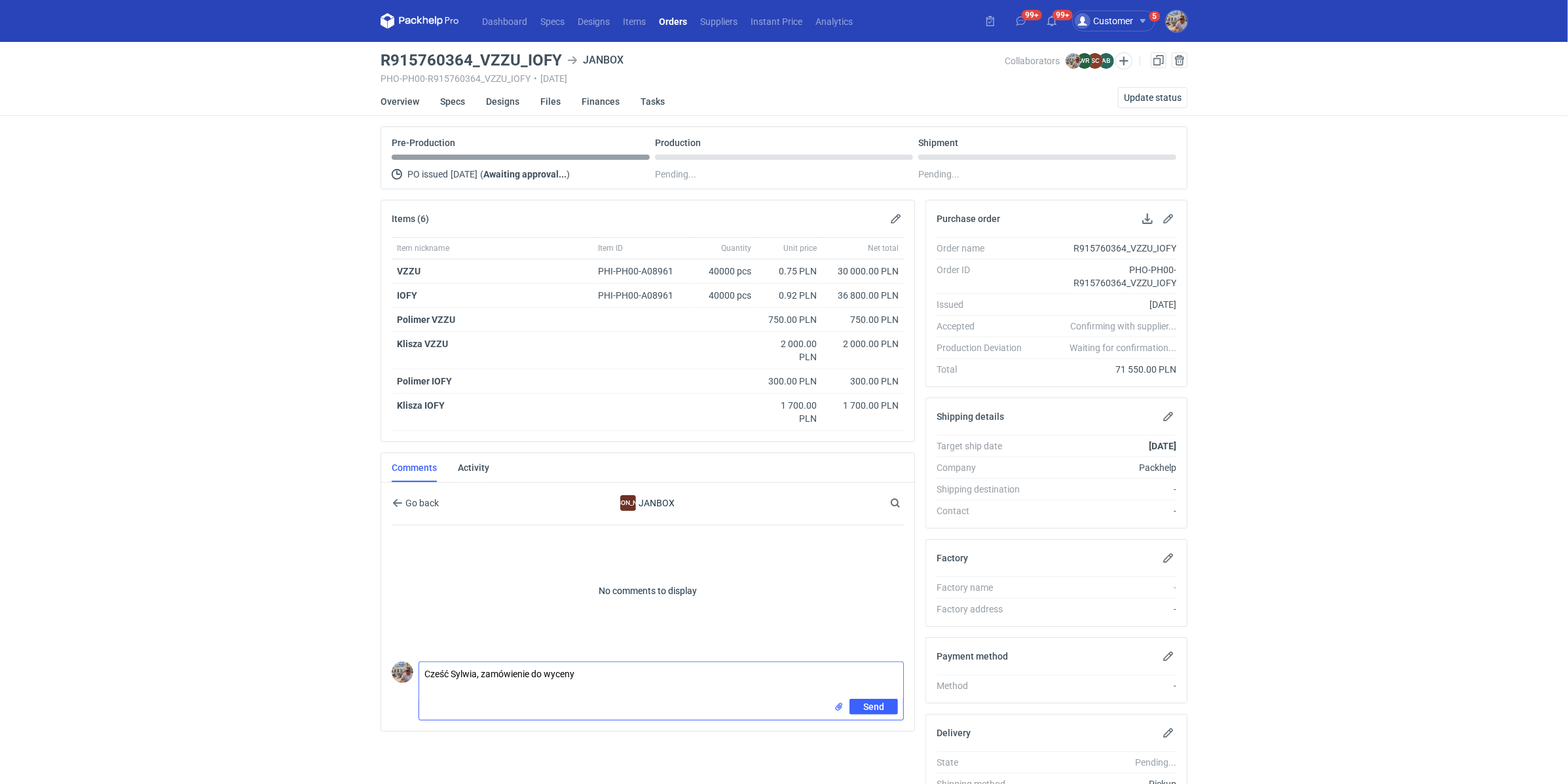
paste textarea "CALN-6"
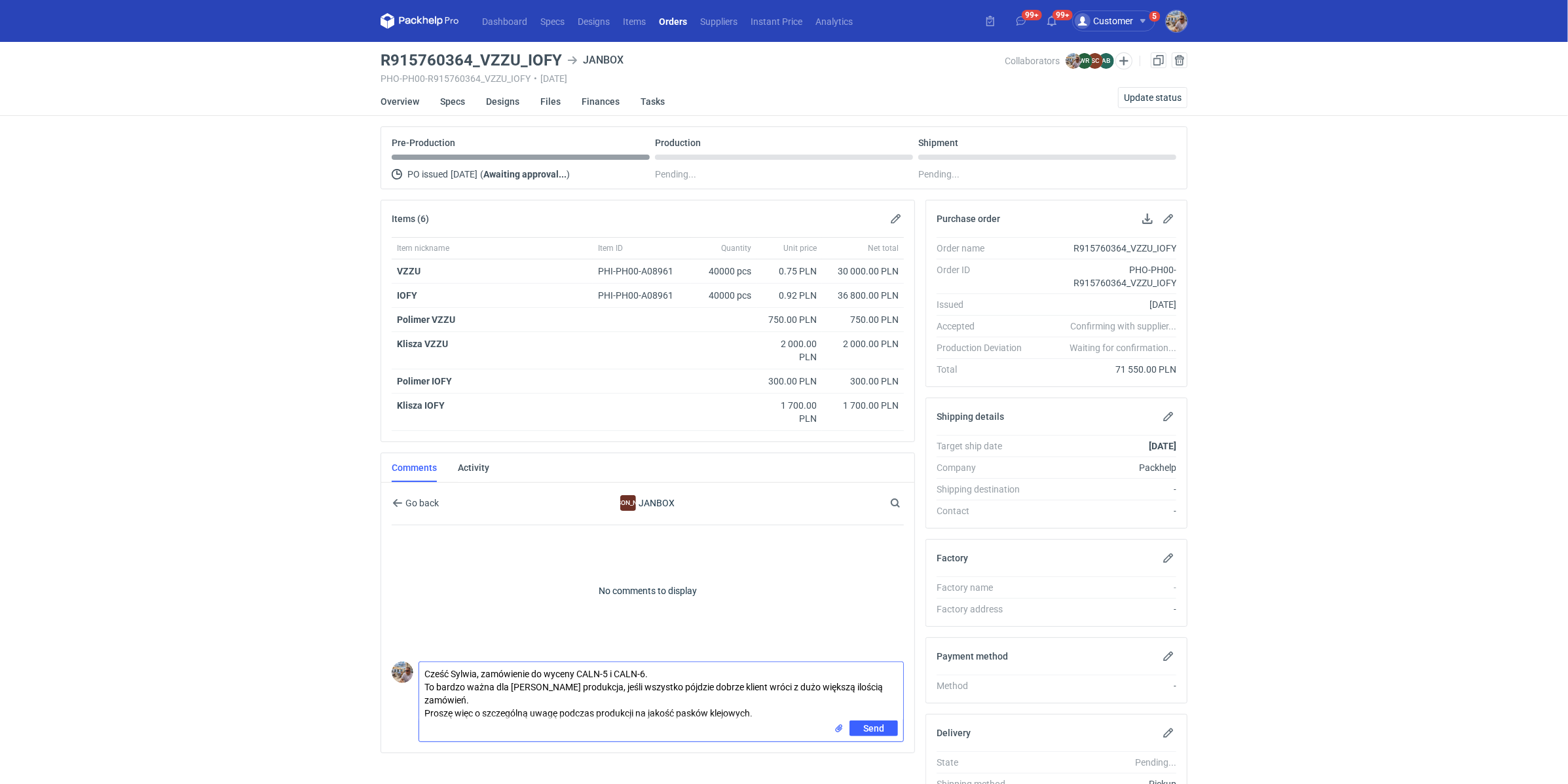
paste textarea "Proszę, aby tym razem szczególnie dopilnować jakości – zależy nam, żeby nie poj…"
click at [771, 708] on textarea "Cześć Sylwia, zamówienie do wyceny CALN-5 i CALN-6. To bardzo ważna dla Nas pro…" at bounding box center [661, 691] width 484 height 58
click at [642, 696] on textarea "Cześć Sylwia, zamówienie do wyceny CALN-5 i CALN-6. To bardzo ważna dla Nas pro…" at bounding box center [661, 691] width 484 height 58
paste textarea "Potrzebujemy takiej samej taśmy również na waszych kartonach."
type textarea "Cześć Sylwia, zamówienie do wyceny CALN-5 i CALN-6. To bardzo ważna dla Nas pro…"
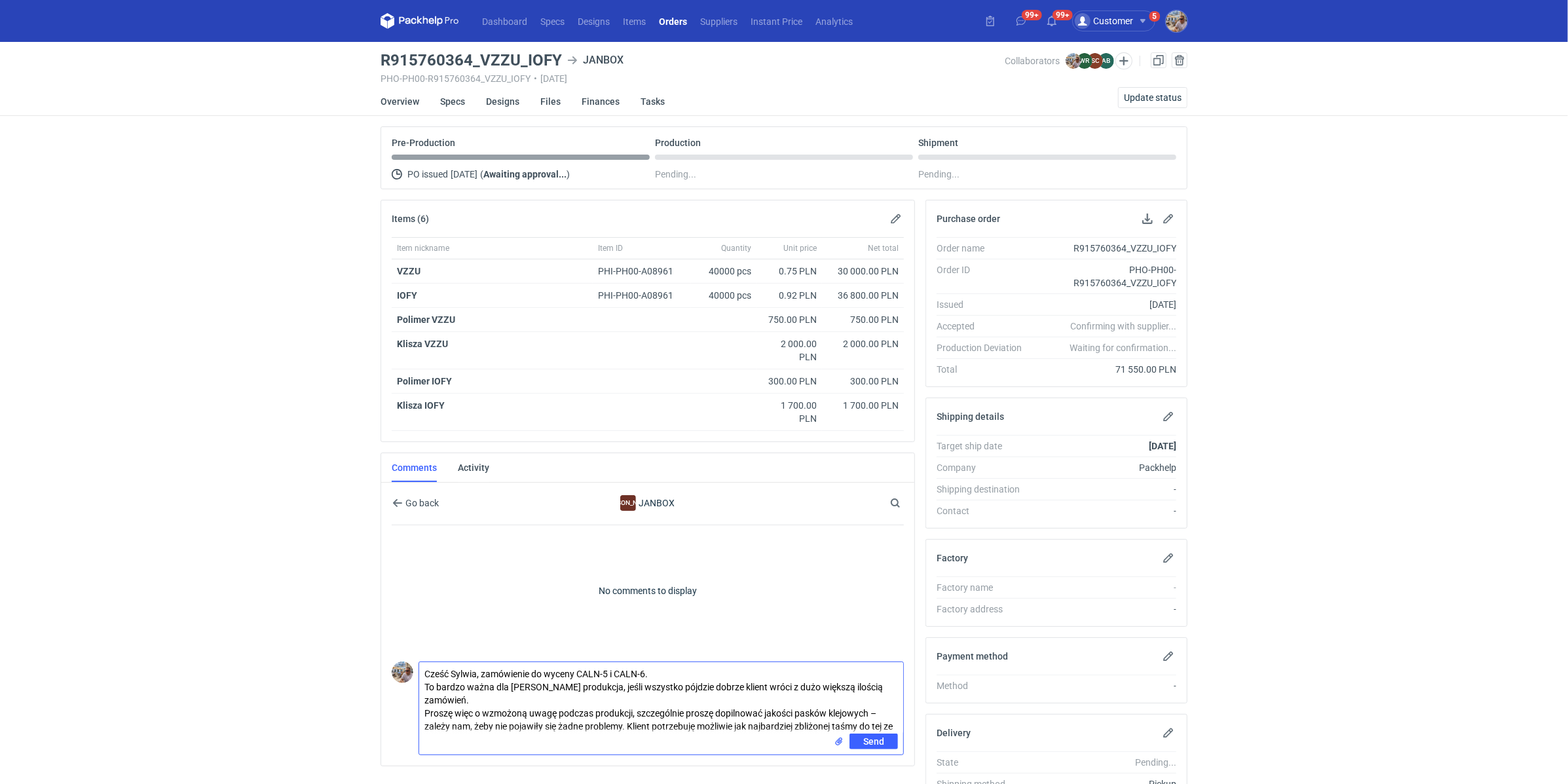
click at [844, 736] on input "file" at bounding box center [839, 742] width 10 height 14
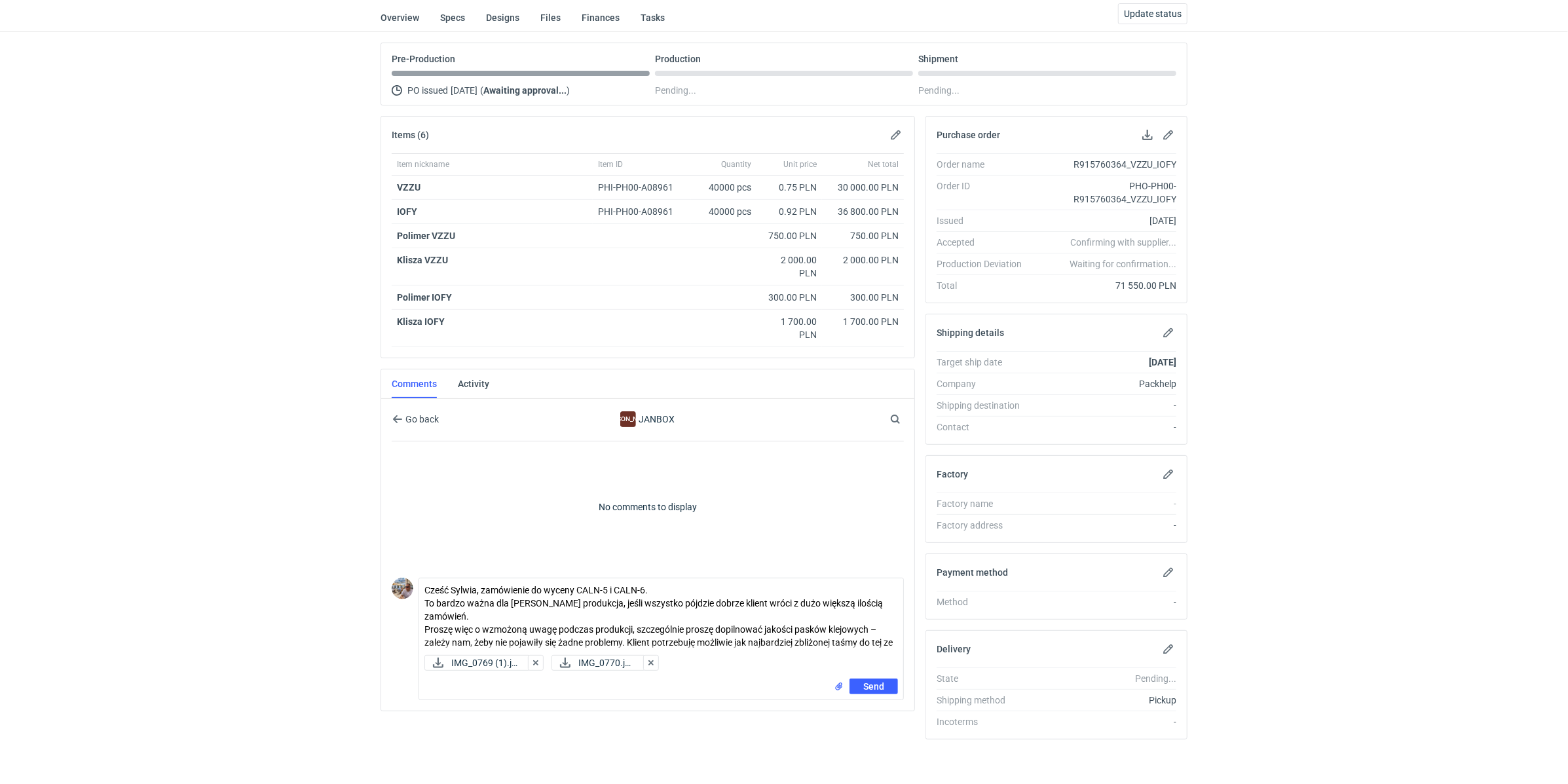
scroll to position [84, 0]
click at [892, 678] on button "Send" at bounding box center [874, 686] width 49 height 16
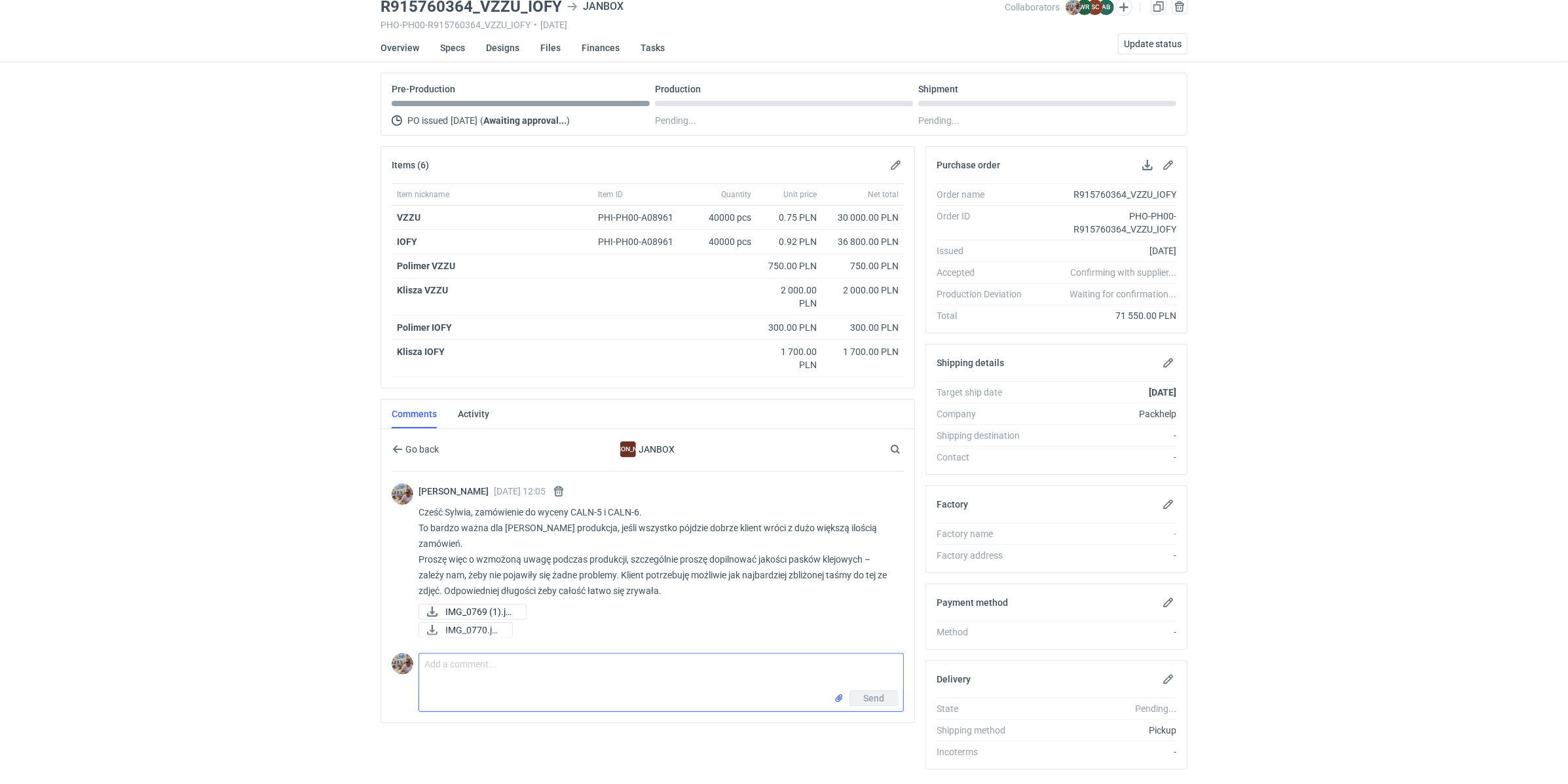
scroll to position [0, 0]
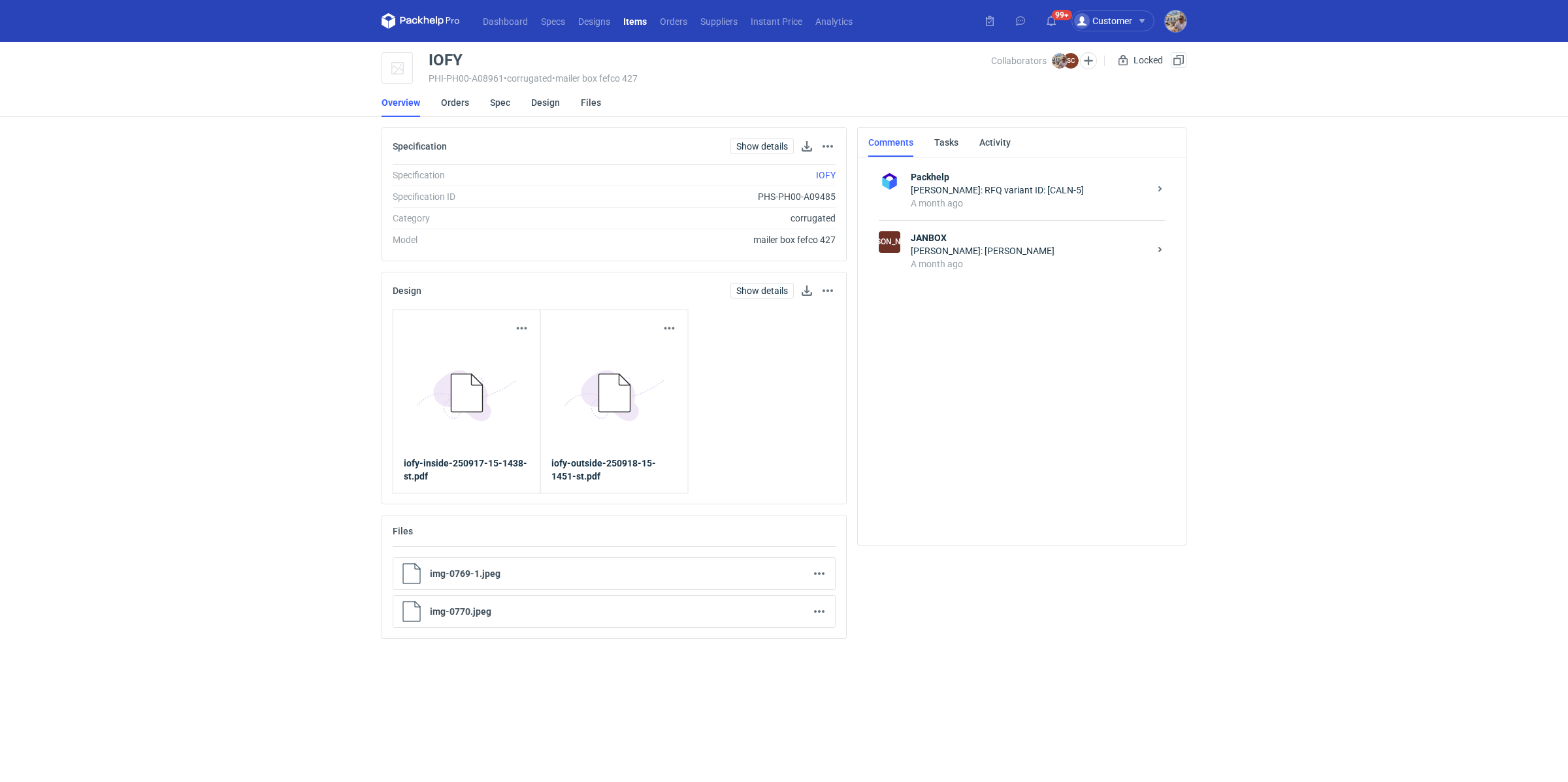
click at [484, 104] on li "Orders" at bounding box center [466, 102] width 49 height 29
click at [462, 104] on link "Orders" at bounding box center [455, 102] width 28 height 29
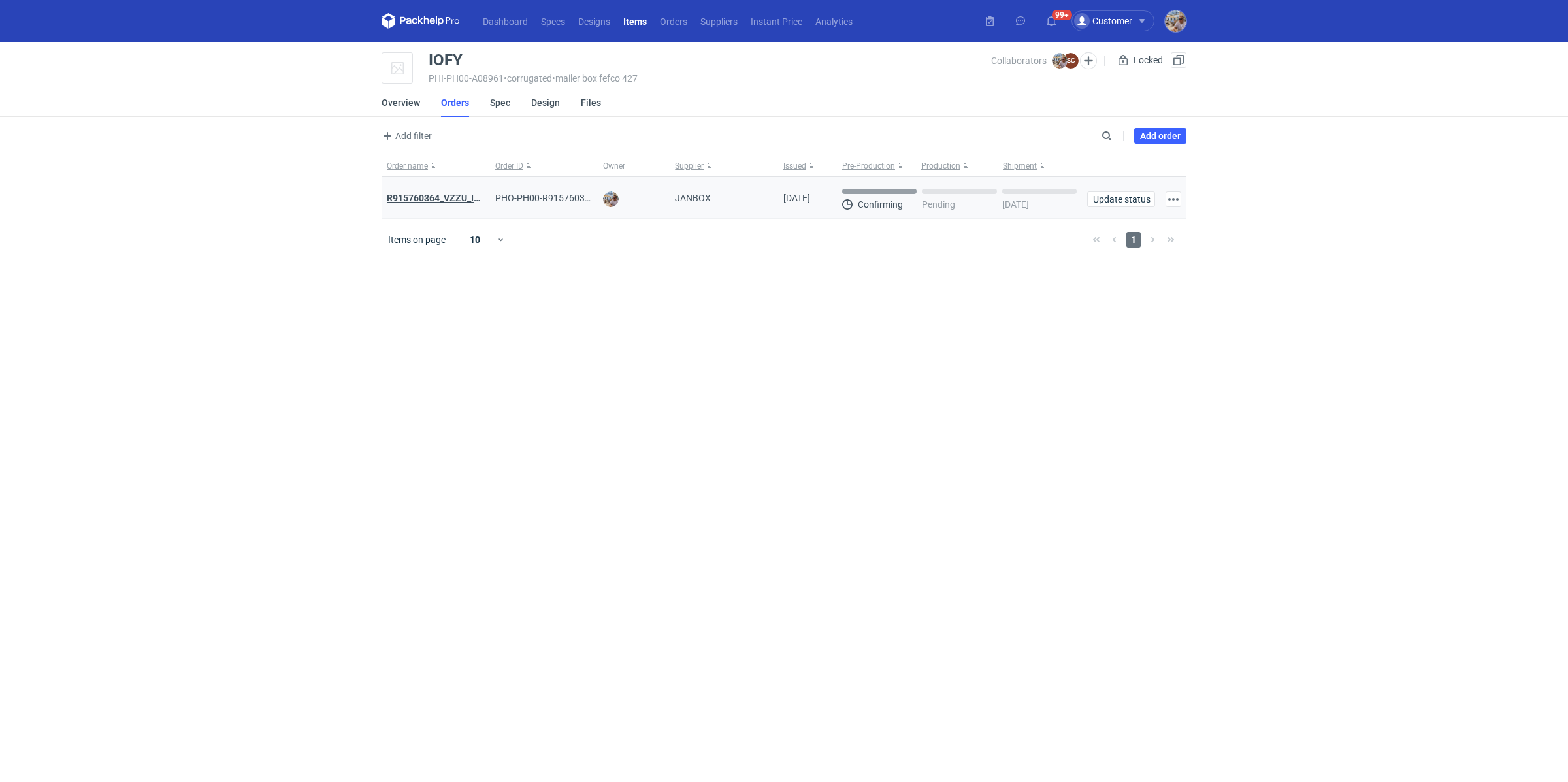
click at [430, 196] on strong "R915760364_VZZU_IOFY" at bounding box center [439, 198] width 104 height 10
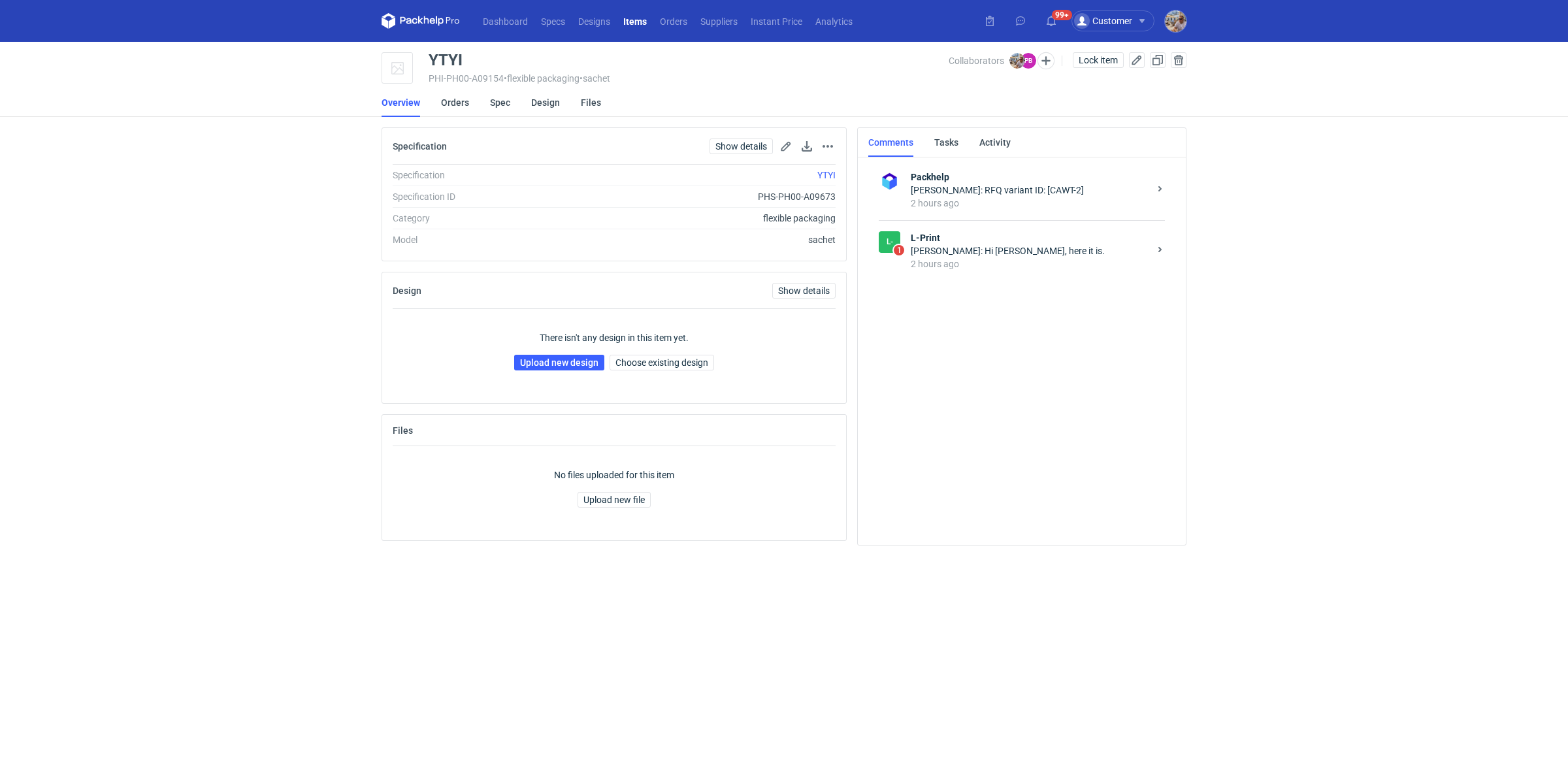
click at [964, 257] on div "2 hours ago" at bounding box center [1030, 263] width 239 height 13
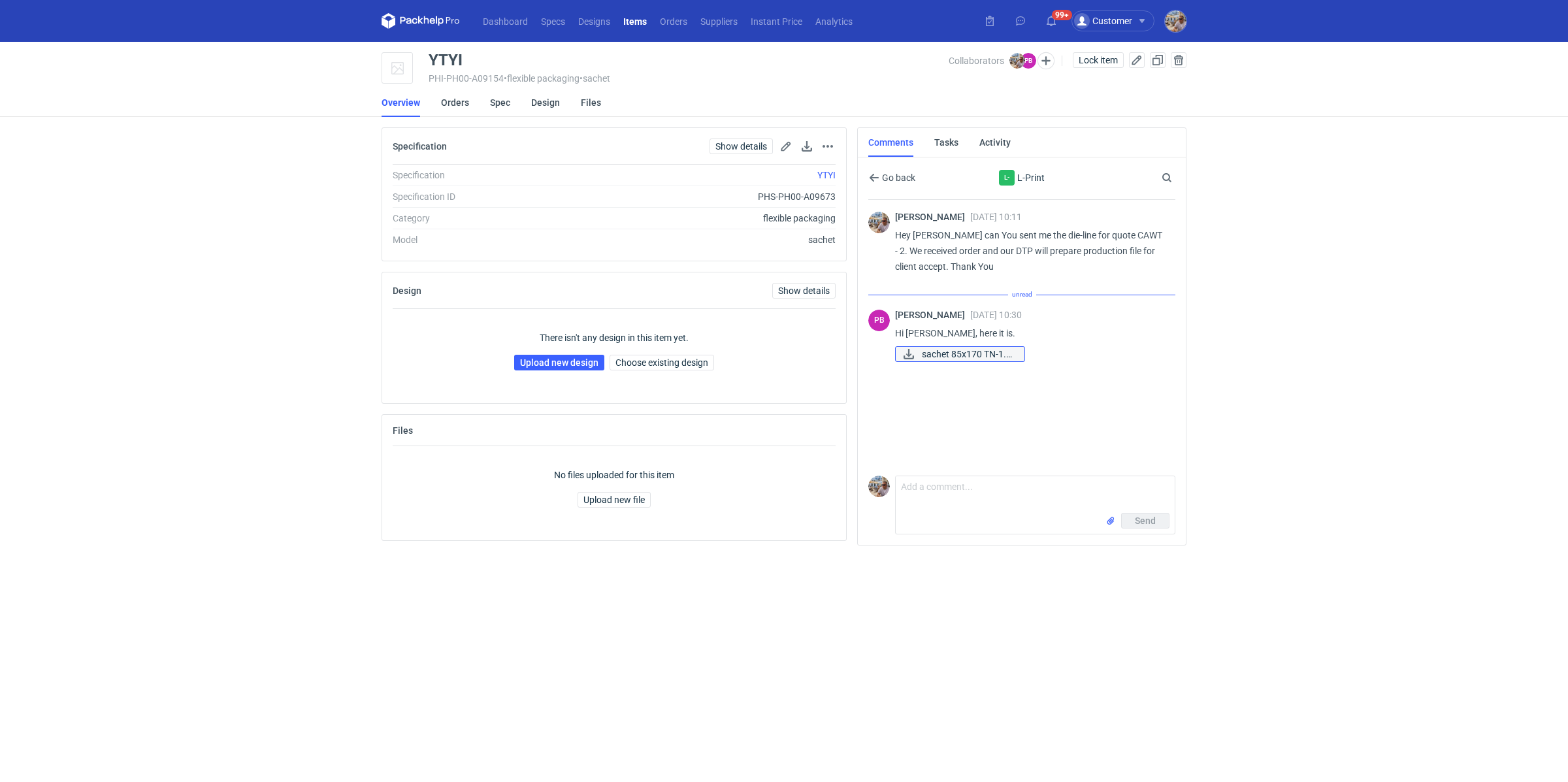
click at [963, 355] on span "sachet 85x170 TN-1.p..." at bounding box center [968, 354] width 92 height 14
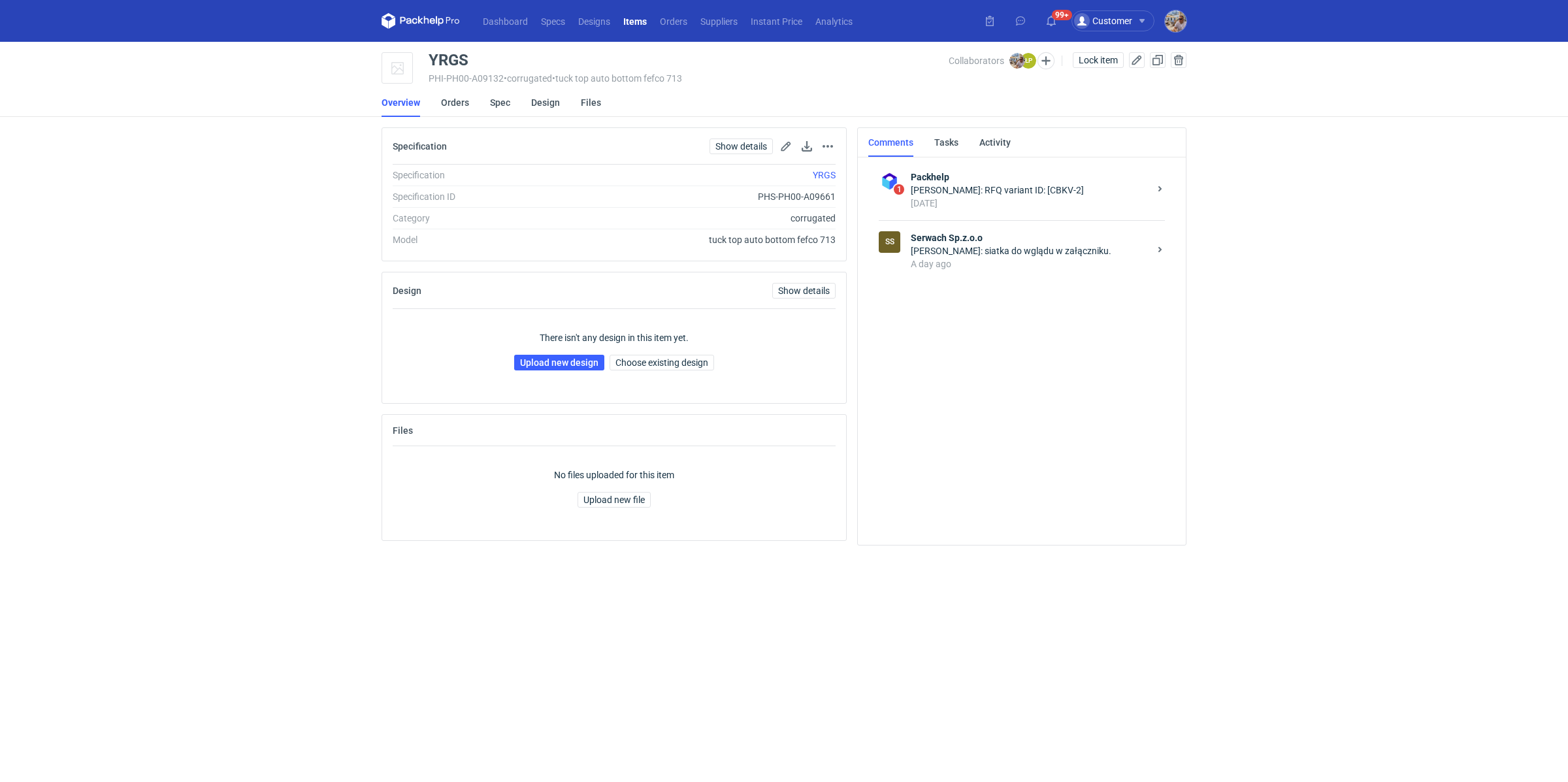
click at [1015, 251] on div "[PERSON_NAME]: siatka do wglądu w załączniku." at bounding box center [1030, 250] width 239 height 13
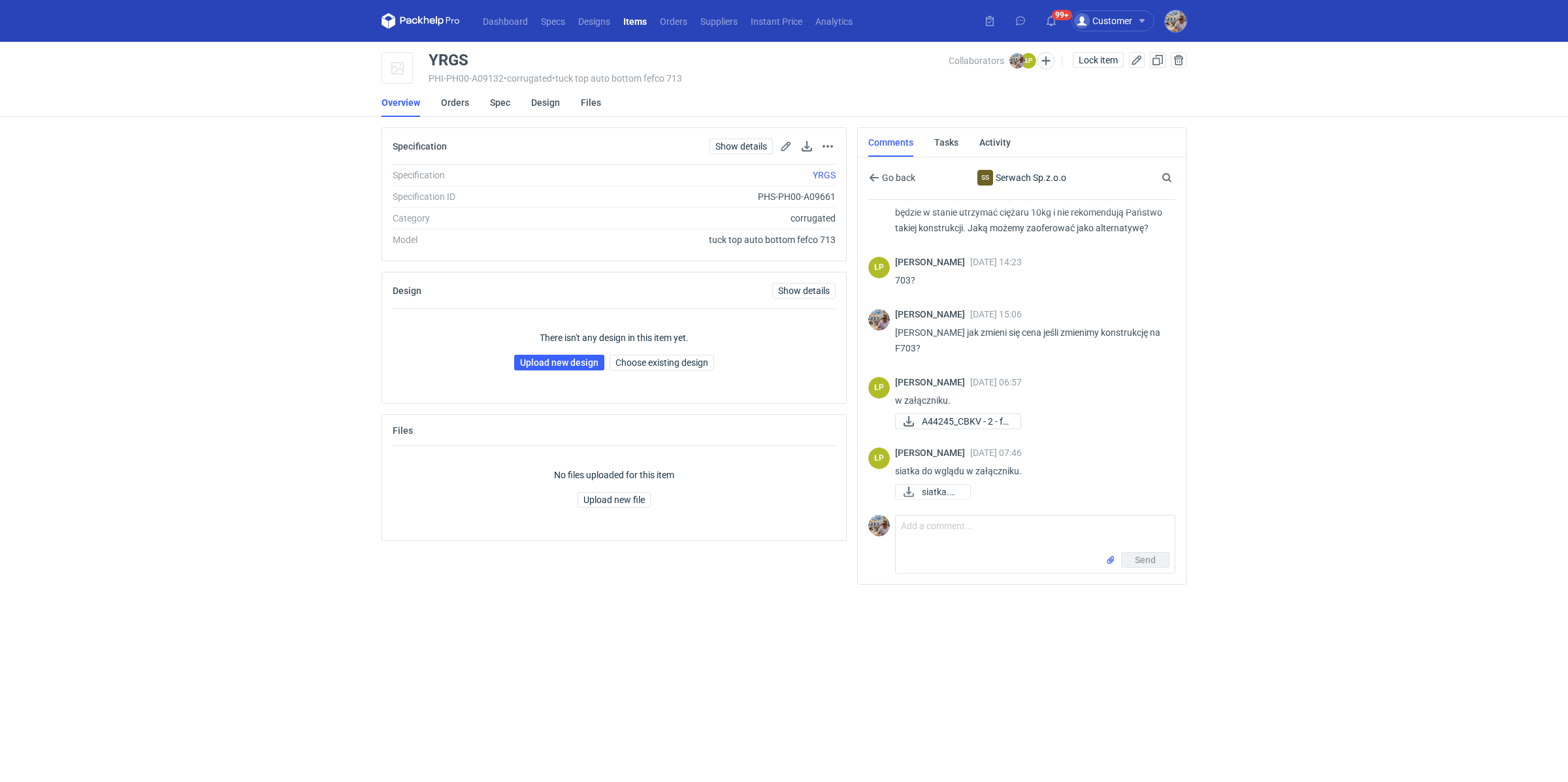
scroll to position [425, 0]
click at [968, 519] on textarea "Comment message" at bounding box center [1035, 534] width 279 height 37
click at [953, 494] on span "siatka.png" at bounding box center [941, 492] width 38 height 14
click at [1123, 523] on textarea "Panie Łukaszu klient akceptuje zmianę konstrukcji." at bounding box center [1035, 534] width 279 height 37
type textarea "Panie Łukaszu klient akceptuje zmianę konstrukcji. Czy możemy przygotowywać pli…"
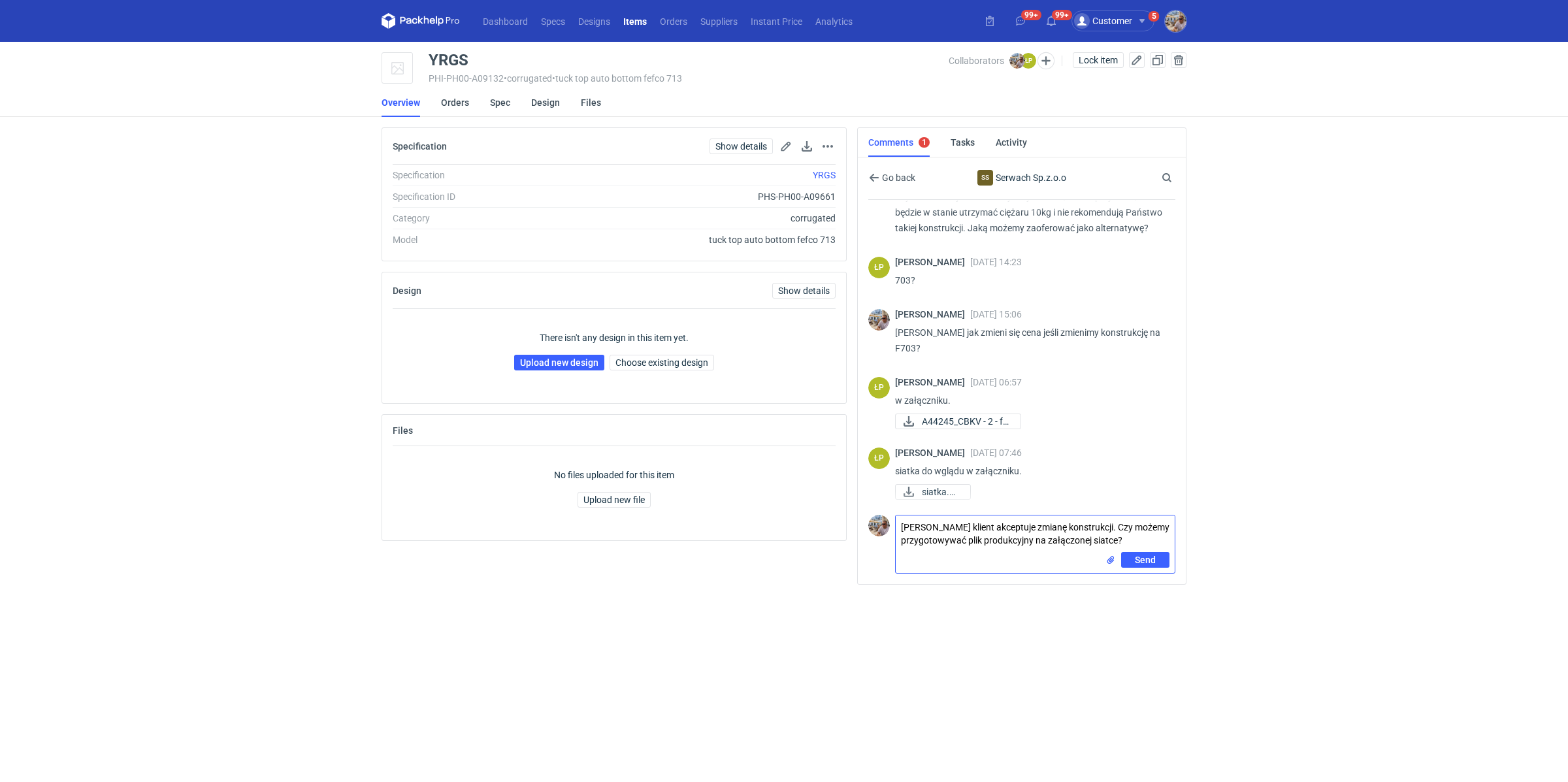
click at [1110, 555] on input "file" at bounding box center [1110, 560] width 10 height 14
click at [1147, 584] on span "Send" at bounding box center [1145, 588] width 21 height 9
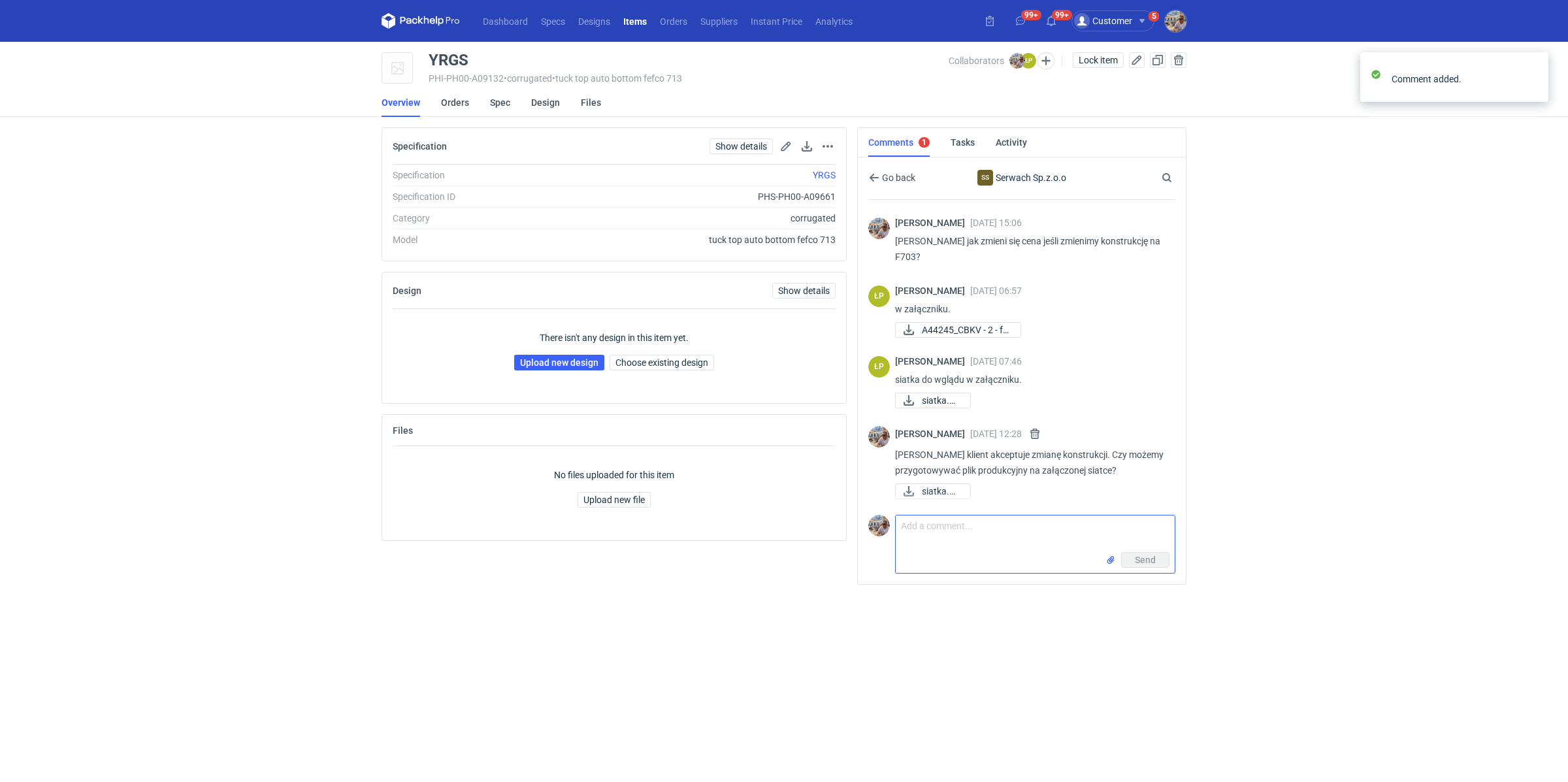
scroll to position [516, 0]
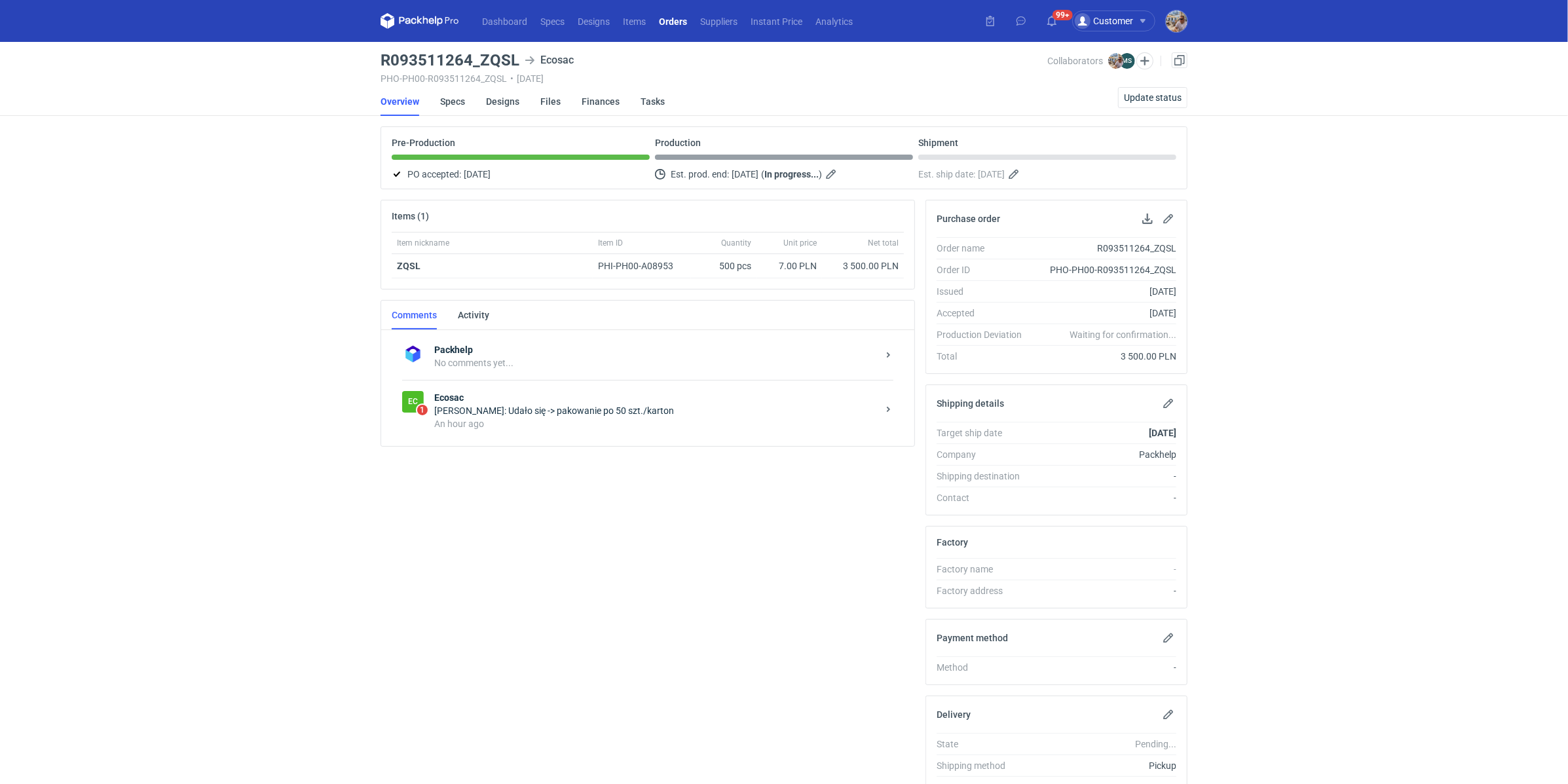
click at [592, 419] on div "An hour ago" at bounding box center [656, 423] width 444 height 13
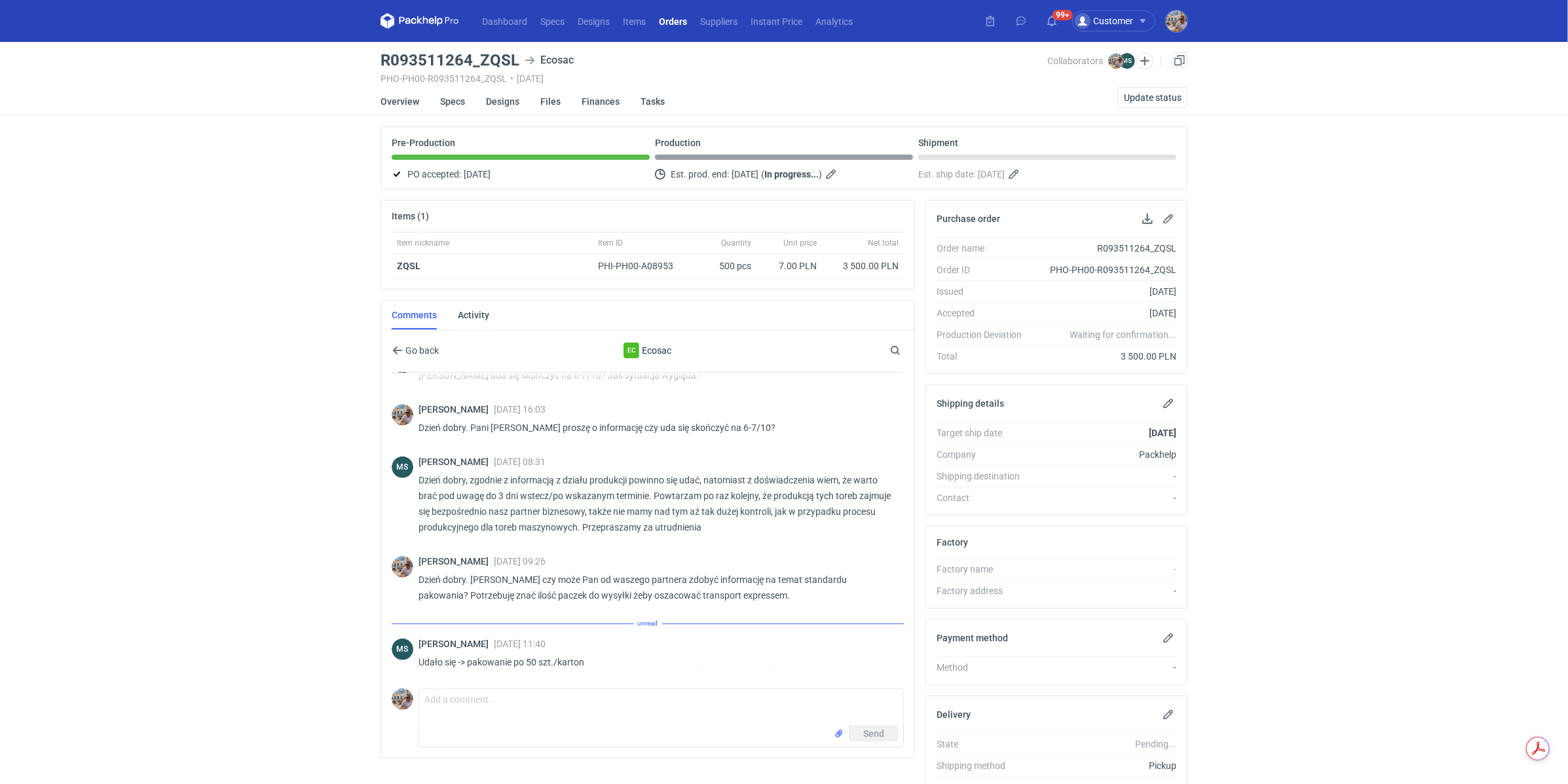
scroll to position [842, 0]
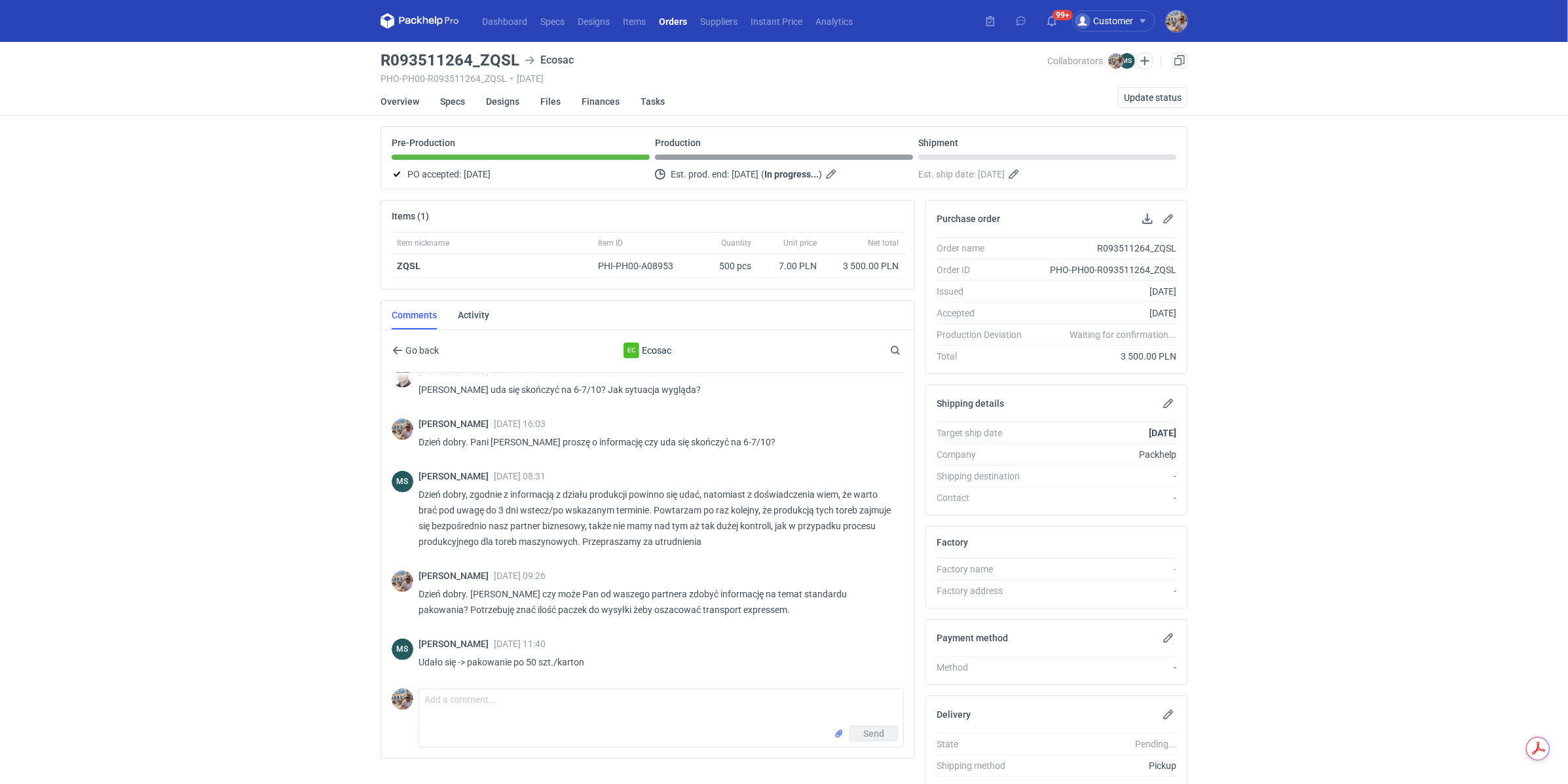
click at [479, 55] on h3 "R093511264_ZQSL" at bounding box center [450, 60] width 139 height 16
drag, startPoint x: 479, startPoint y: 55, endPoint x: 510, endPoint y: 55, distance: 31.0
click at [510, 55] on h3 "R093511264_ZQSL" at bounding box center [450, 60] width 139 height 16
click at [515, 58] on h3 "R093511264_ZQSL" at bounding box center [450, 60] width 139 height 16
drag, startPoint x: 507, startPoint y: 58, endPoint x: 490, endPoint y: 57, distance: 17.0
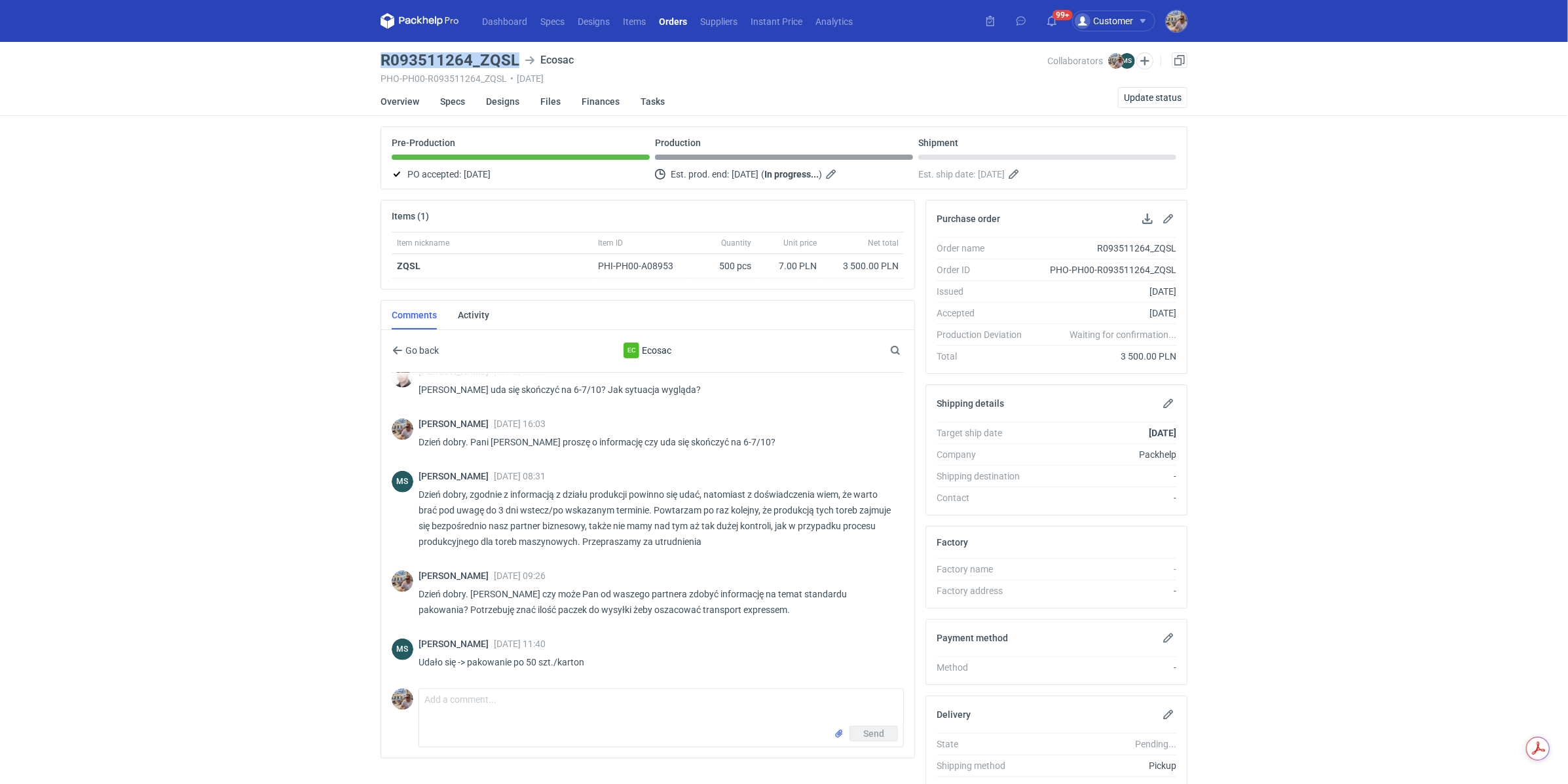
click at [490, 57] on div "R093511264_ZQSL Ecosac" at bounding box center [714, 60] width 667 height 16
click at [489, 58] on h3 "R093511264_ZQSL" at bounding box center [450, 60] width 139 height 16
drag, startPoint x: 479, startPoint y: 59, endPoint x: 519, endPoint y: 60, distance: 40.0
click at [519, 60] on div "R093511264_ZQSL Ecosac" at bounding box center [714, 60] width 667 height 16
copy h3 "ZQSL"
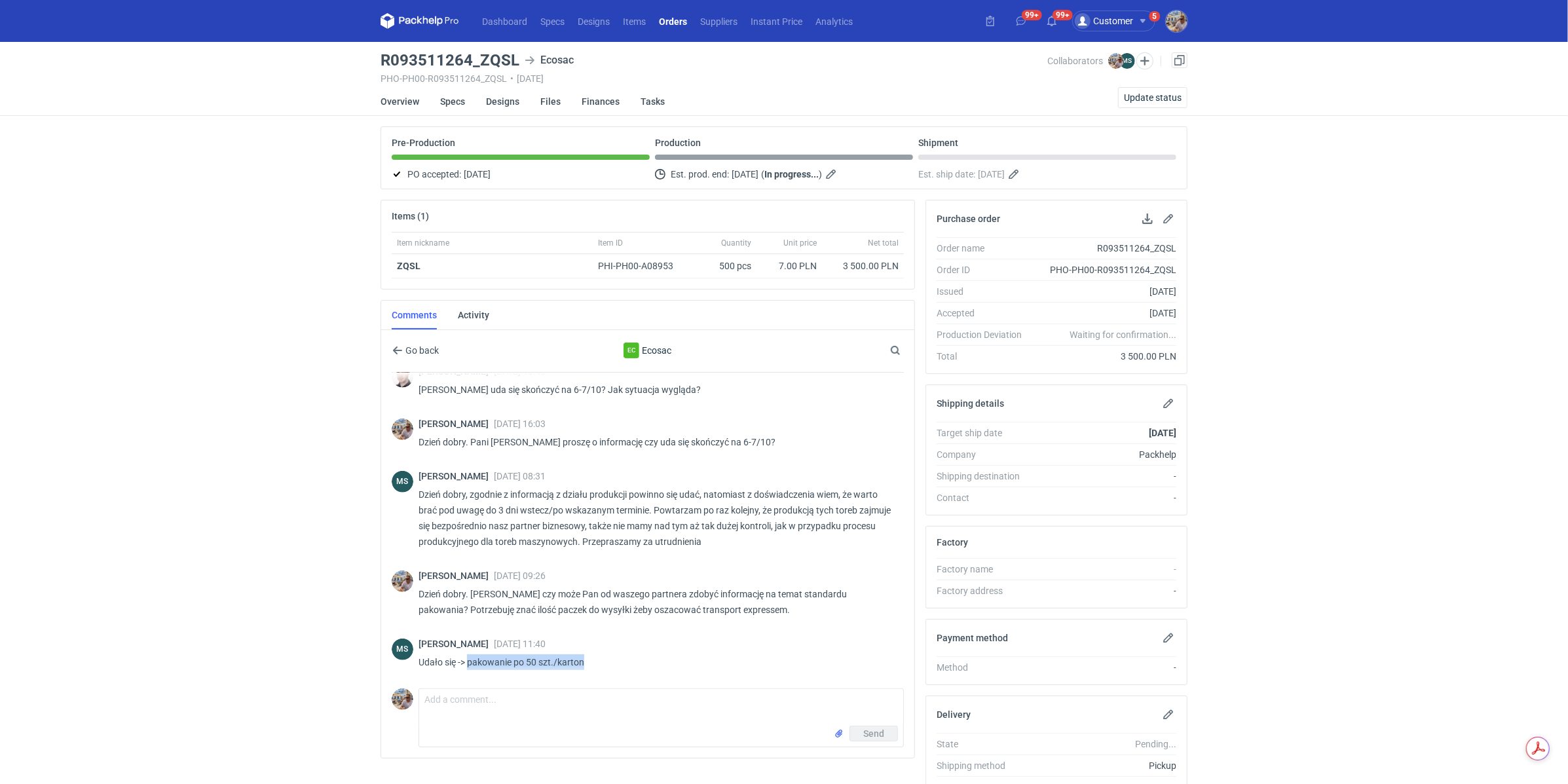
drag, startPoint x: 589, startPoint y: 662, endPoint x: 468, endPoint y: 660, distance: 121.0
click at [468, 660] on p "Udało się -> pakowanie po 50 szt./karton" at bounding box center [656, 662] width 475 height 16
copy p "pakowanie po 50 szt./karton"
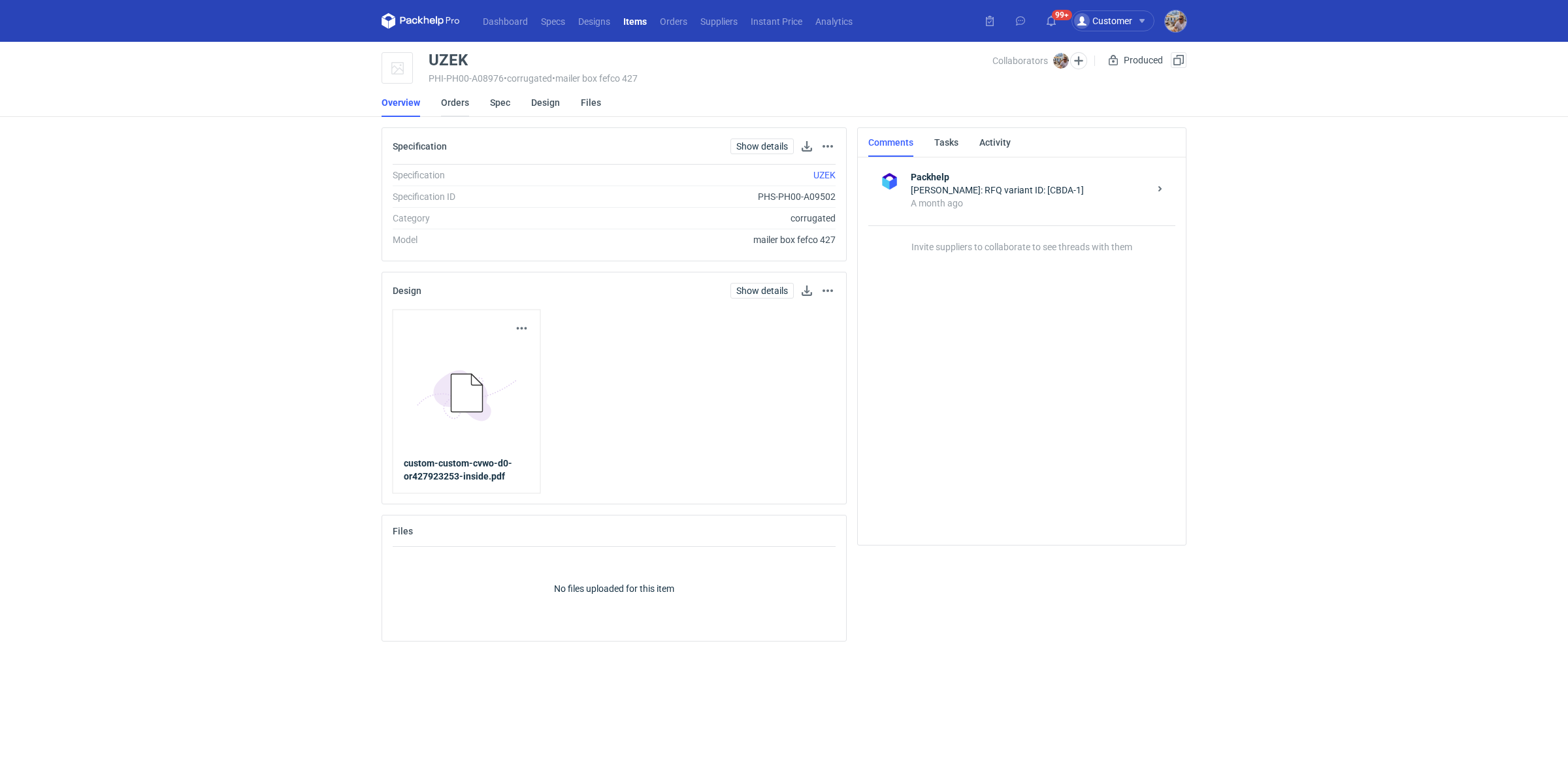
click at [460, 100] on link "Orders" at bounding box center [455, 102] width 28 height 29
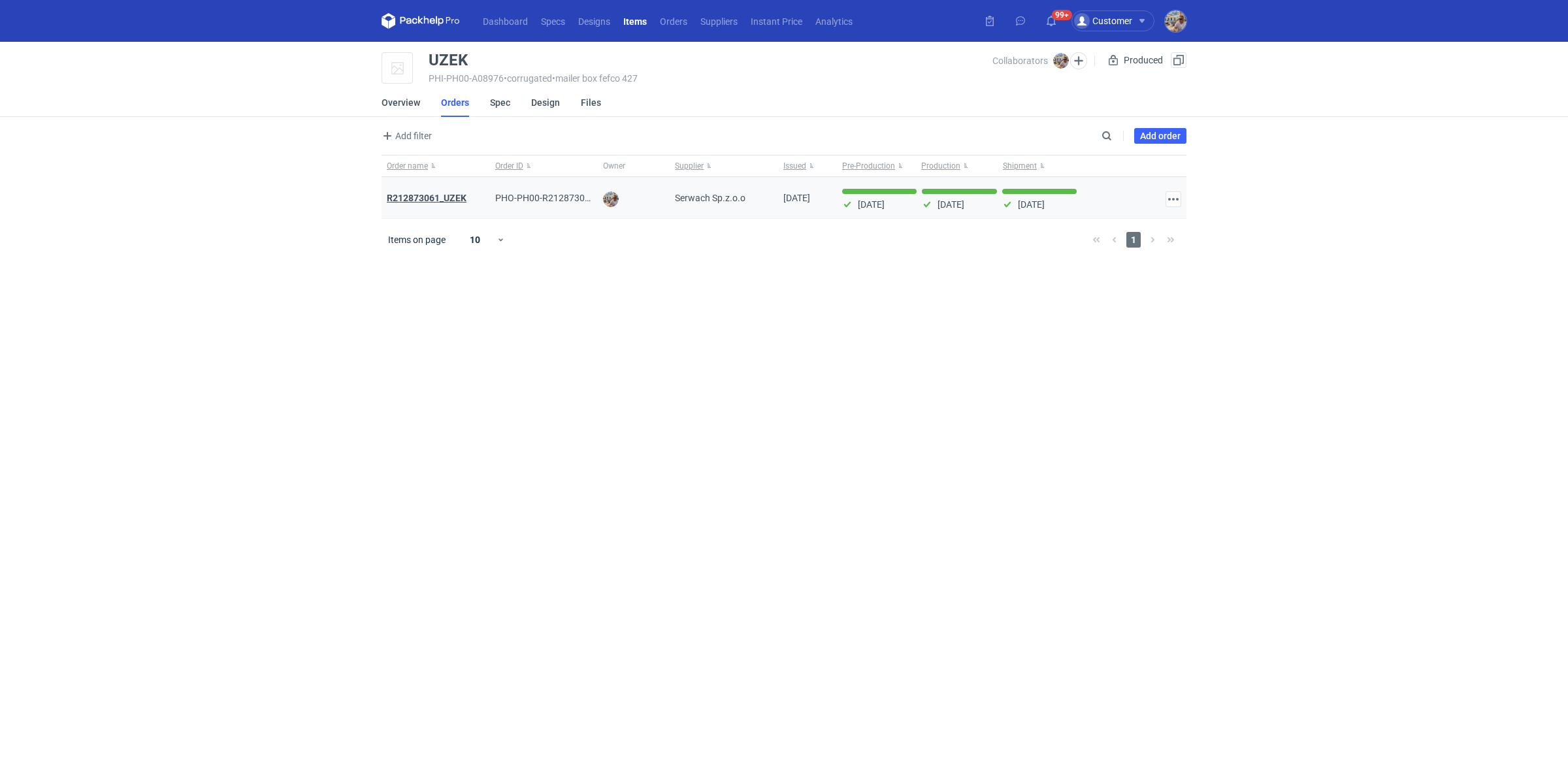
click at [449, 197] on strong "R212873061_UZEK" at bounding box center [426, 198] width 80 height 10
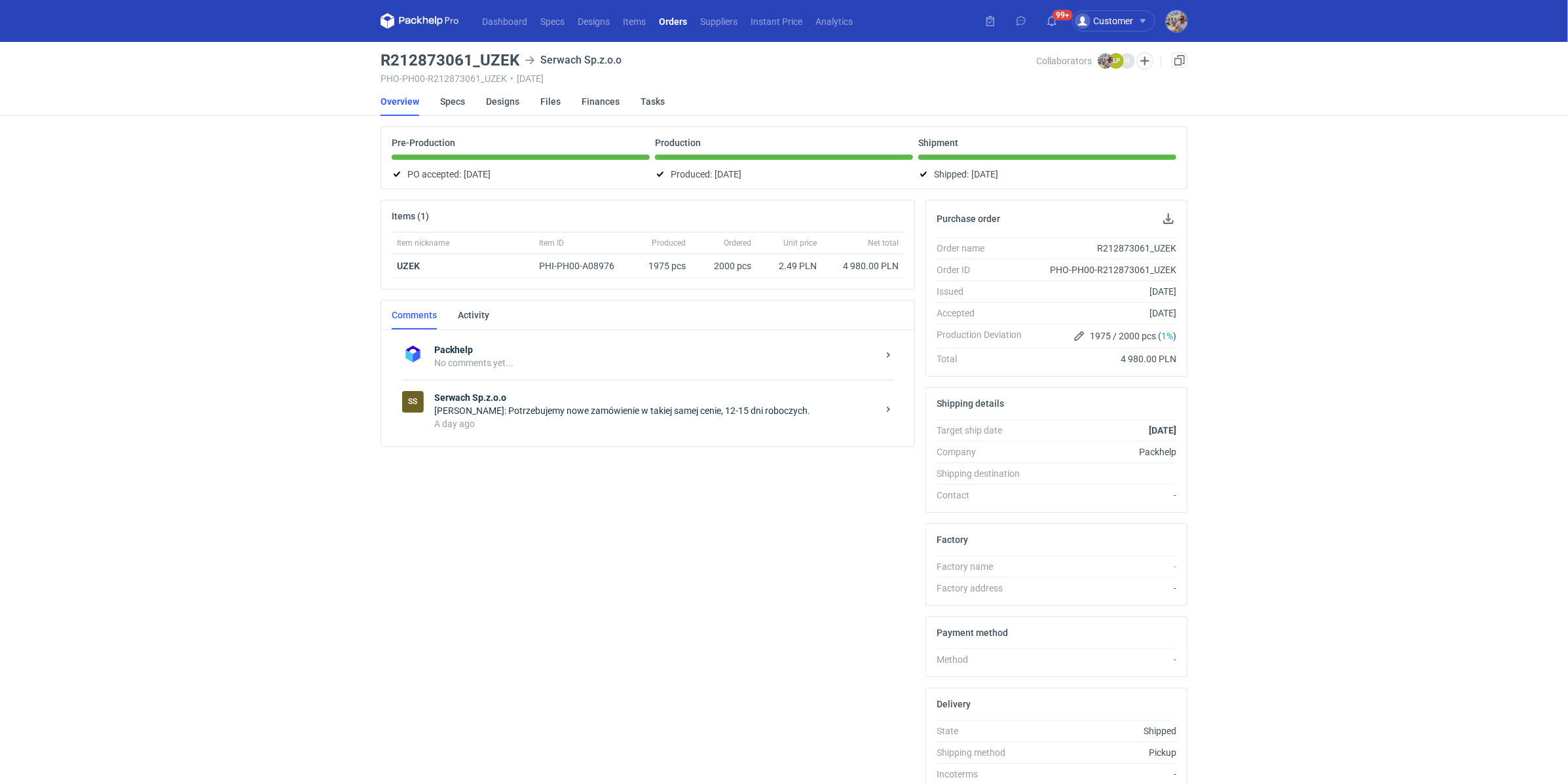
click at [552, 407] on div "[PERSON_NAME]: Potrzebujemy nowe zamówienie w takiej samej cenie, 12-15 dni rob…" at bounding box center [656, 410] width 444 height 13
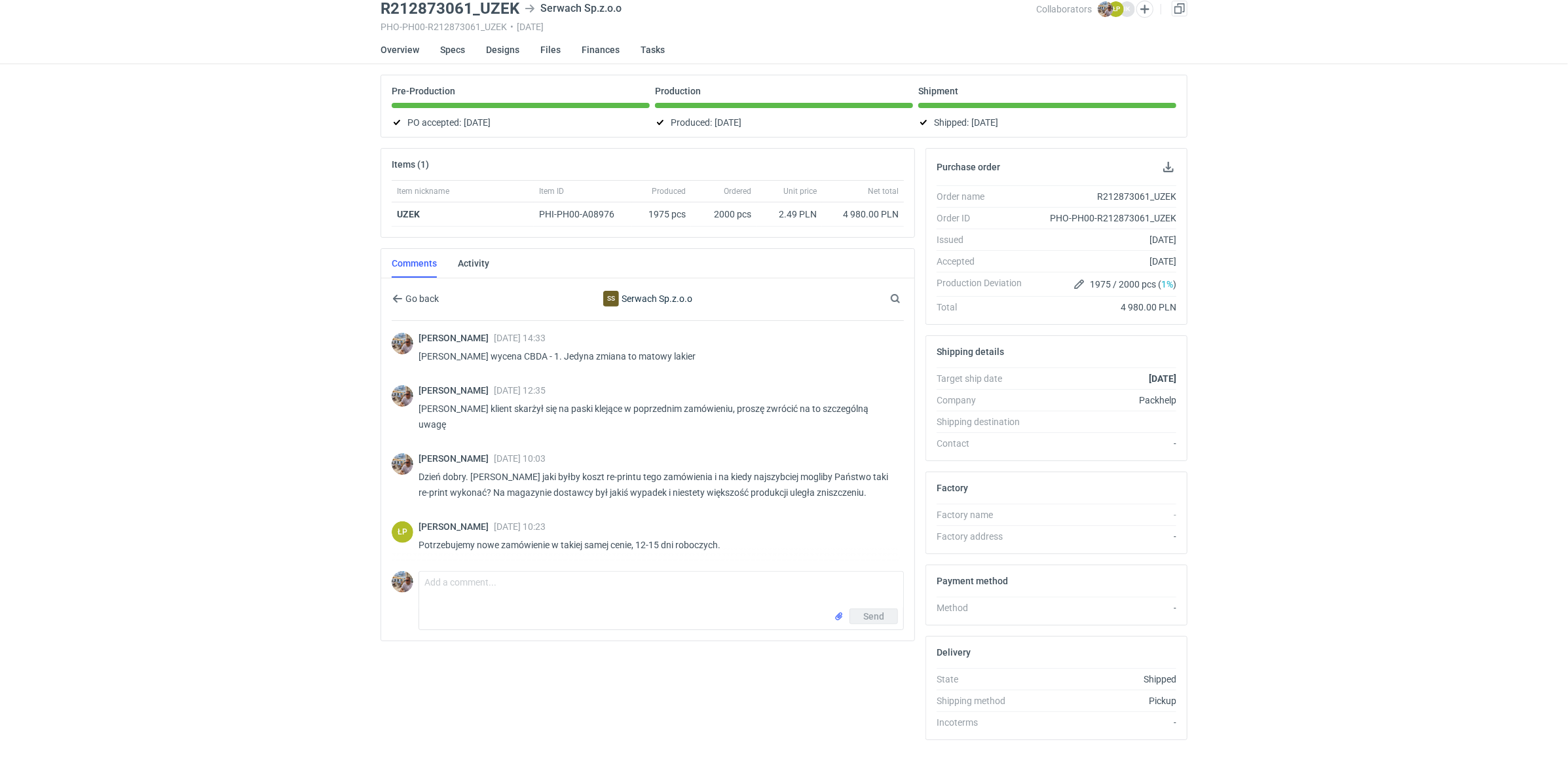
scroll to position [53, 0]
click at [572, 581] on textarea "Comment message" at bounding box center [661, 589] width 484 height 37
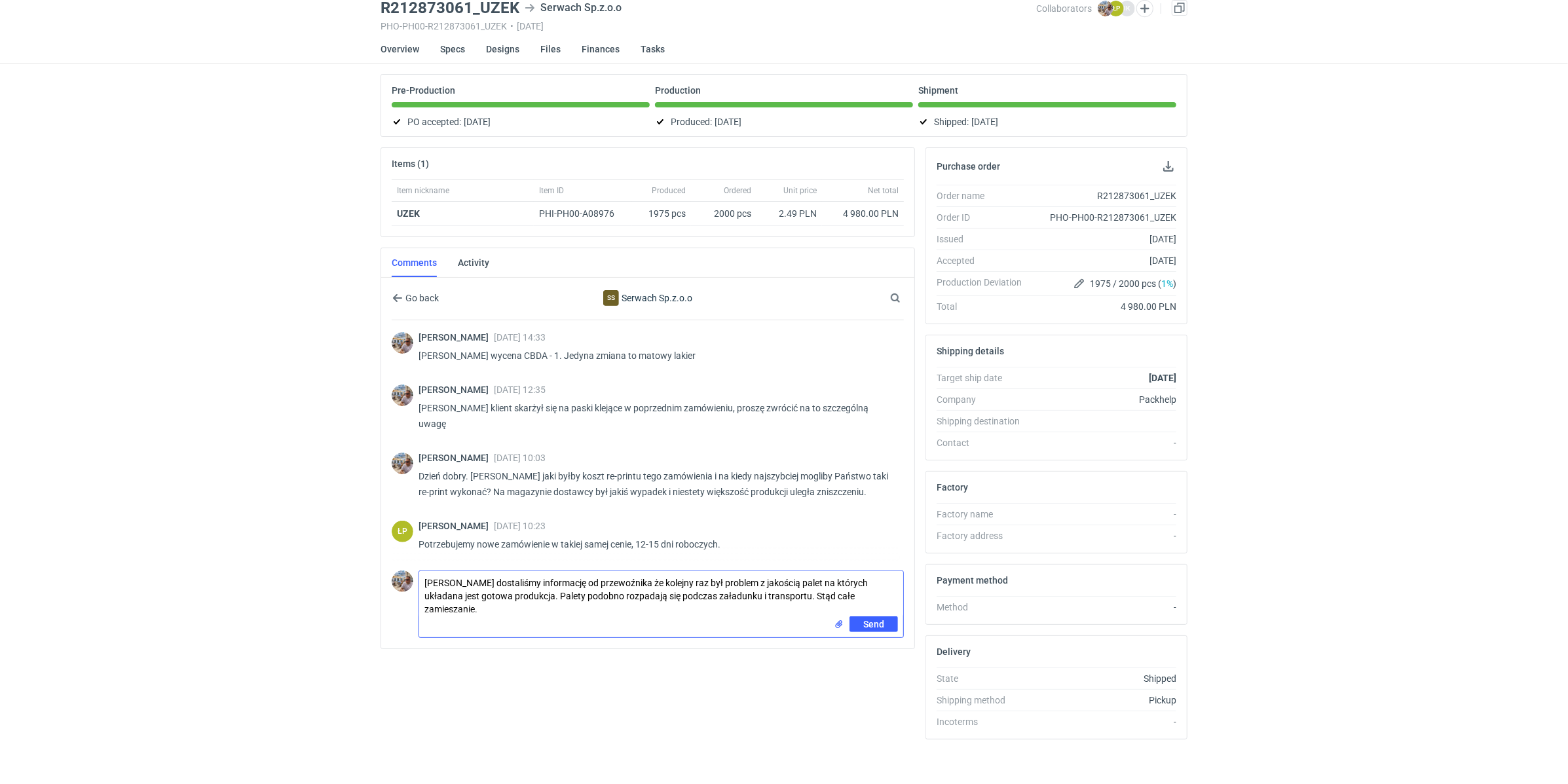
click at [541, 585] on textarea "Panie Łukaszu dostaliśmy informację od przewoźnika że kolejny raz był problem z…" at bounding box center [661, 593] width 484 height 45
type textarea "Panie Łukaszu dostaliśmy informację od przewoźnika że kolejny raz był problem z…"
click at [842, 617] on input "file" at bounding box center [839, 624] width 10 height 14
click at [874, 648] on span "Send" at bounding box center [874, 652] width 21 height 9
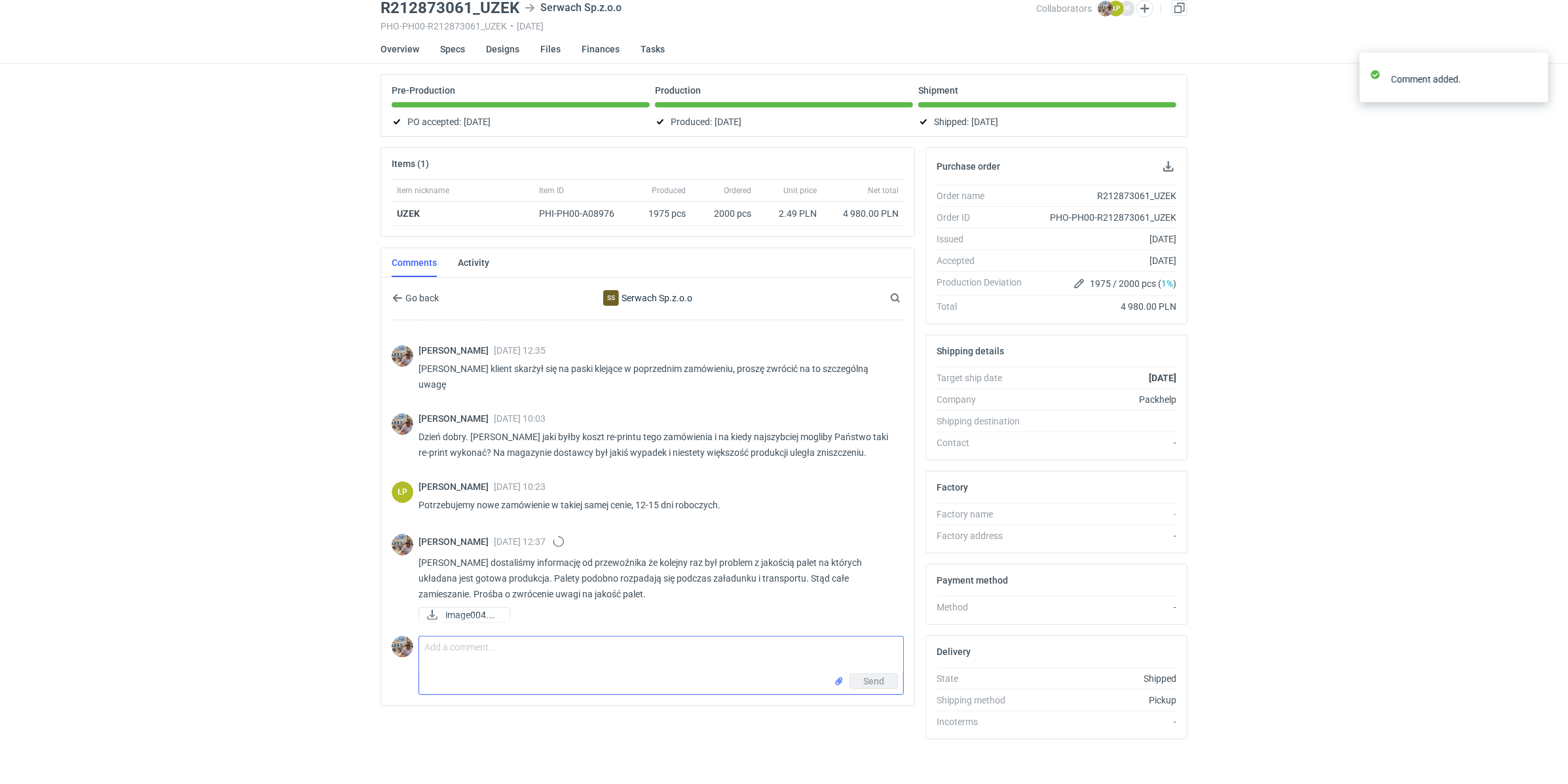
scroll to position [41, 0]
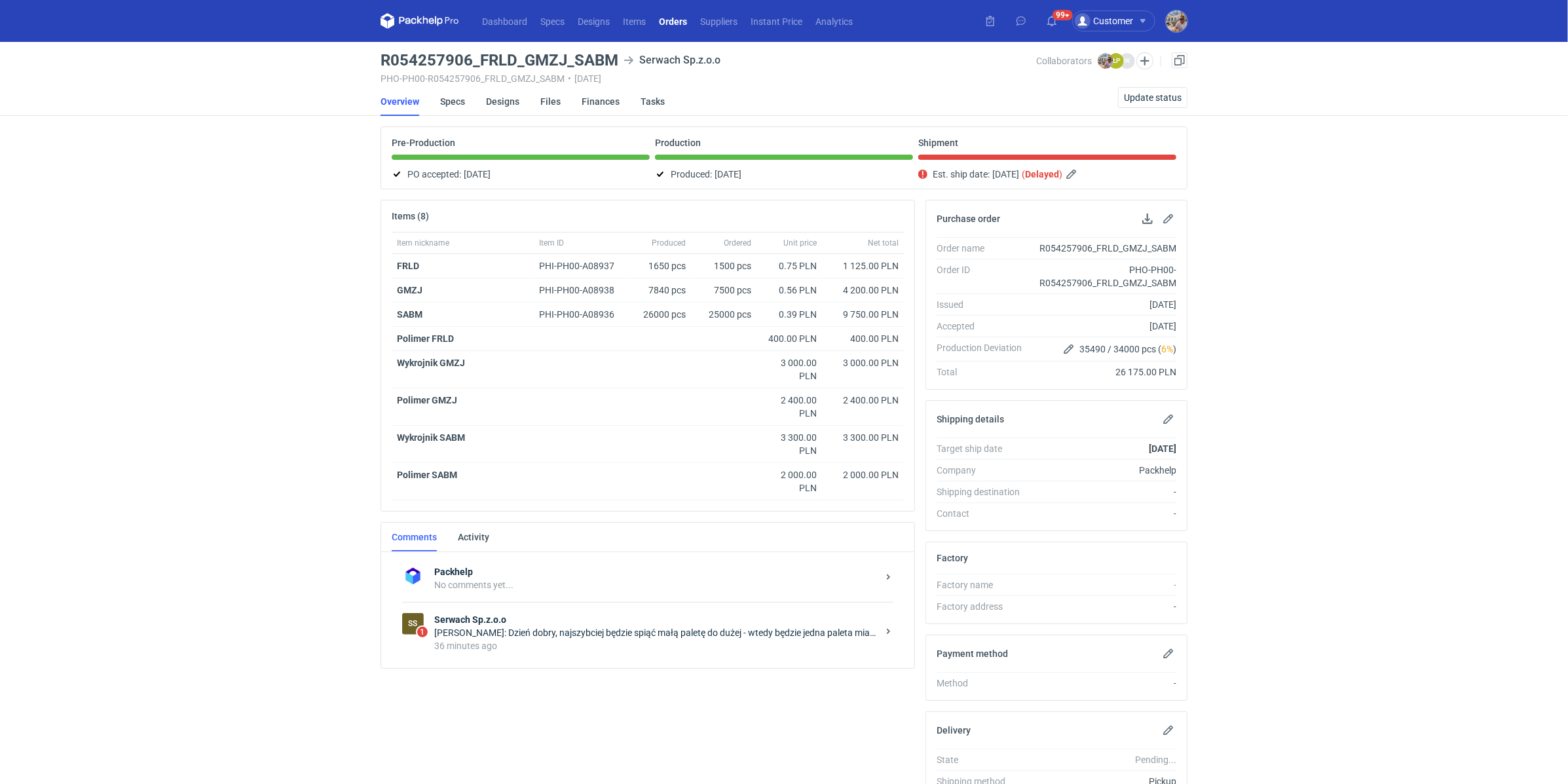
click at [652, 630] on div "[PERSON_NAME]: Dzień dobry, najszybciej będzie spiąć małą paletę do dużej - wte…" at bounding box center [656, 632] width 444 height 13
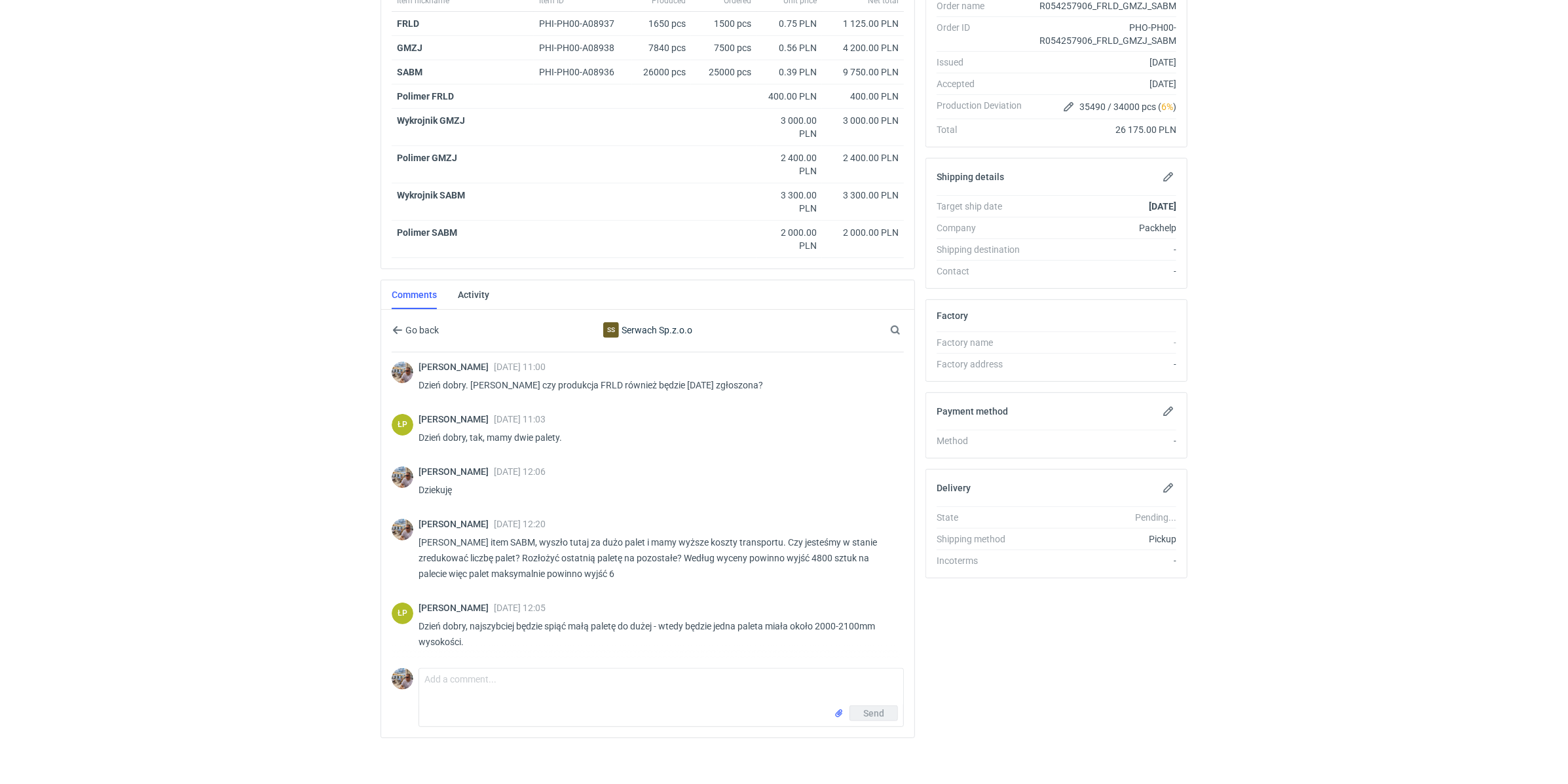
scroll to position [102, 0]
click at [563, 681] on textarea "Comment message" at bounding box center [661, 687] width 484 height 37
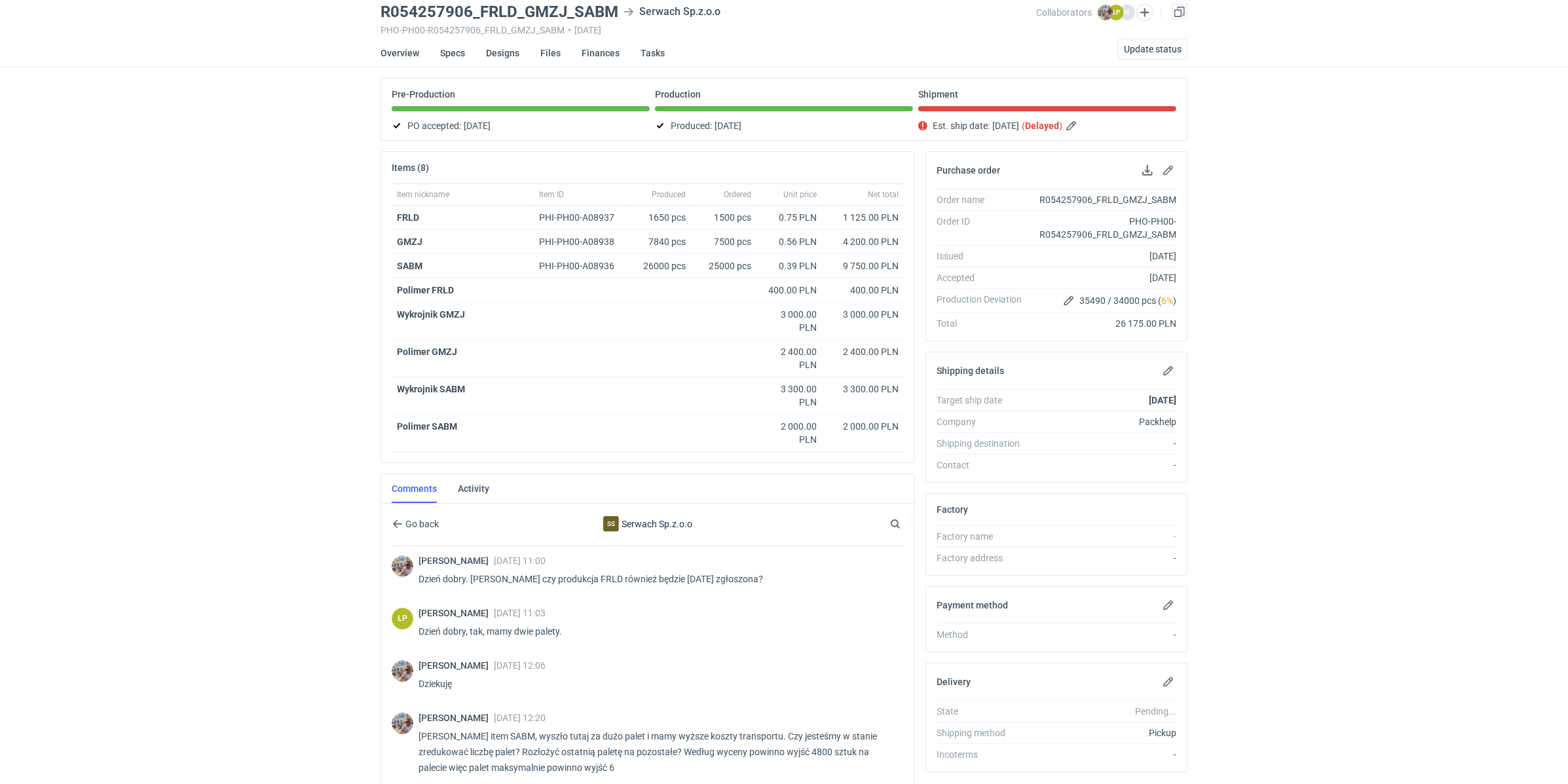
scroll to position [0, 0]
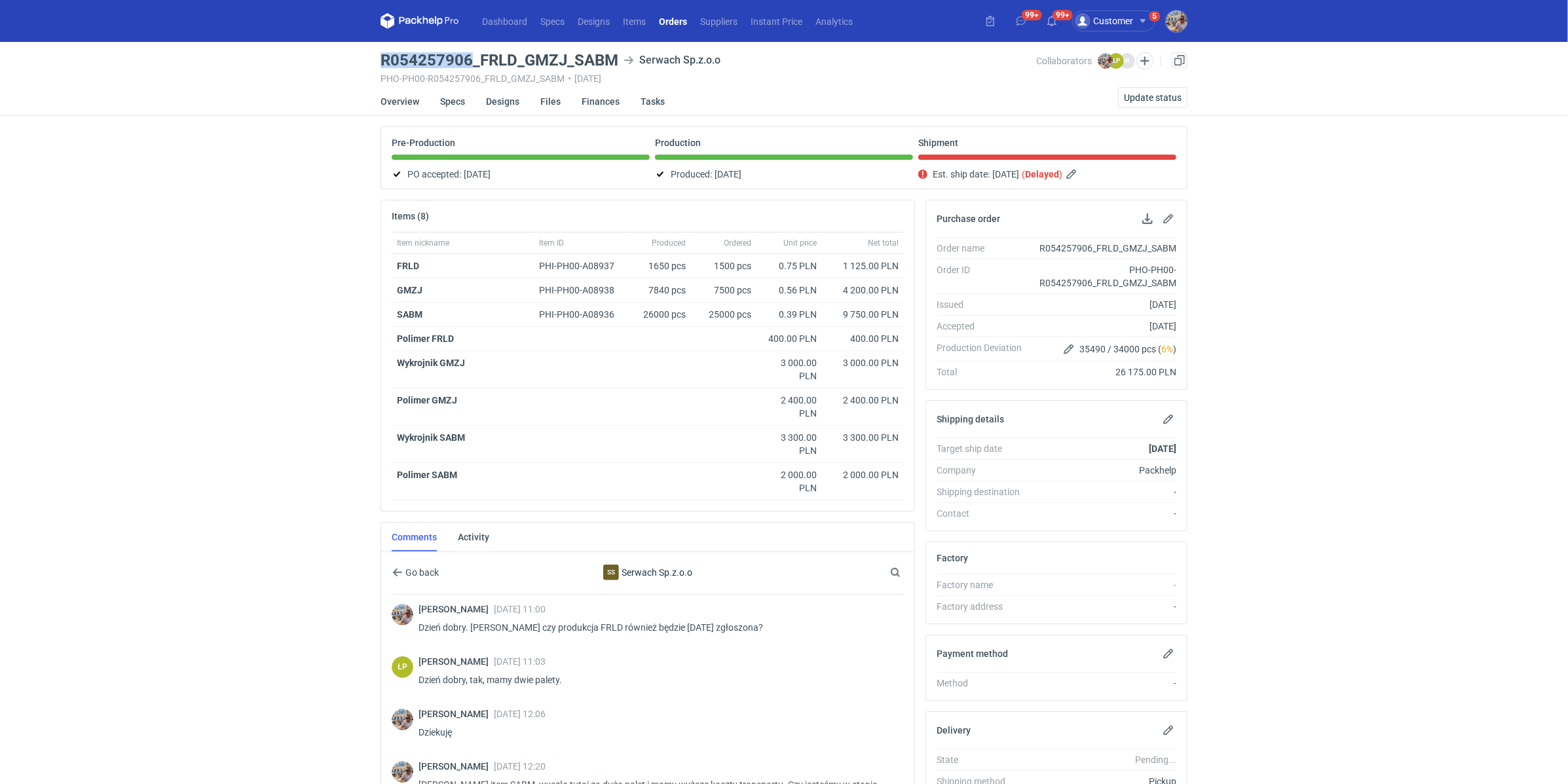
drag, startPoint x: 380, startPoint y: 57, endPoint x: 470, endPoint y: 57, distance: 90.0
click at [470, 57] on main "R054257906_FRLD_GMZJ_SABM Serwach Sp.z.o.o PHO-PH00-R054257906_FRLD_GMZJ_SABM •…" at bounding box center [784, 537] width 818 height 990
copy h3 "R054257906"
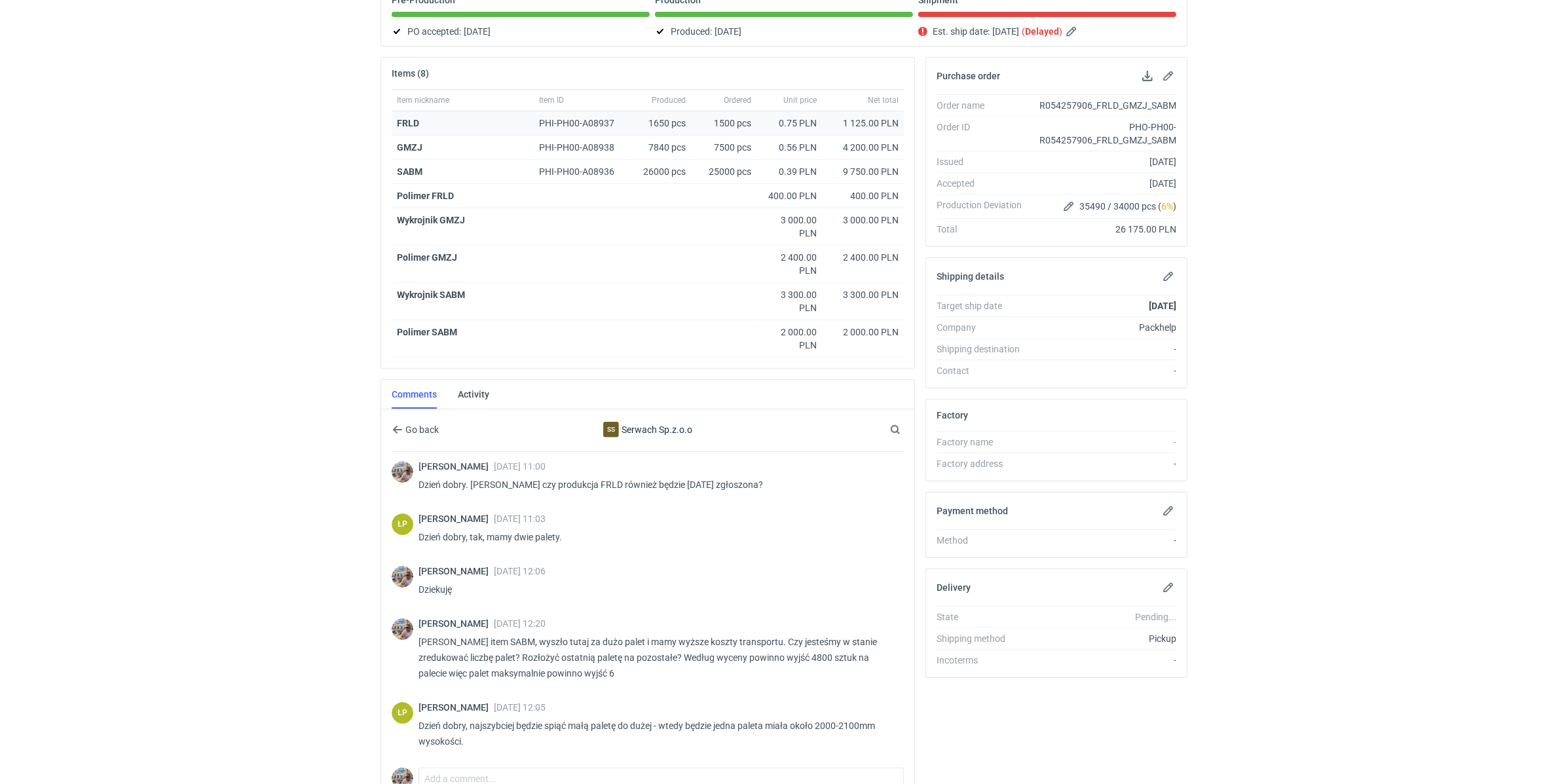
scroll to position [242, 0]
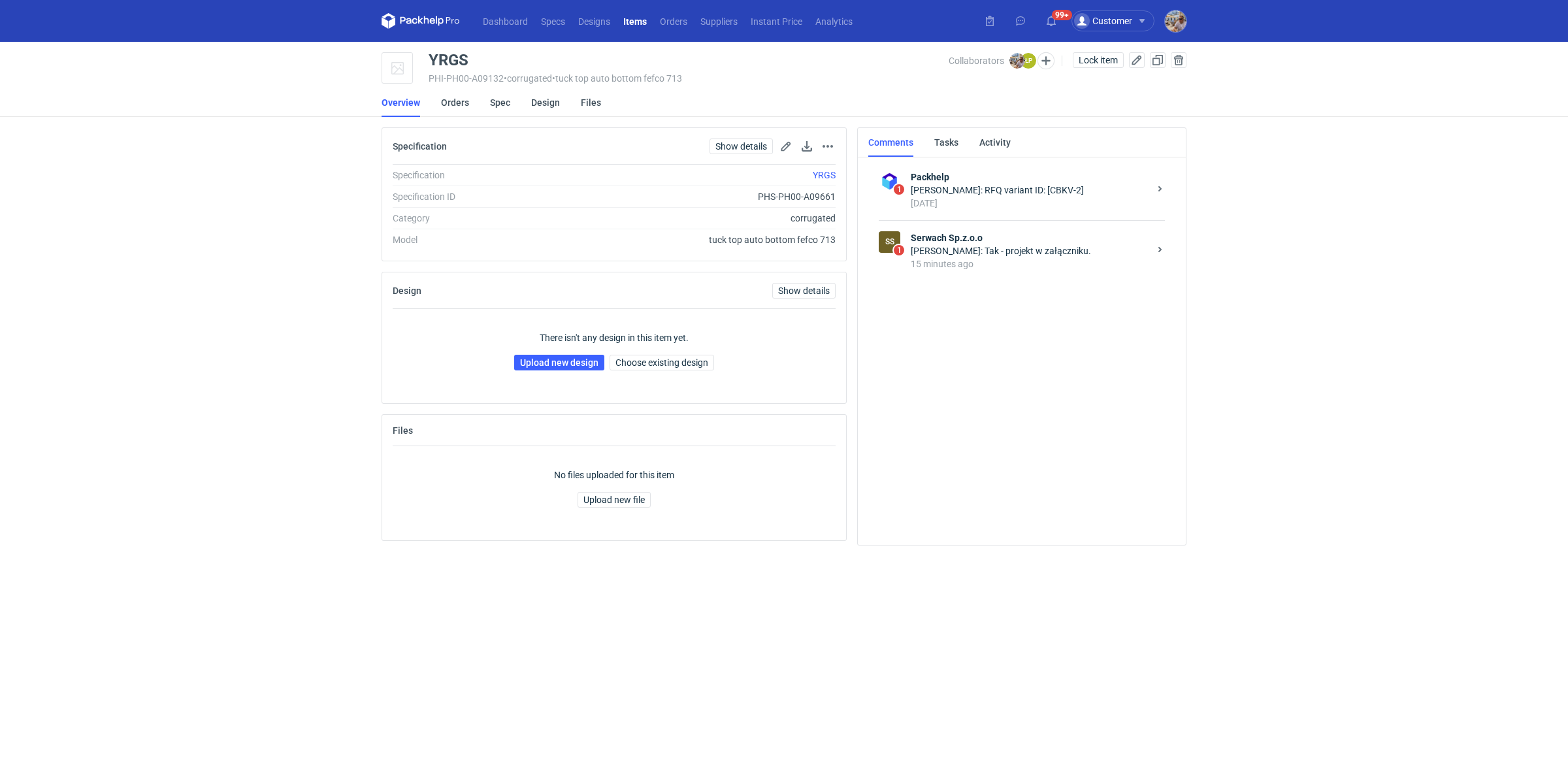
click at [981, 239] on strong "Serwach Sp.z.o.o" at bounding box center [1030, 237] width 239 height 13
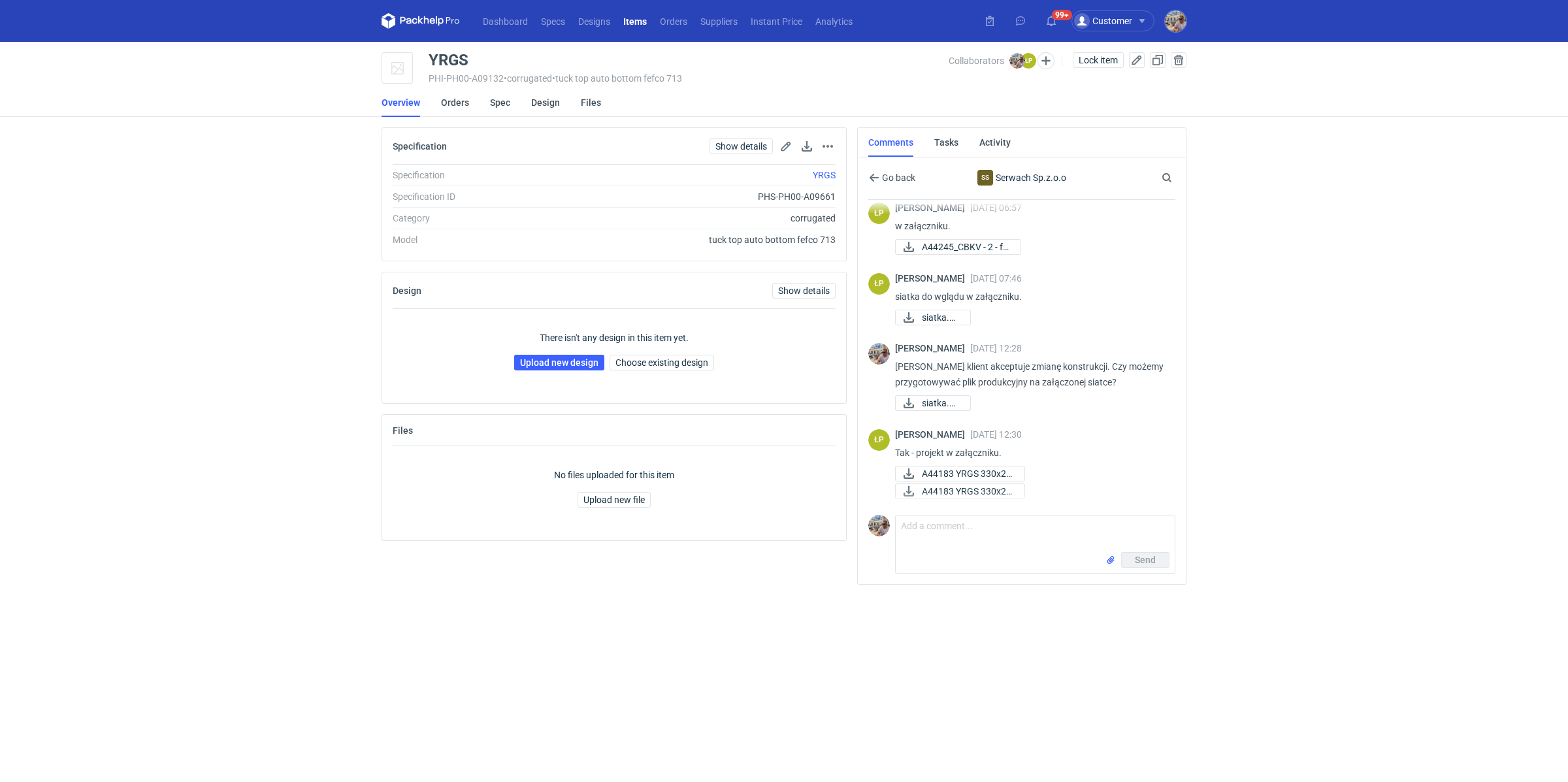
scroll to position [599, 0]
click at [959, 475] on span "A44183 YRGS 330x21..." at bounding box center [968, 473] width 92 height 14
click at [951, 490] on span "A44183 YRGS 330x21..." at bounding box center [968, 491] width 92 height 14
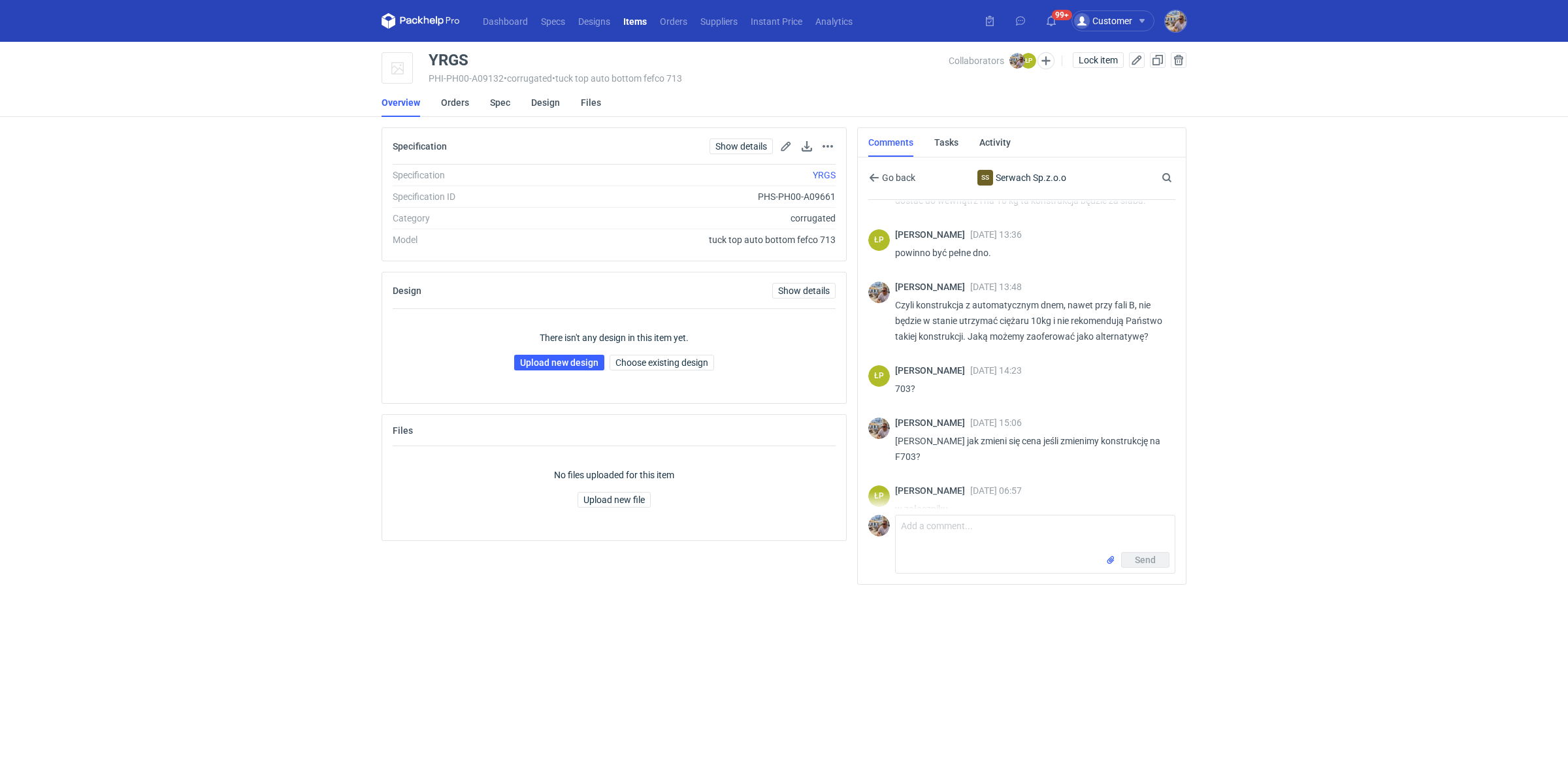
scroll to position [301, 0]
drag, startPoint x: 481, startPoint y: 52, endPoint x: 425, endPoint y: 59, distance: 56.4
click at [425, 59] on div "YRGS PHI-PH00-A09132 • corrugated • tuck top auto bottom fefco 713 Collaborator…" at bounding box center [784, 69] width 805 height 33
copy div "YRGS"
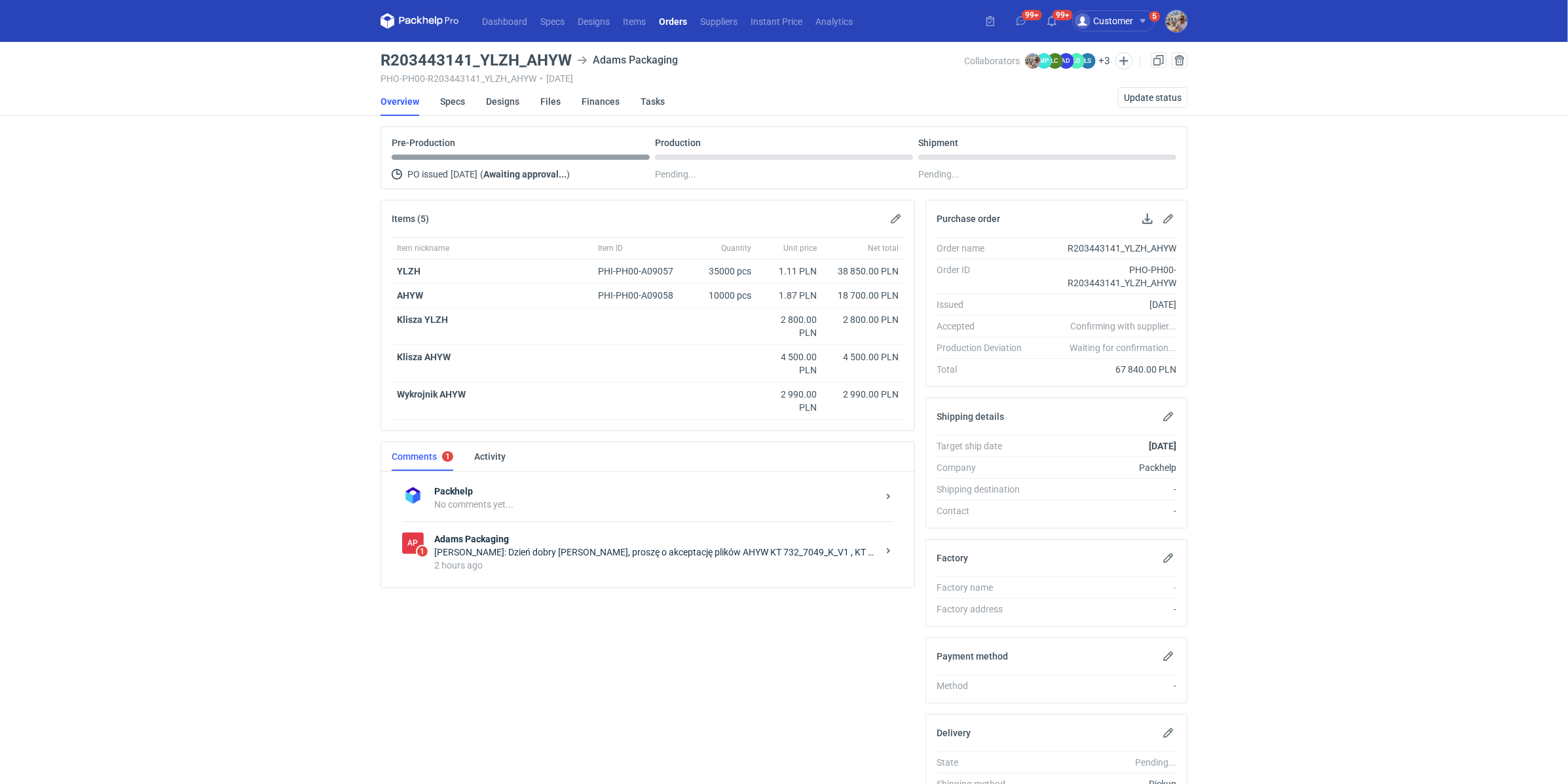
click at [615, 550] on div "[PERSON_NAME]: Dzień dobry [PERSON_NAME], proszę o akceptację plików AHYW KT 73…" at bounding box center [656, 552] width 444 height 13
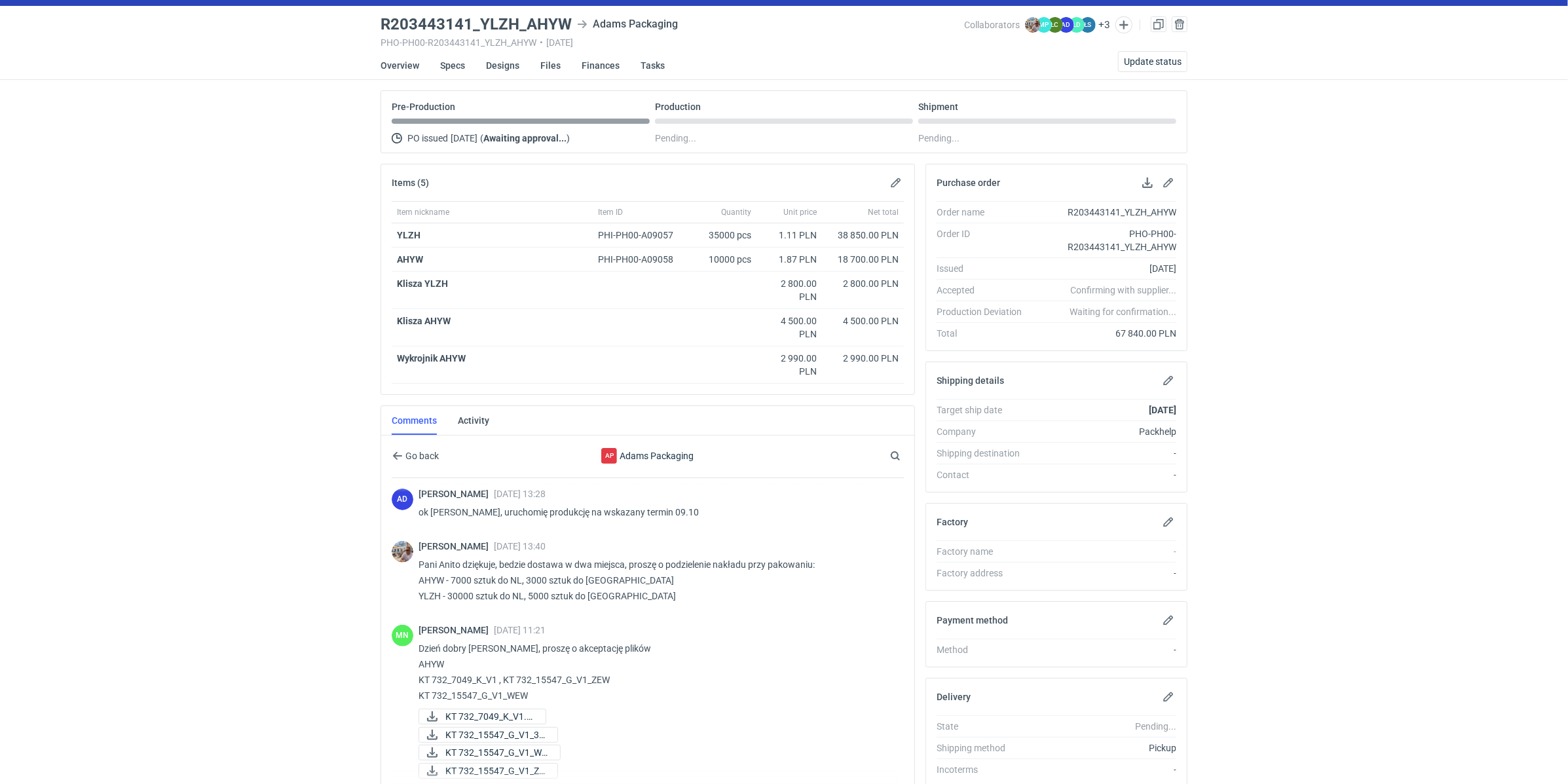
scroll to position [488, 0]
drag, startPoint x: 481, startPoint y: 21, endPoint x: 522, endPoint y: 26, distance: 41.3
click at [522, 26] on h3 "R203443141_YLZH_AHYW" at bounding box center [477, 24] width 191 height 16
click at [499, 38] on div "PHO-PH00-R203443141_YLZH_AHYW • [DATE]" at bounding box center [673, 42] width 584 height 10
drag, startPoint x: 480, startPoint y: 23, endPoint x: 514, endPoint y: 23, distance: 34.0
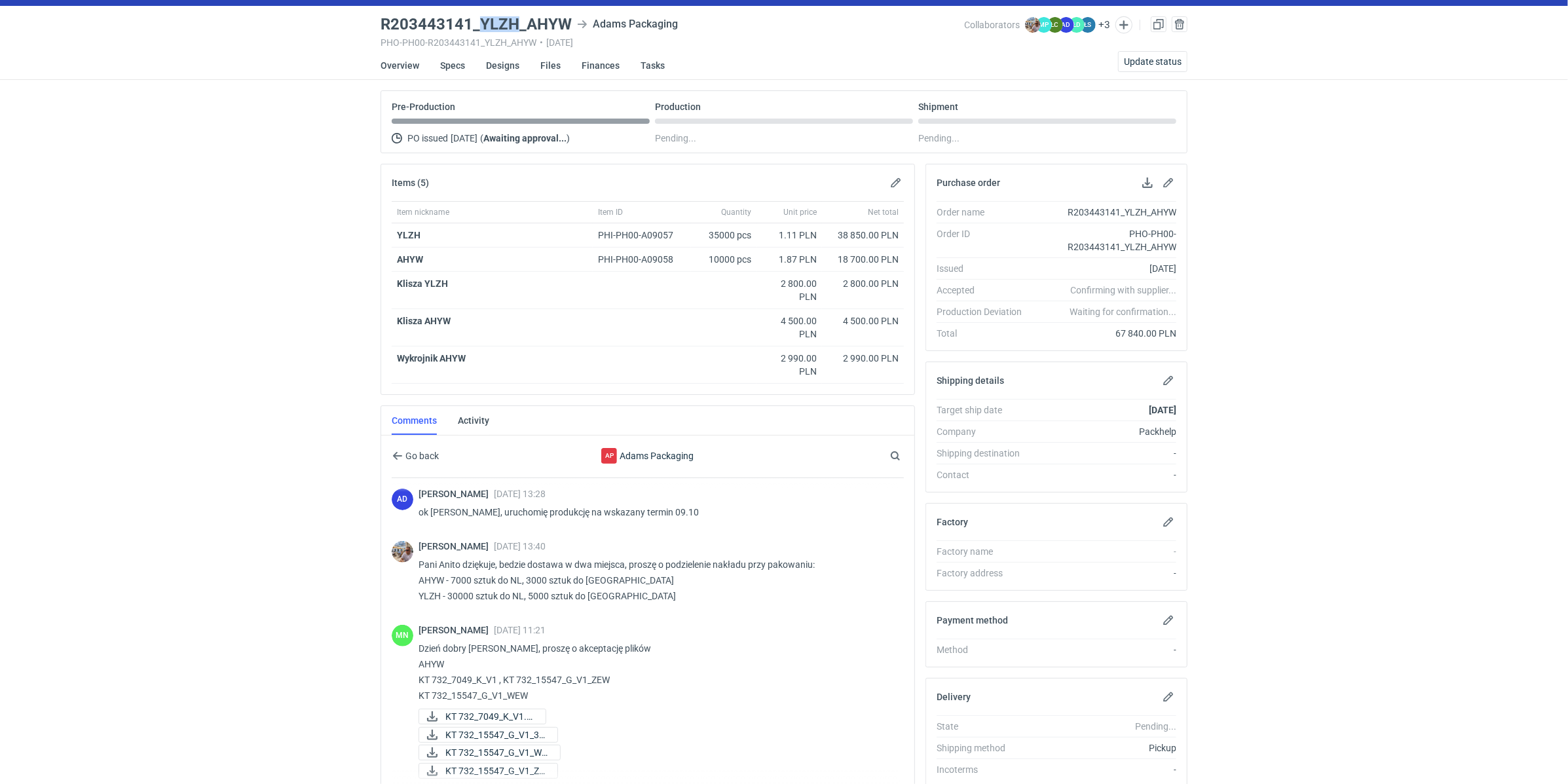
click at [514, 23] on h3 "R203443141_YLZH_AHYW" at bounding box center [477, 24] width 191 height 16
copy h3 "YLZH"
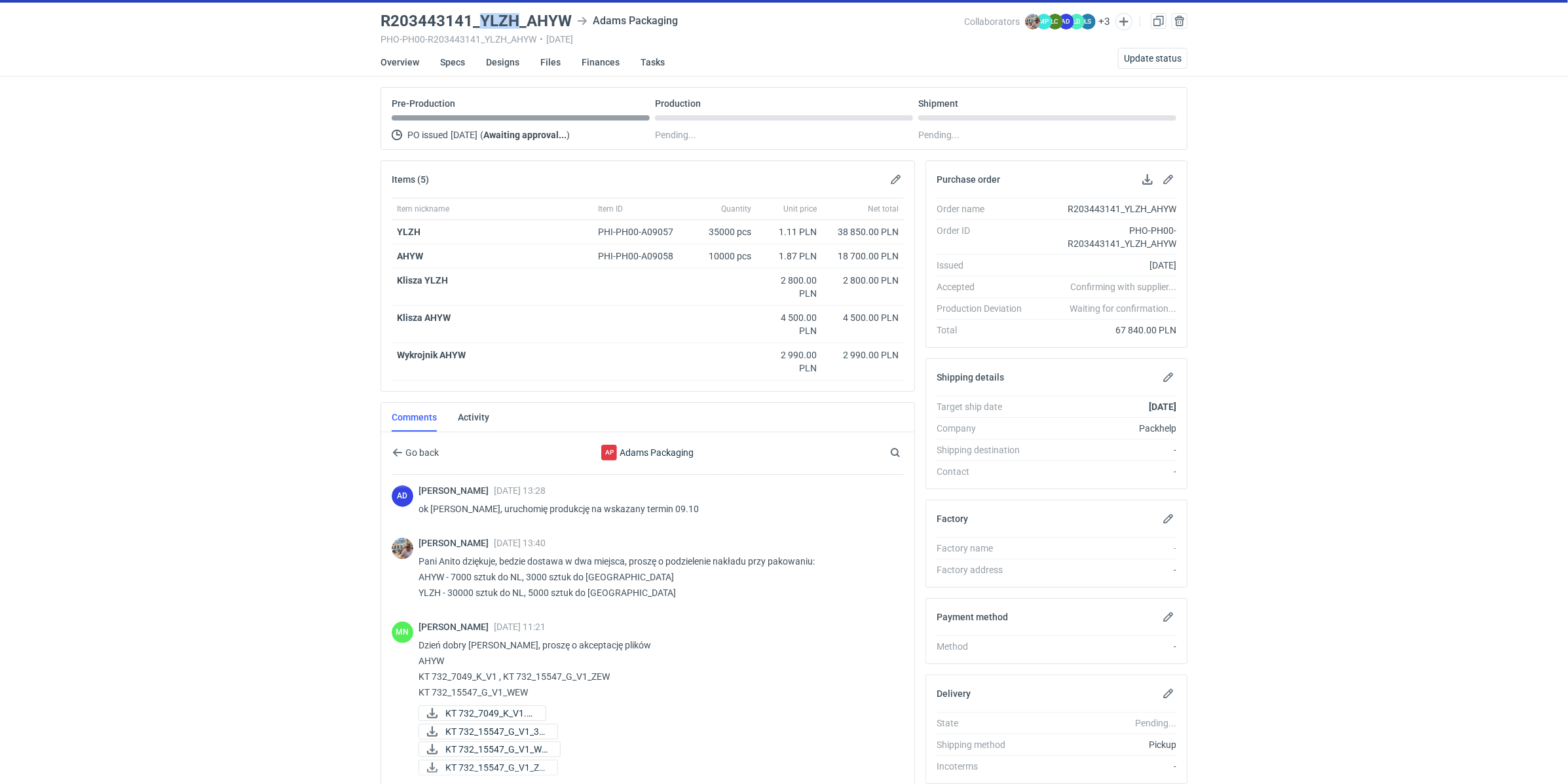
scroll to position [163, 0]
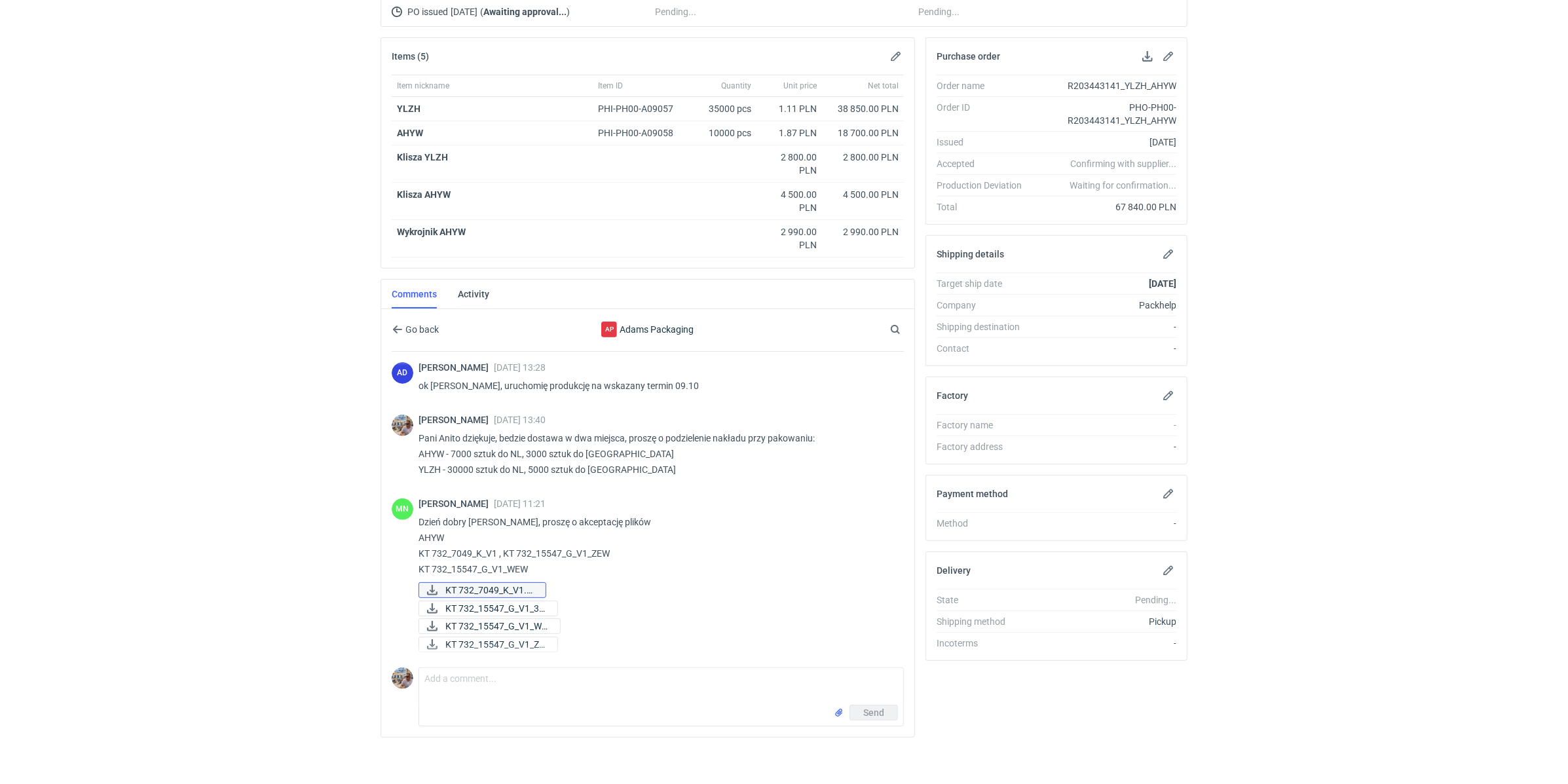
click at [486, 585] on span "KT 732_7049_K_V1.pdf" at bounding box center [490, 590] width 90 height 14
click at [489, 603] on span "KT 732_15547_G_V1_3D..." at bounding box center [496, 608] width 101 height 14
click at [486, 619] on span "KT 732_15547_G_V1_WE..." at bounding box center [497, 625] width 104 height 14
click at [484, 640] on span "KT 732_15547_G_V1_ZE..." at bounding box center [496, 644] width 101 height 14
